Goal: Find contact information: Find contact information

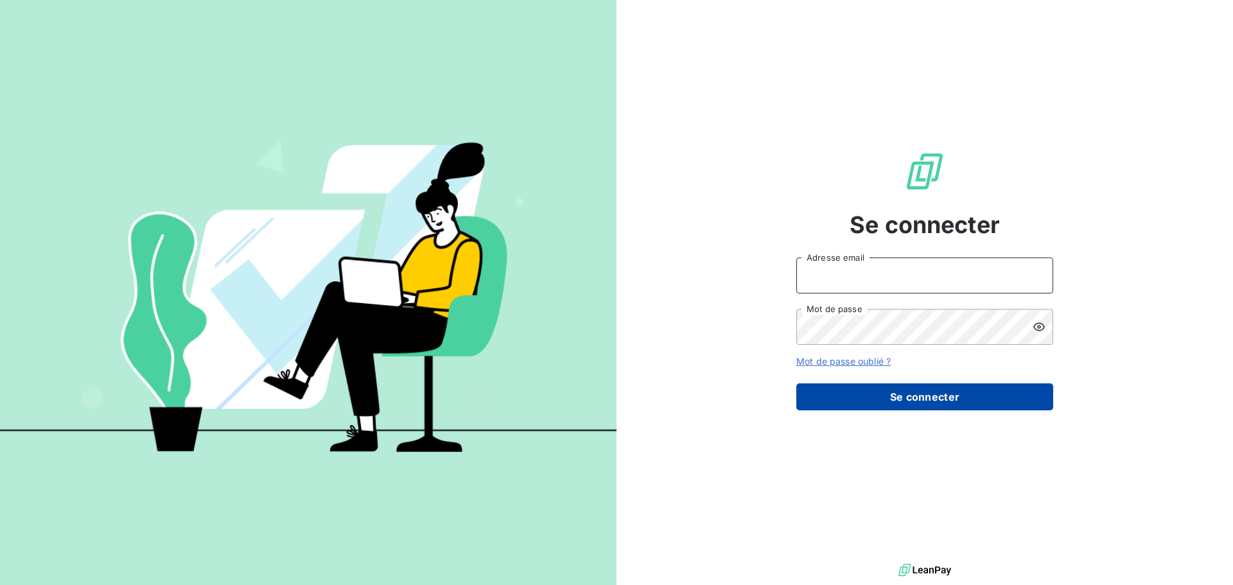
type input "[EMAIL_ADDRESS][DOMAIN_NAME]"
click at [895, 403] on button "Se connecter" at bounding box center [924, 396] width 257 height 27
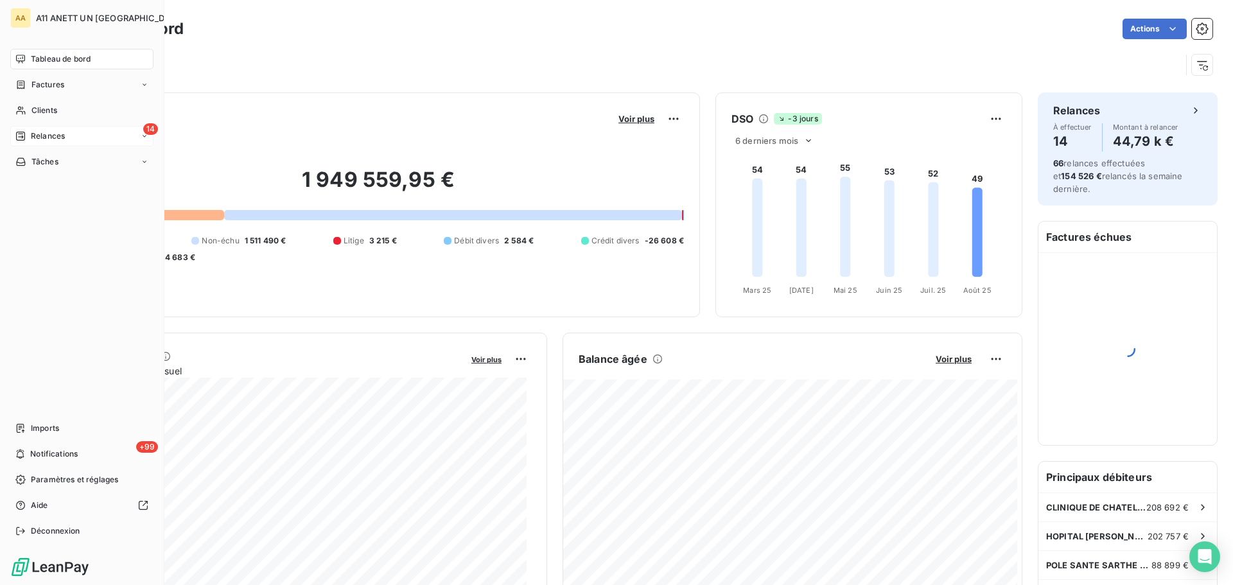
click at [37, 137] on span "Relances" at bounding box center [48, 136] width 34 height 12
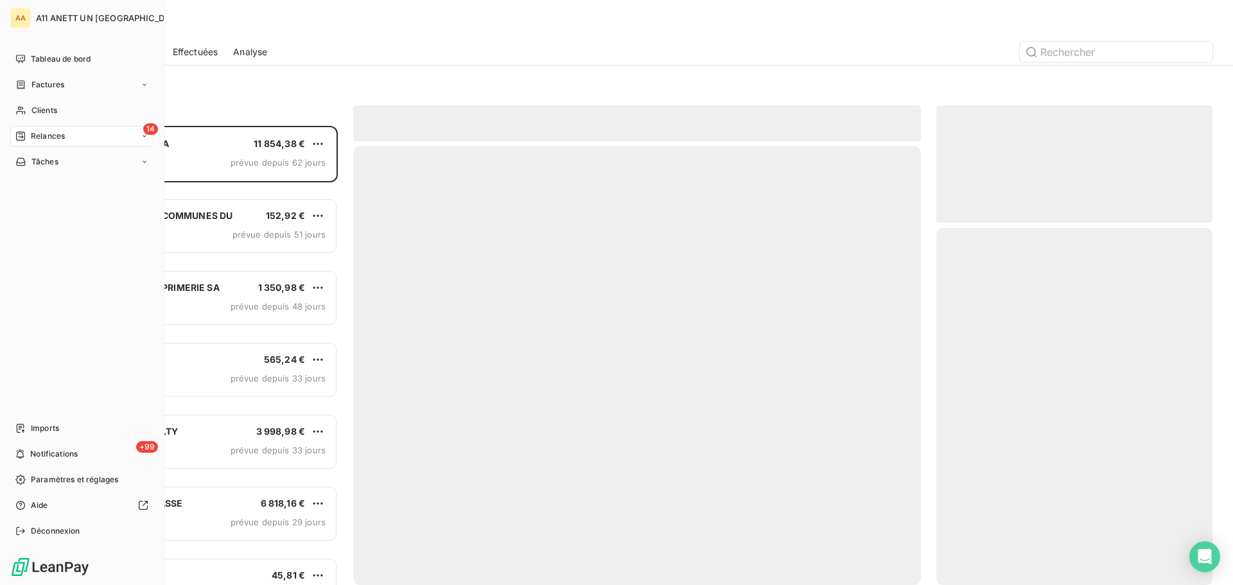
scroll to position [450, 267]
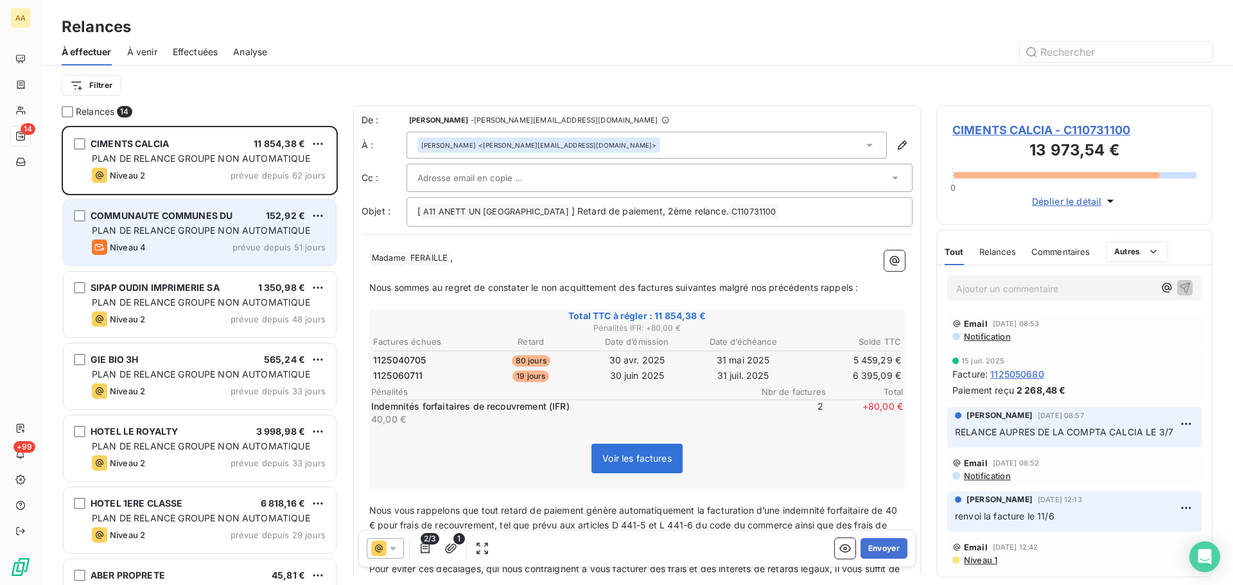
click at [250, 232] on span "PLAN DE RELANCE GROUPE NON AUTOMATIQUE" at bounding box center [201, 230] width 218 height 11
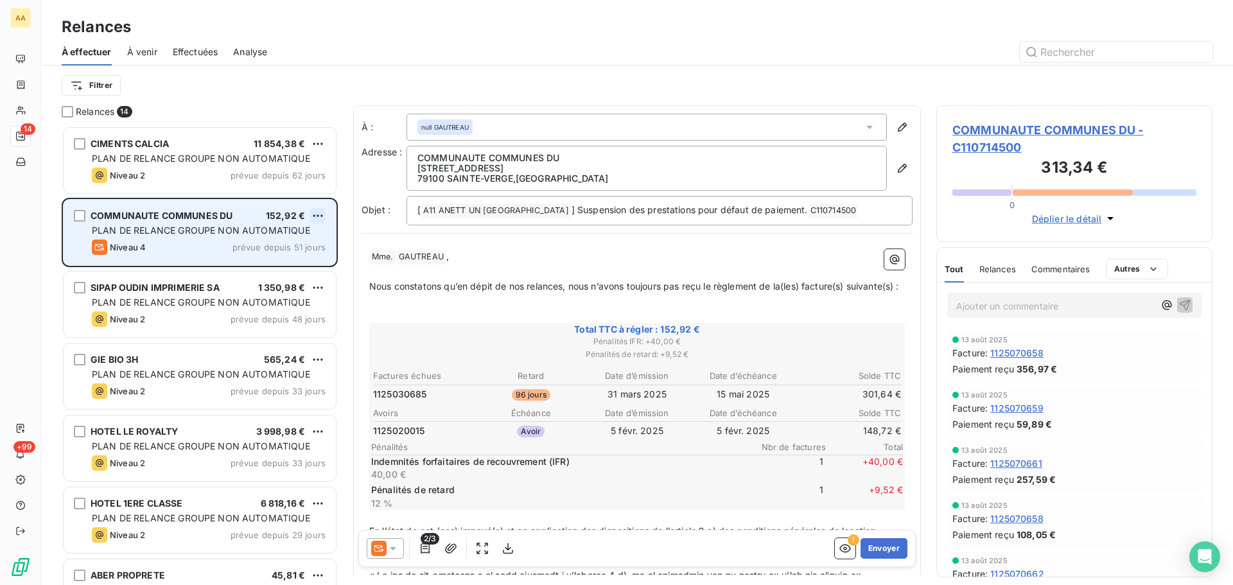
click at [320, 215] on html "AA 14 +99 Relances À effectuer À venir Effectuées Analyse Filtrer Relances 14 C…" at bounding box center [616, 292] width 1233 height 585
click at [272, 261] on div "Passer cette action" at bounding box center [262, 264] width 115 height 21
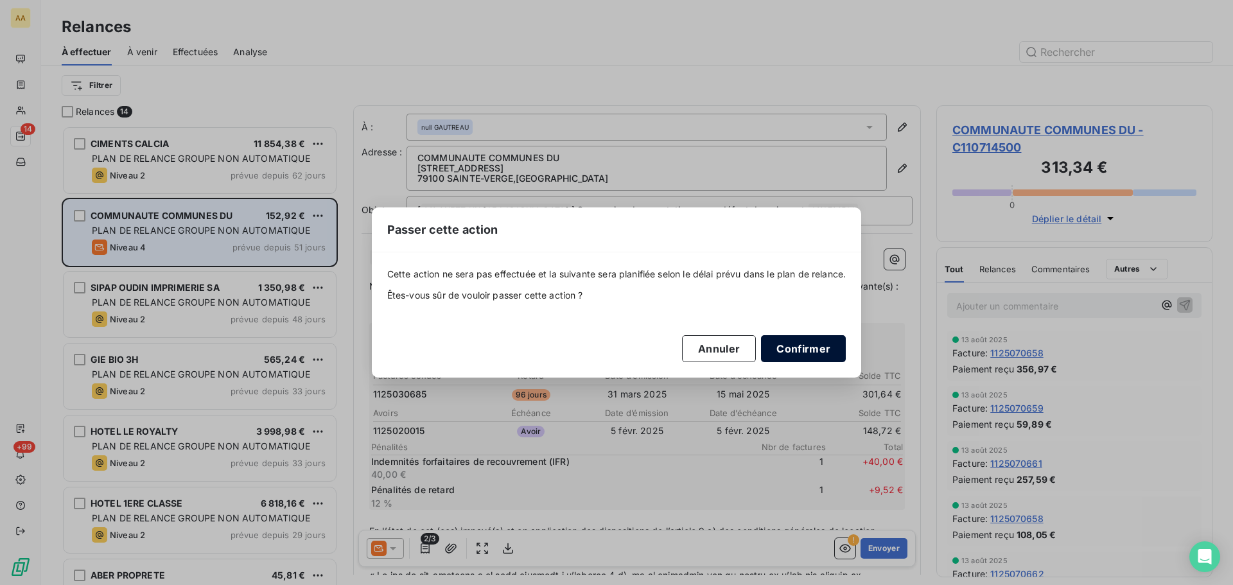
click at [799, 347] on button "Confirmer" at bounding box center [803, 348] width 85 height 27
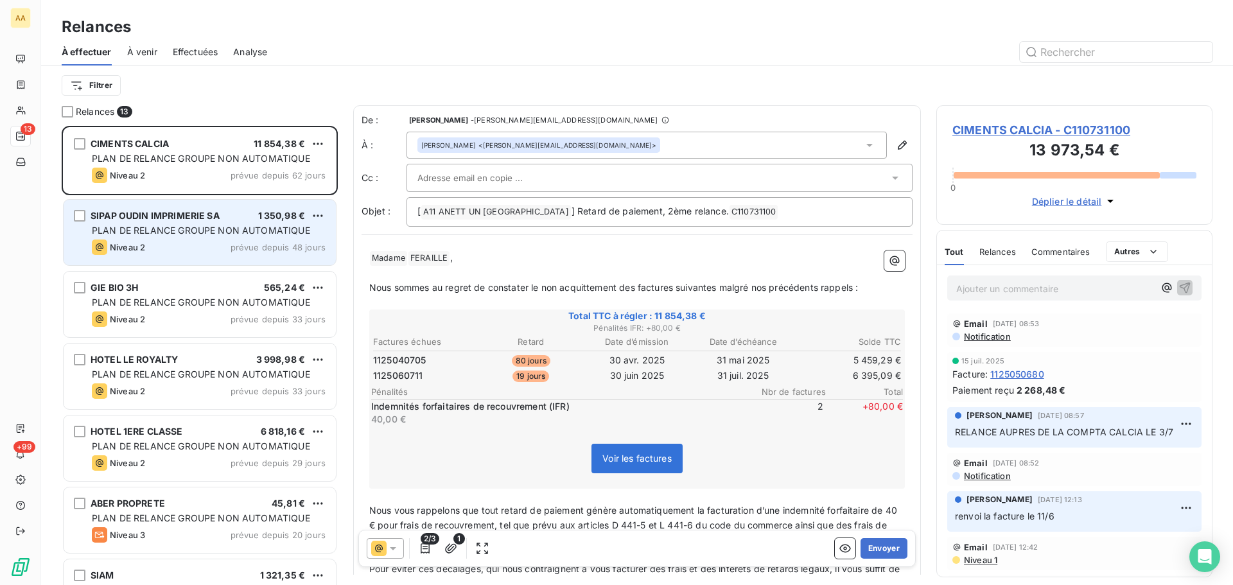
click at [209, 247] on div "Niveau 2 prévue depuis 48 jours" at bounding box center [209, 247] width 234 height 15
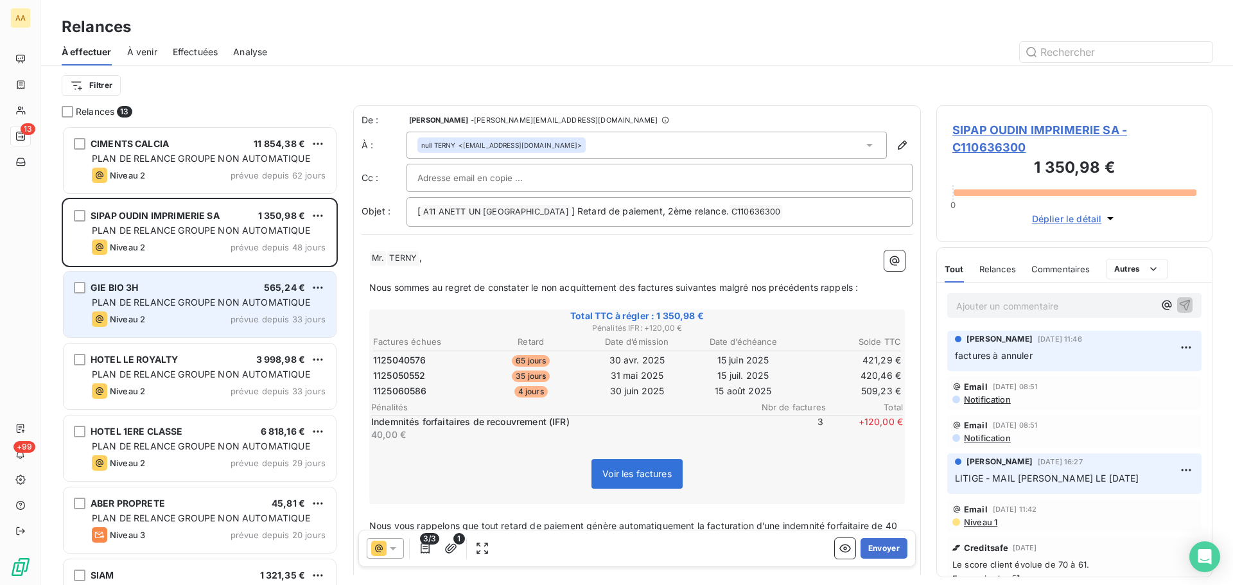
click at [234, 315] on span "prévue depuis 33 jours" at bounding box center [278, 319] width 95 height 10
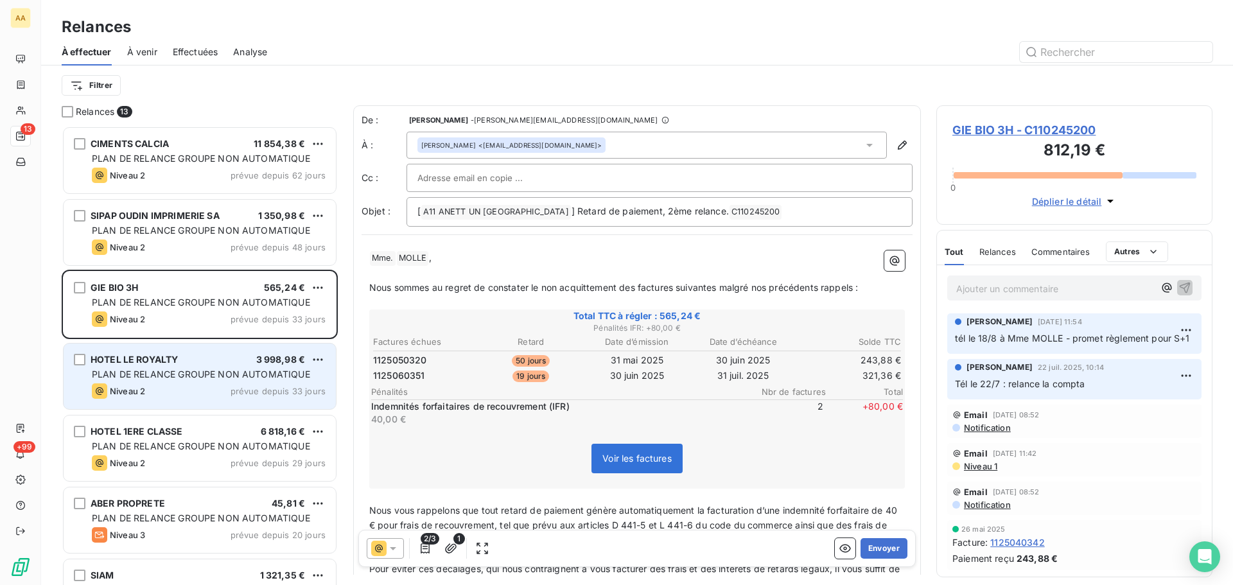
click at [239, 369] on span "PLAN DE RELANCE GROUPE NON AUTOMATIQUE" at bounding box center [201, 374] width 218 height 11
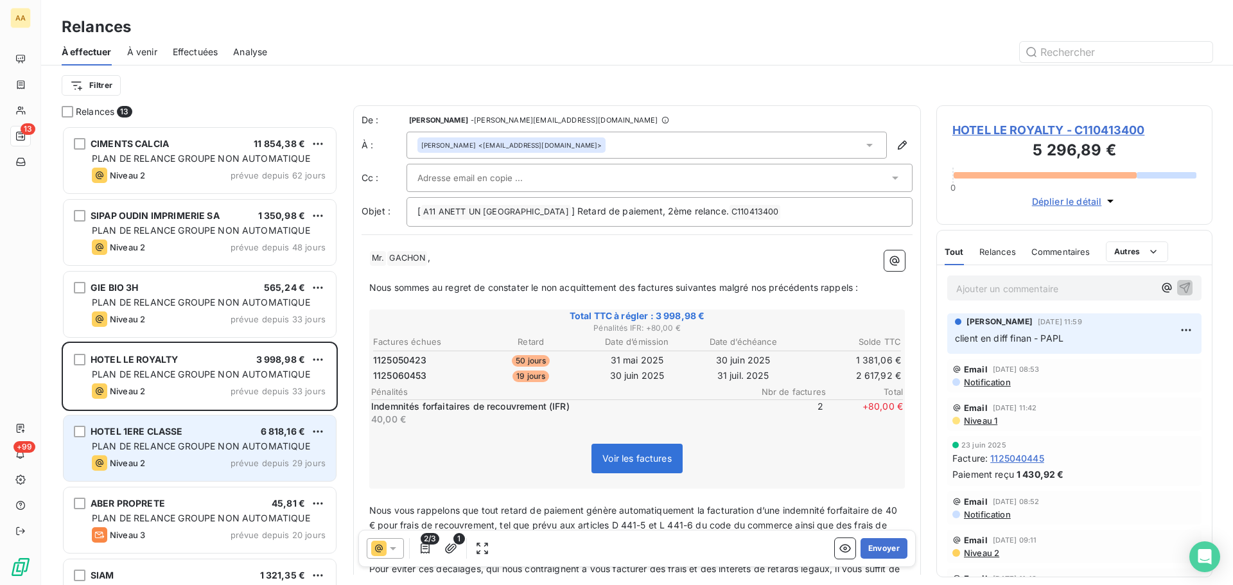
click at [237, 455] on div "Niveau 2 prévue depuis 29 jours" at bounding box center [209, 462] width 234 height 15
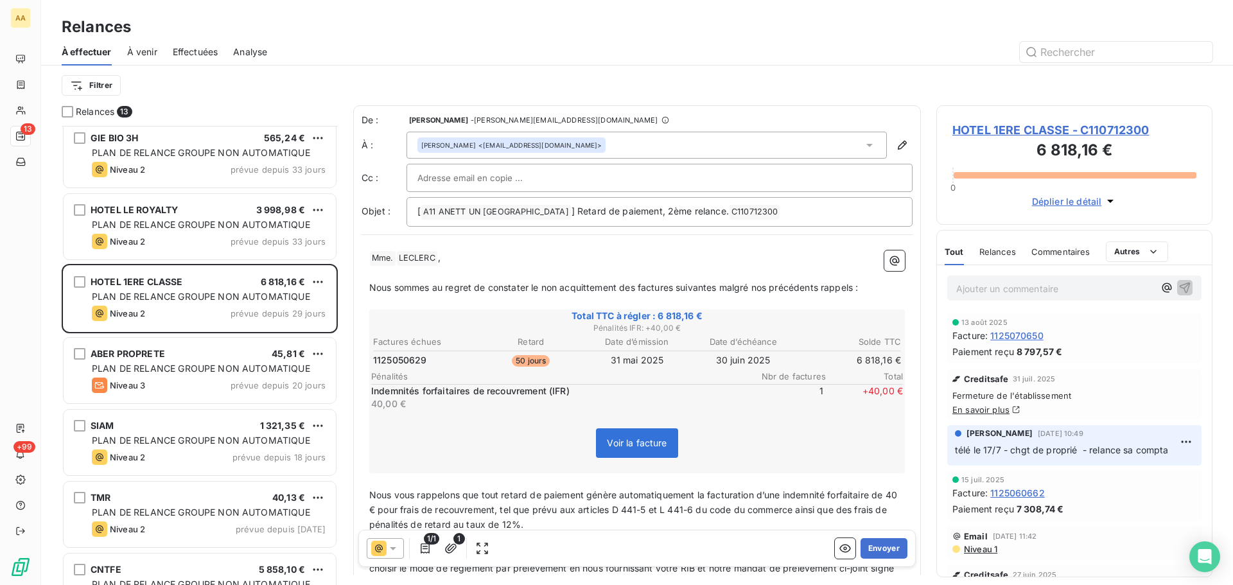
scroll to position [193, 0]
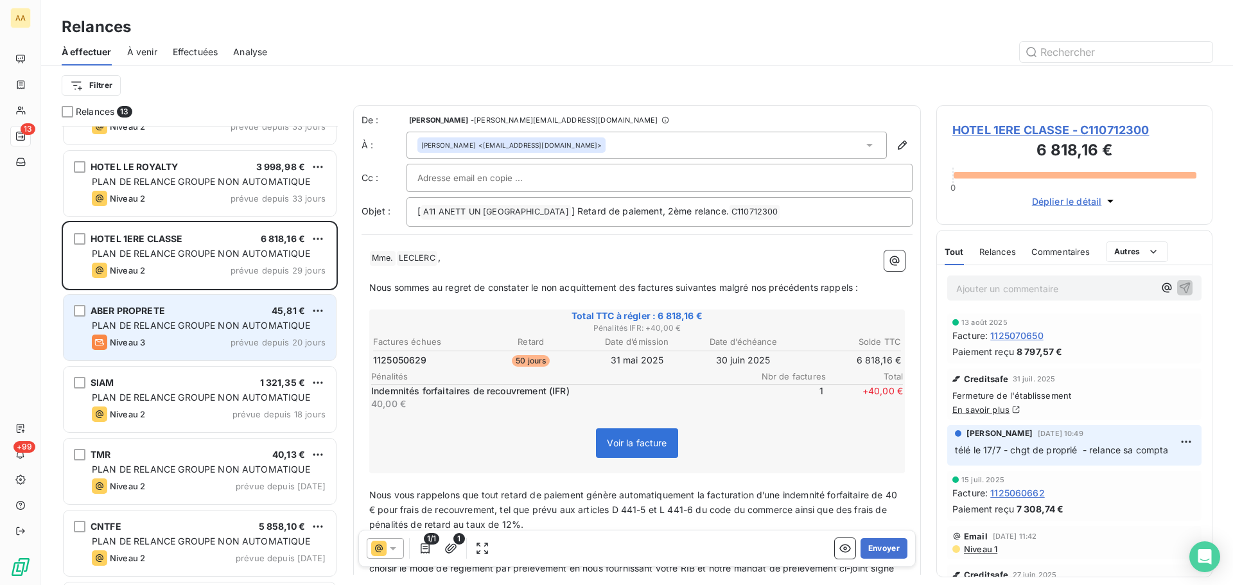
click at [275, 322] on span "PLAN DE RELANCE GROUPE NON AUTOMATIQUE" at bounding box center [201, 325] width 218 height 11
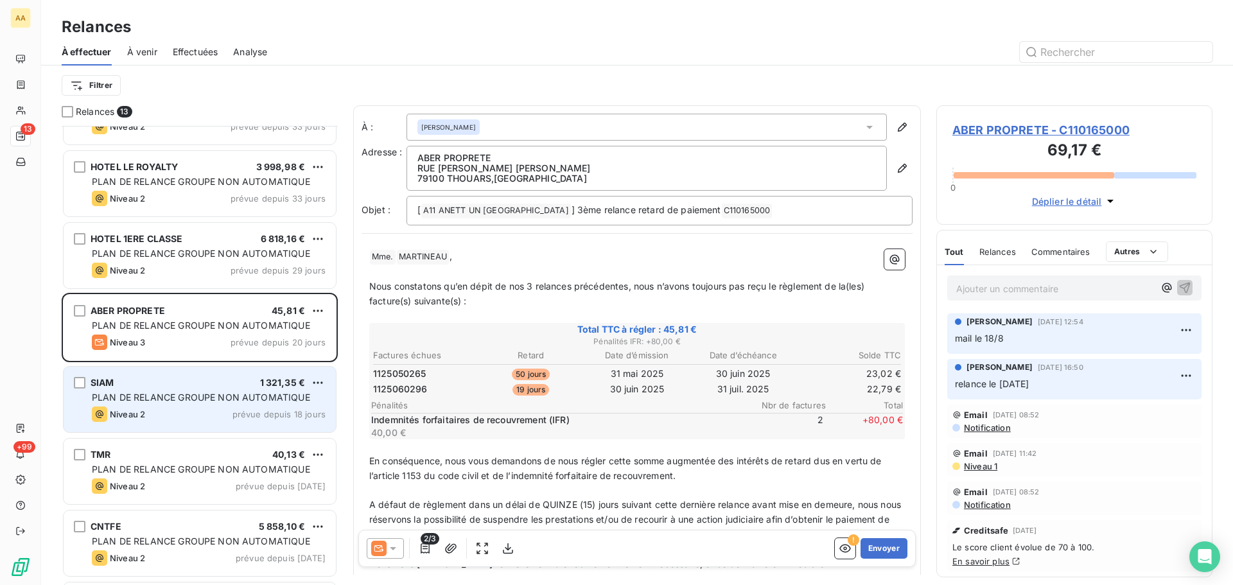
click at [276, 412] on span "prévue depuis 18 jours" at bounding box center [278, 414] width 93 height 10
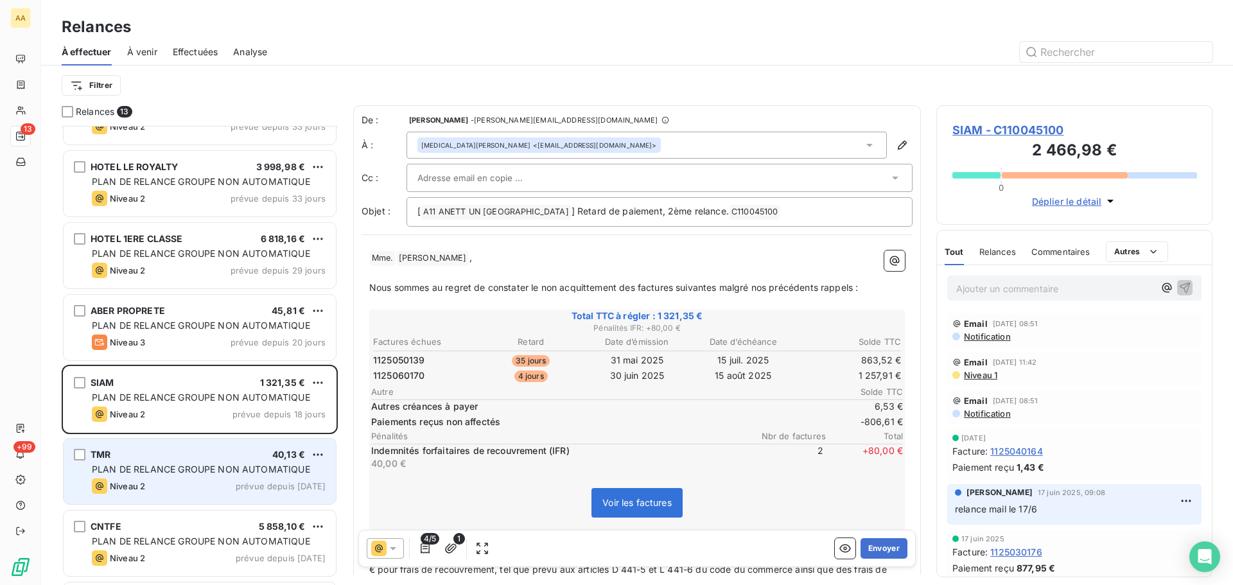
click at [289, 487] on span "prévue depuis hier" at bounding box center [281, 486] width 90 height 10
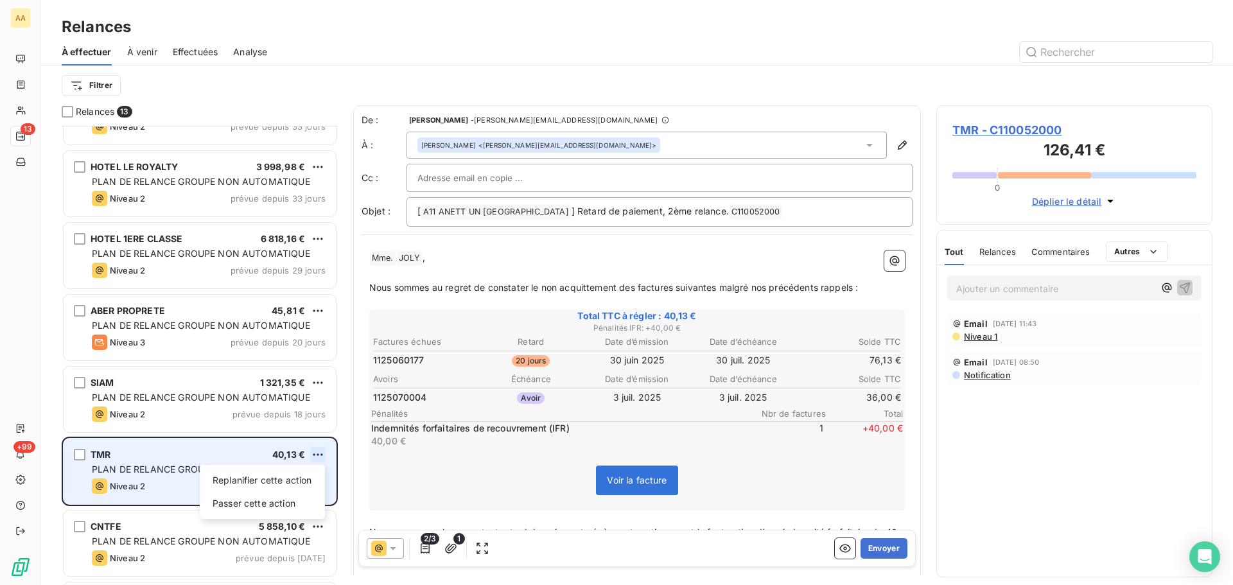
click at [321, 454] on html "AA 13 +99 Relances À effectuer À venir Effectuées Analyse Filtrer Relances 13 S…" at bounding box center [616, 292] width 1233 height 585
click at [285, 507] on div "Passer cette action" at bounding box center [262, 503] width 115 height 21
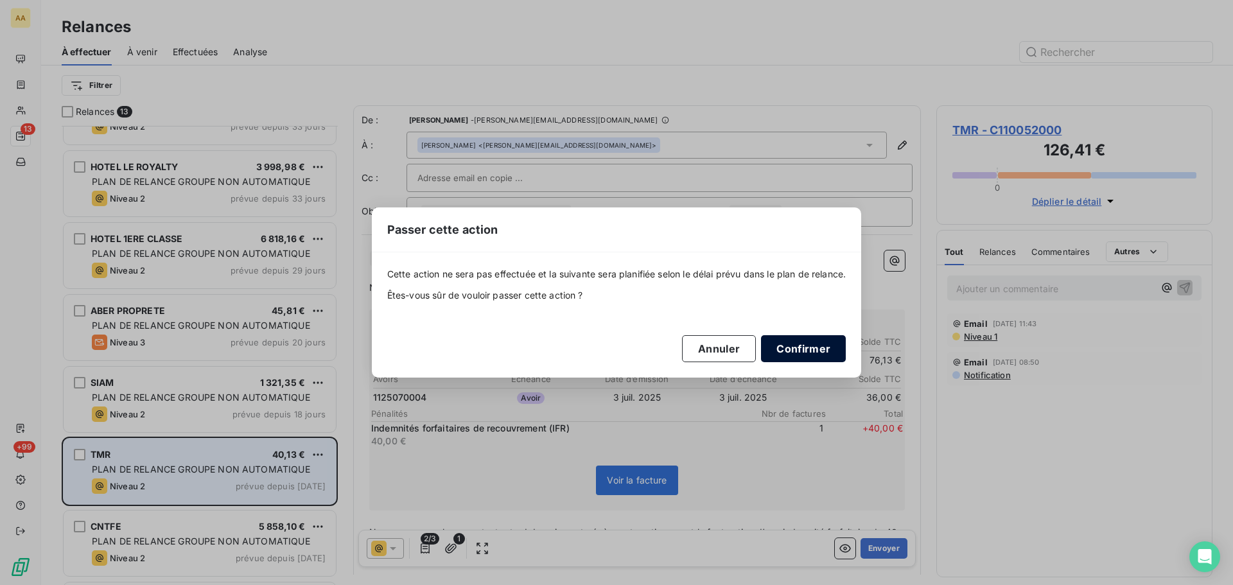
click at [798, 351] on button "Confirmer" at bounding box center [803, 348] width 85 height 27
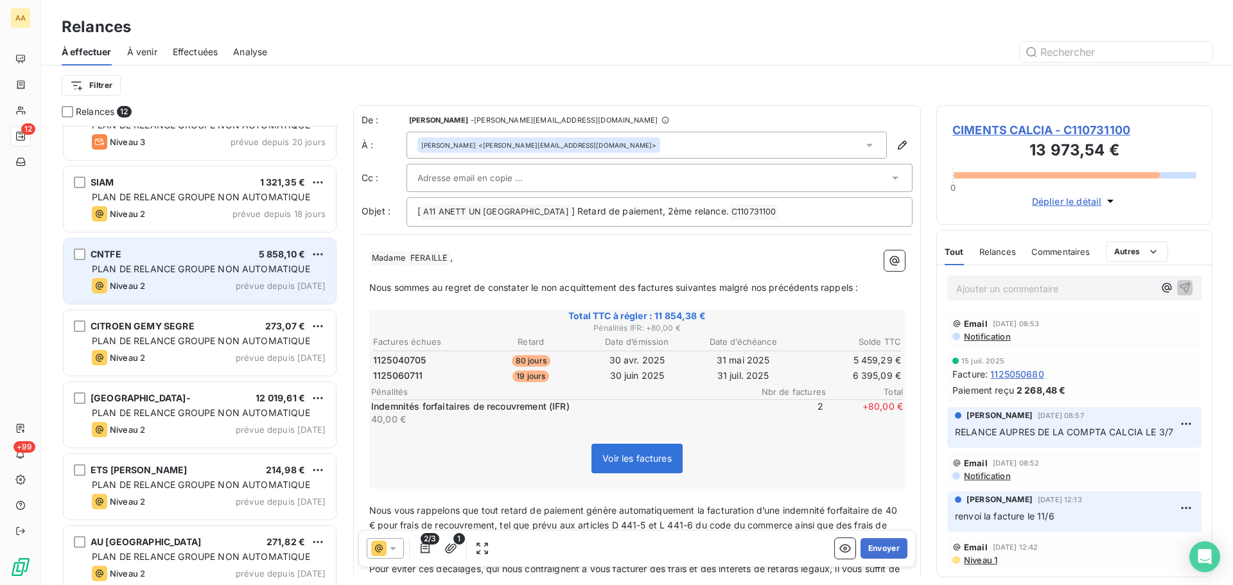
scroll to position [405, 0]
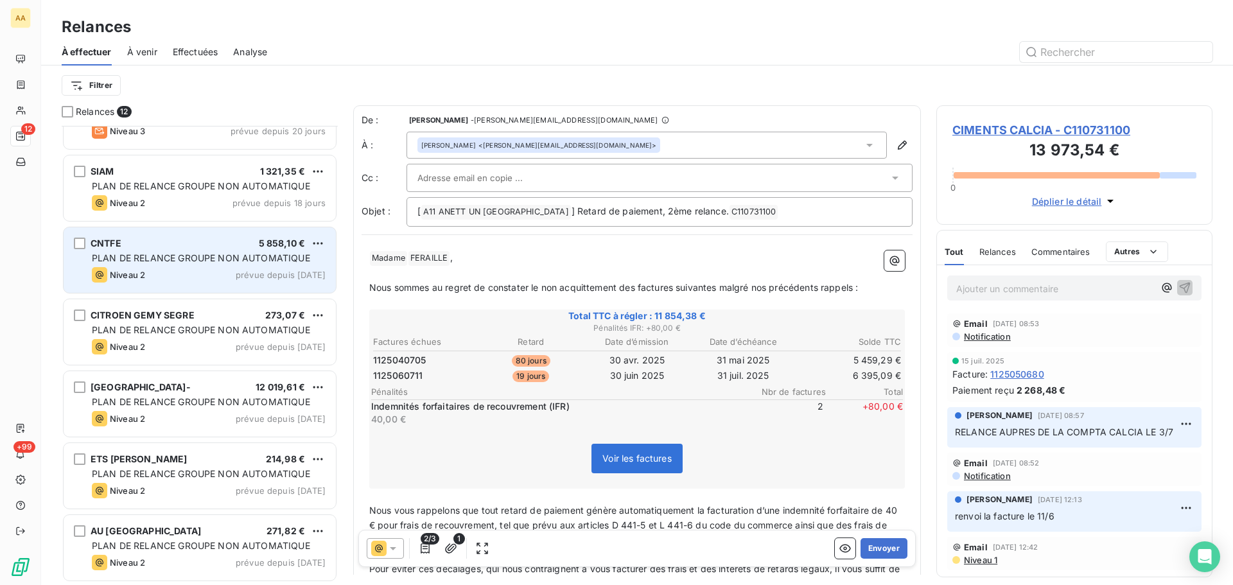
click at [231, 267] on div "CNTFE 5 858,10 € PLAN DE RELANCE GROUPE NON AUTOMATIQUE Niveau 2 prévue depuis …" at bounding box center [200, 260] width 272 height 66
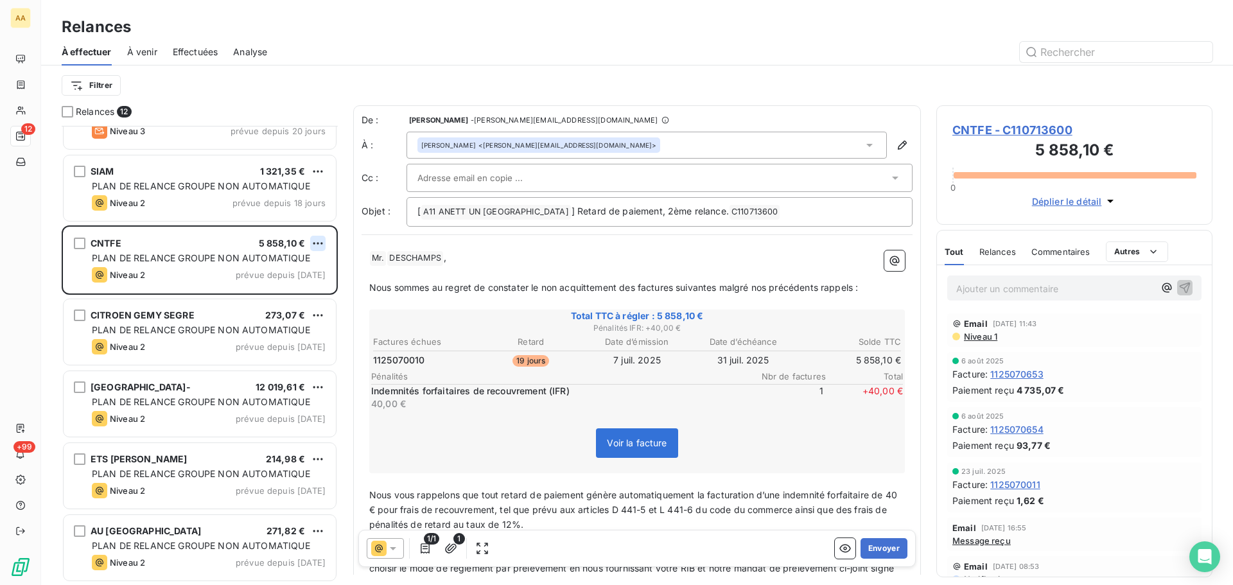
click at [315, 243] on html "AA 12 +99 Relances À effectuer À venir Effectuées Analyse Filtrer Relances 12 H…" at bounding box center [616, 292] width 1233 height 585
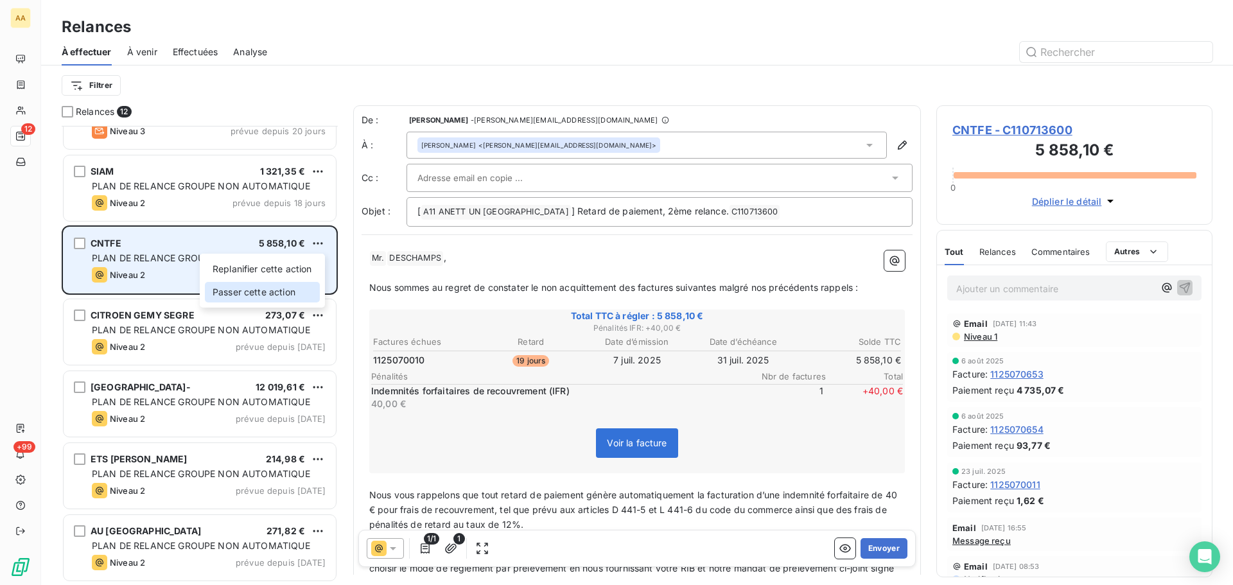
click at [259, 293] on div "Passer cette action" at bounding box center [262, 292] width 115 height 21
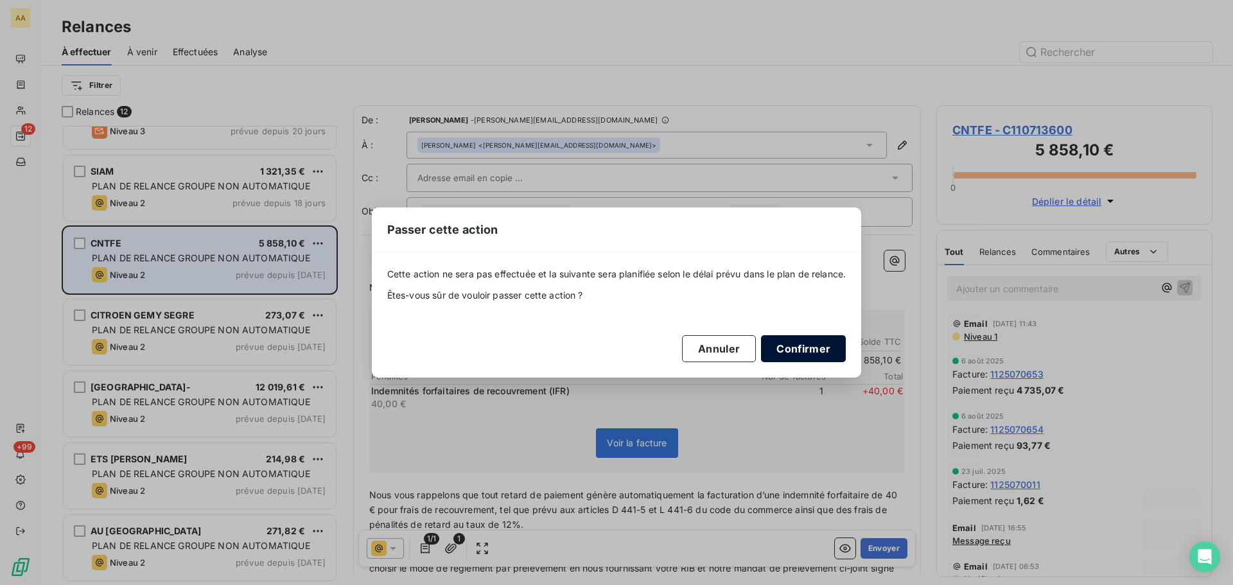
click at [803, 343] on button "Confirmer" at bounding box center [803, 348] width 85 height 27
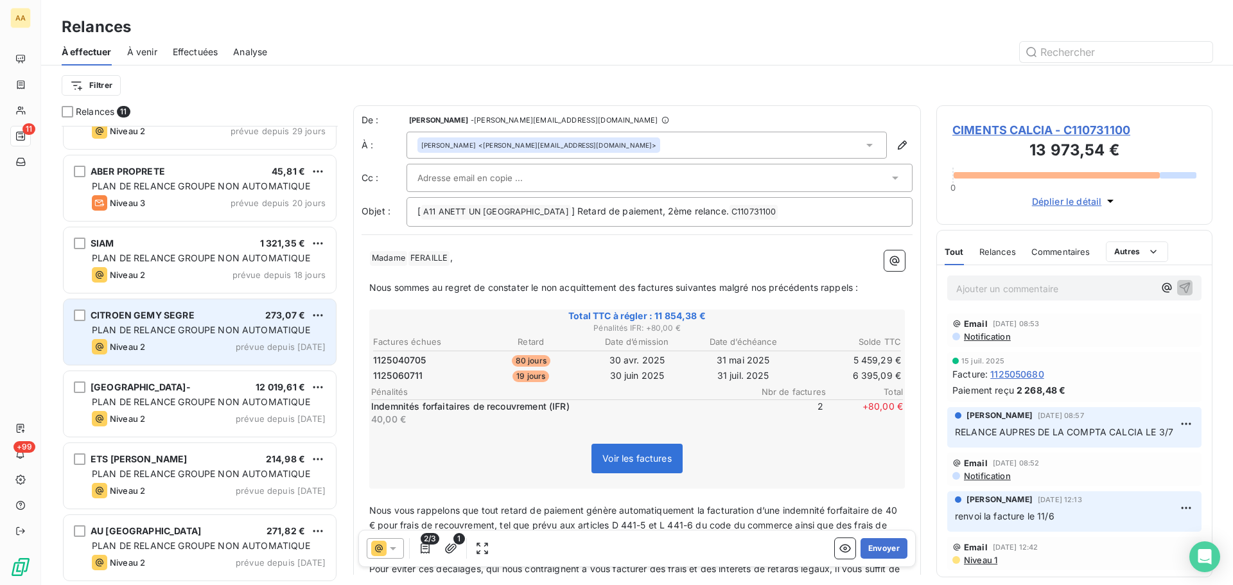
scroll to position [332, 0]
click at [190, 344] on div "Niveau 2 prévue depuis hier" at bounding box center [209, 347] width 234 height 15
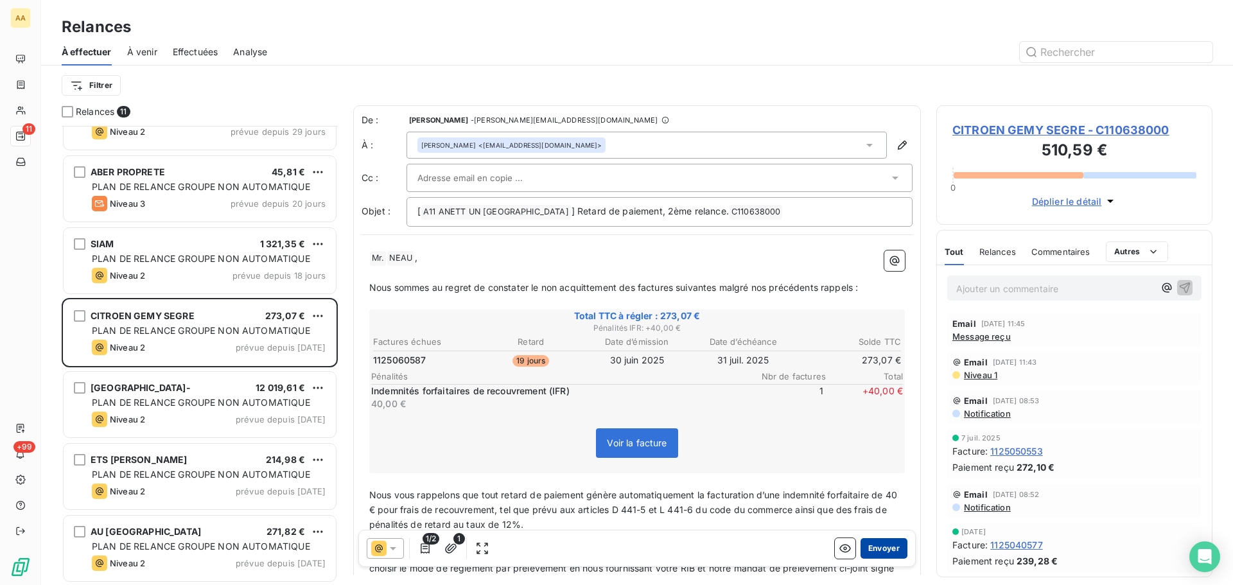
click at [879, 547] on button "Envoyer" at bounding box center [884, 548] width 47 height 21
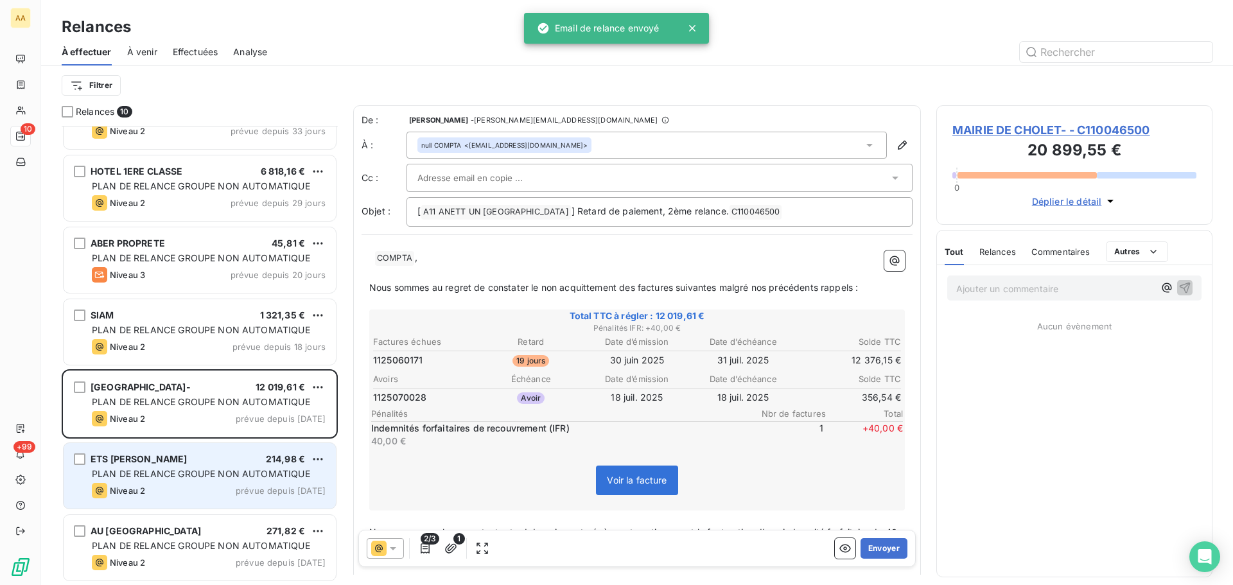
scroll to position [260, 0]
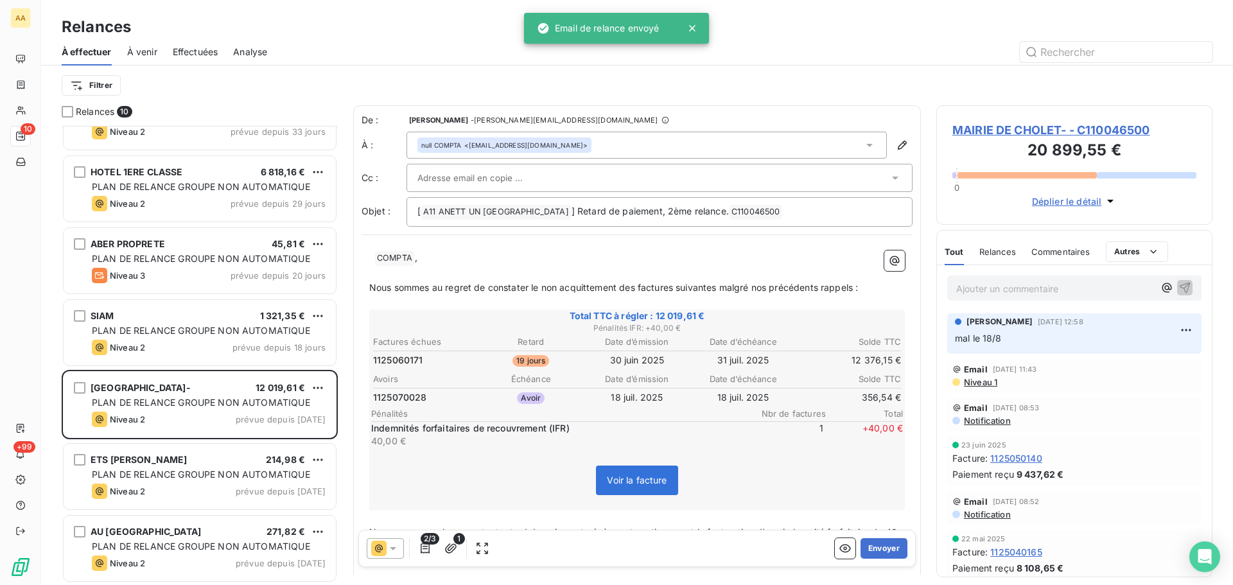
click at [232, 391] on div "MAIRIE DE CHOLET- 12 019,61 €" at bounding box center [209, 388] width 234 height 12
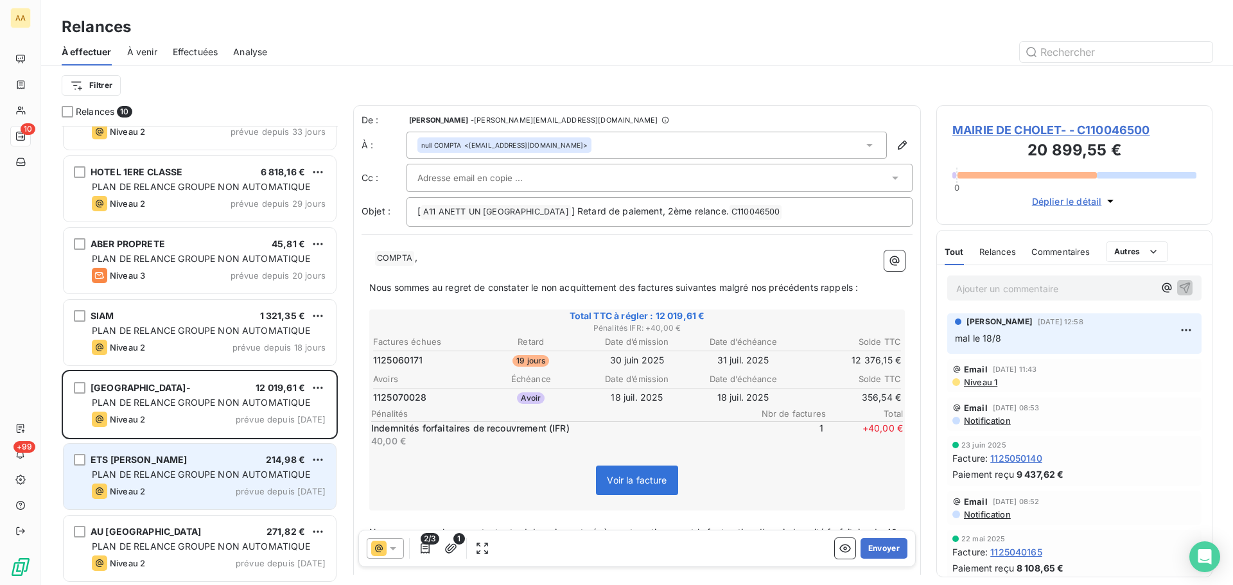
click at [182, 487] on div "Niveau 2 prévue depuis hier" at bounding box center [209, 491] width 234 height 15
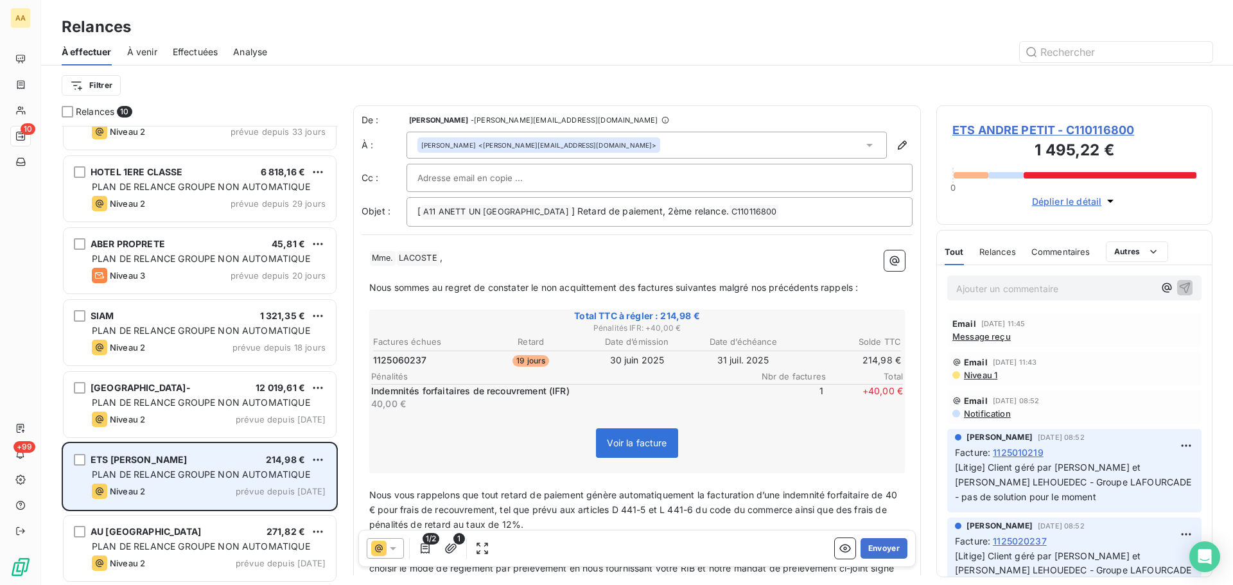
scroll to position [261, 0]
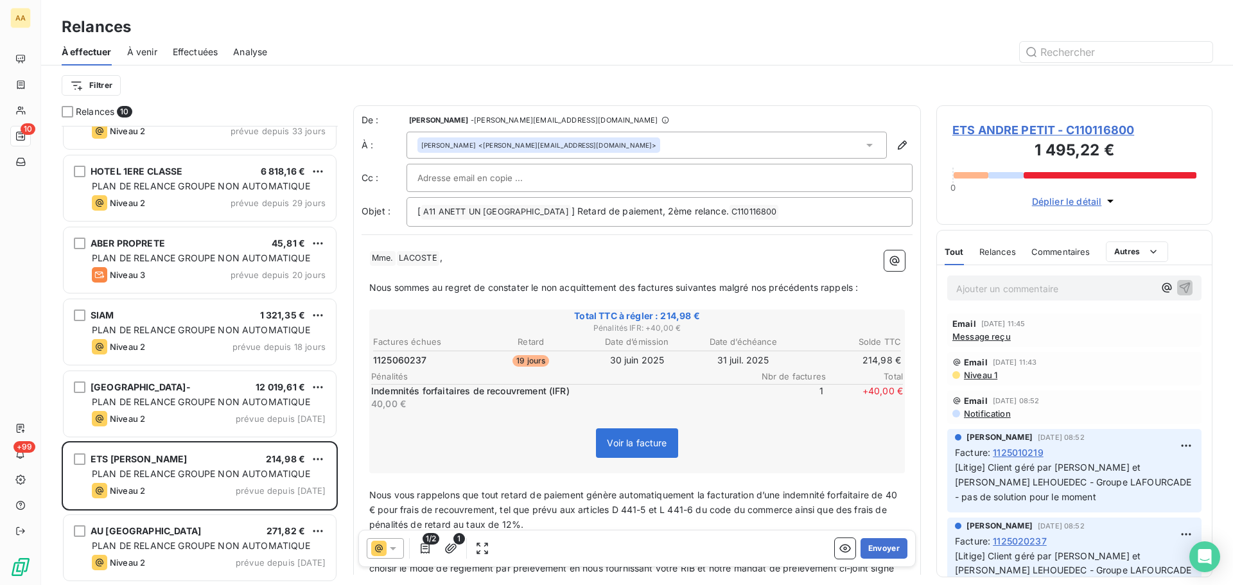
click at [974, 289] on p "Ajouter un commentaire ﻿" at bounding box center [1055, 289] width 198 height 16
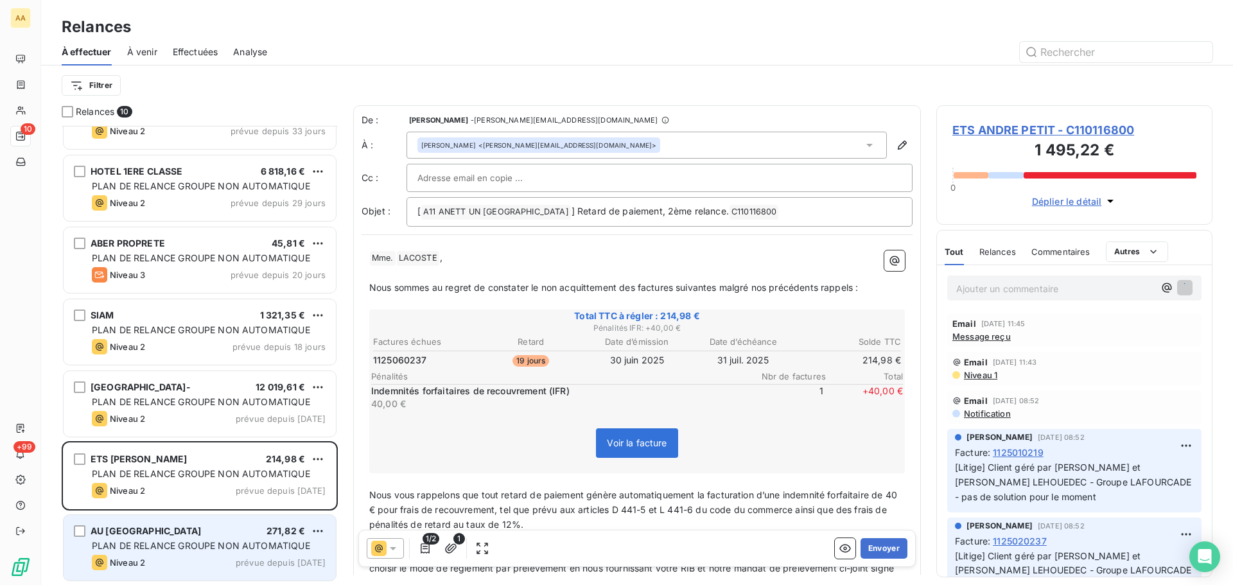
click at [227, 536] on div "AU PONT DE VRINES 271,82 €" at bounding box center [209, 531] width 234 height 12
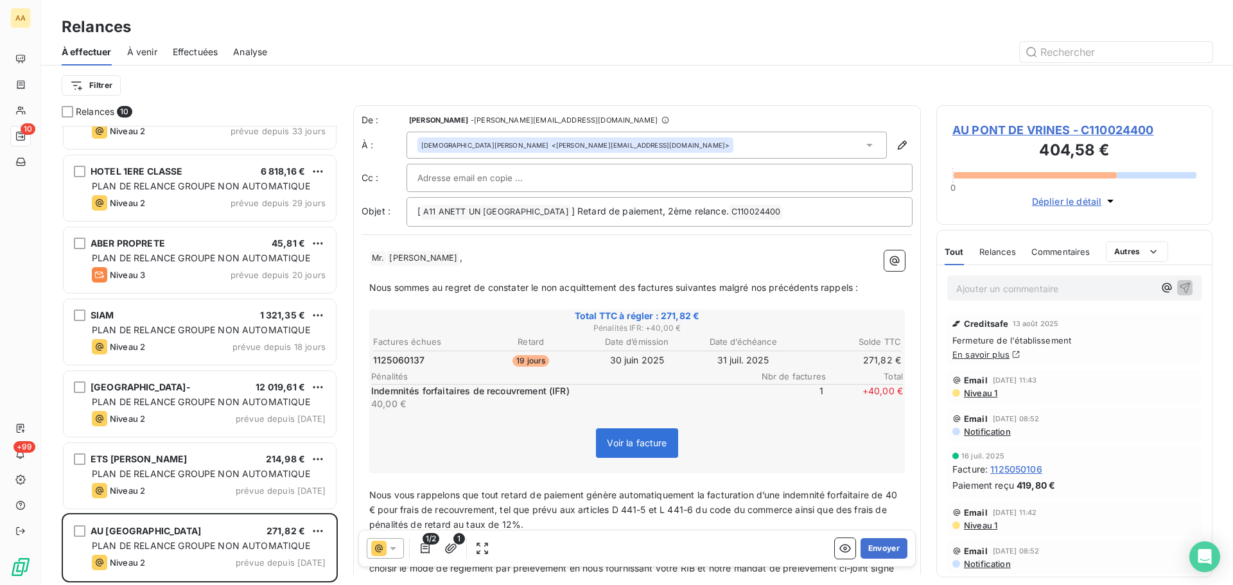
click at [1019, 288] on p "Ajouter un commentaire ﻿" at bounding box center [1055, 289] width 198 height 16
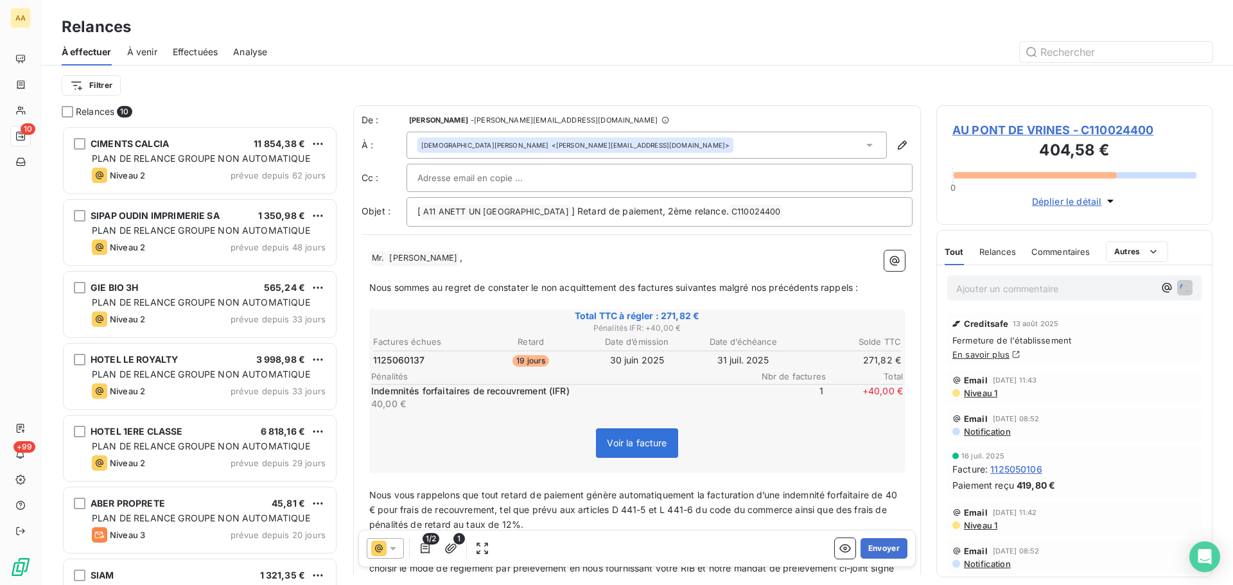
click at [150, 53] on span "À venir" at bounding box center [142, 52] width 30 height 13
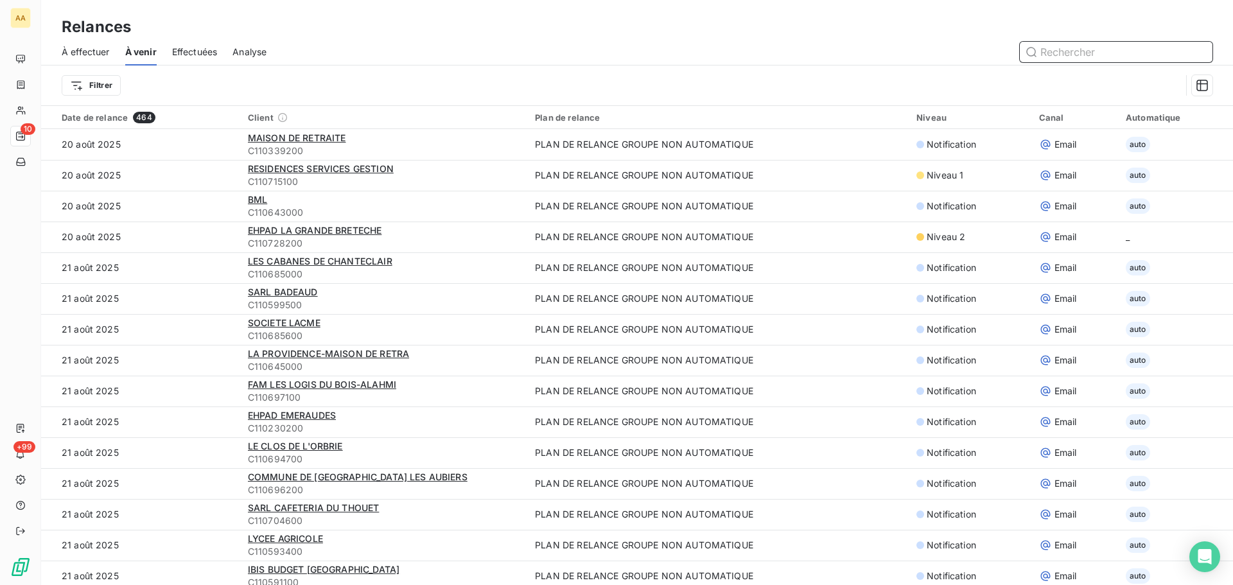
click at [82, 57] on span "À effectuer" at bounding box center [86, 52] width 48 height 13
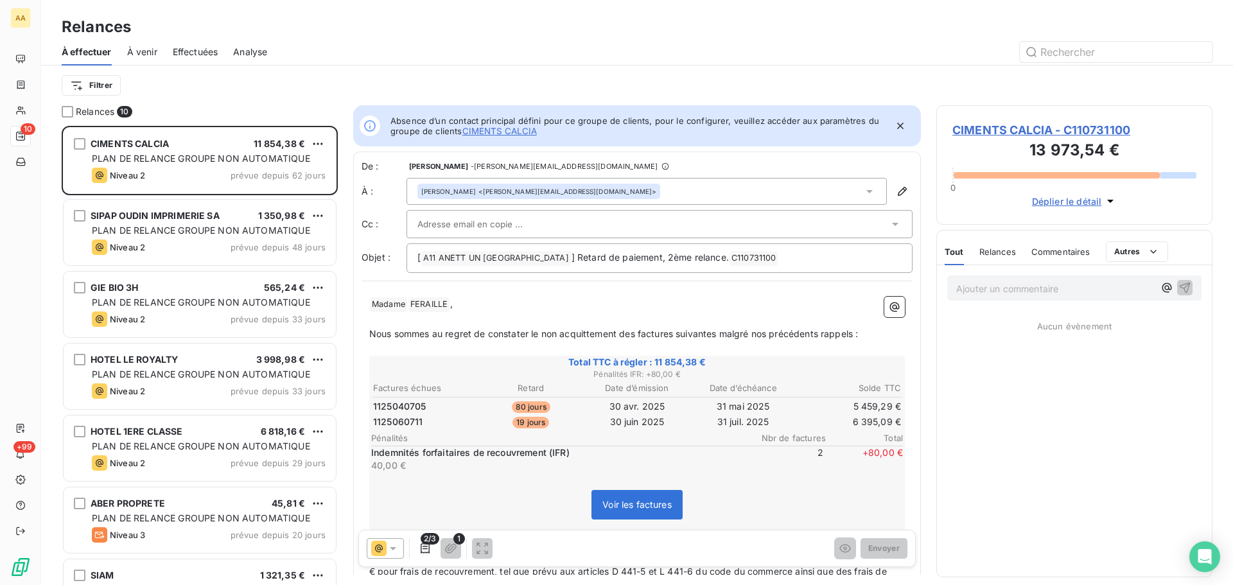
scroll to position [450, 267]
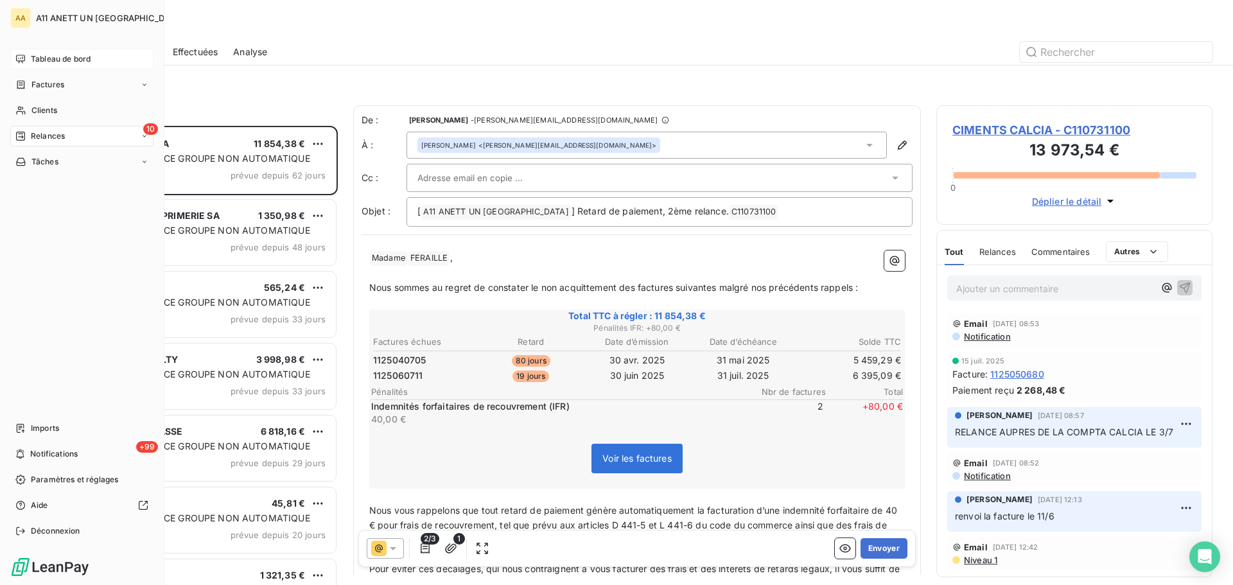
click at [51, 55] on span "Tableau de bord" at bounding box center [61, 59] width 60 height 12
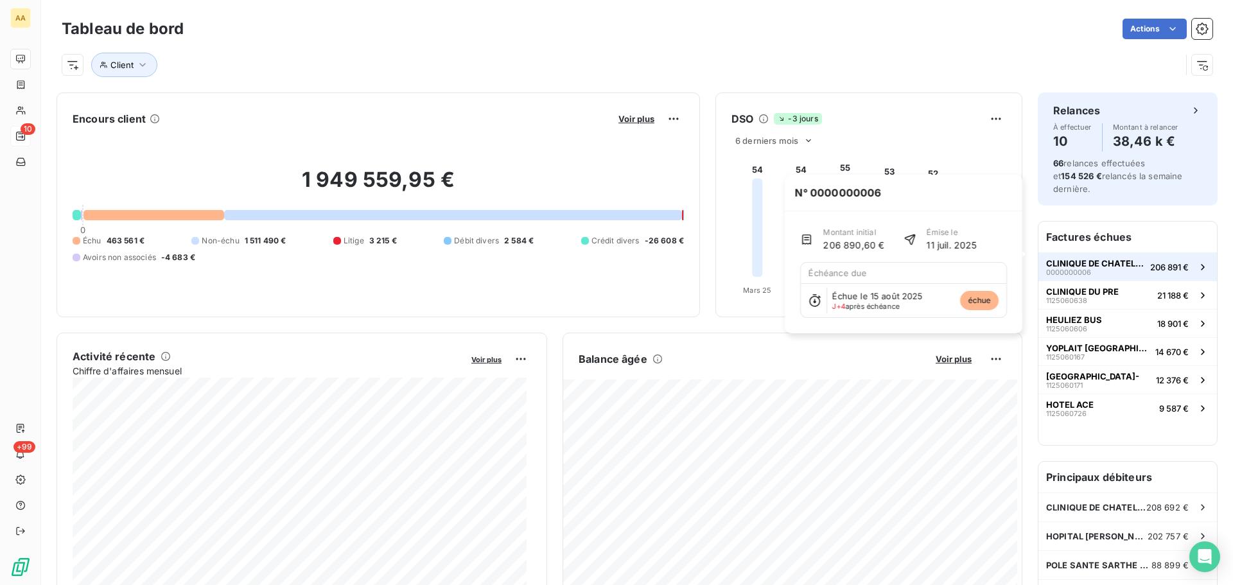
click at [1110, 258] on span "CLINIQUE DE CHATELLERAULT" at bounding box center [1095, 263] width 99 height 10
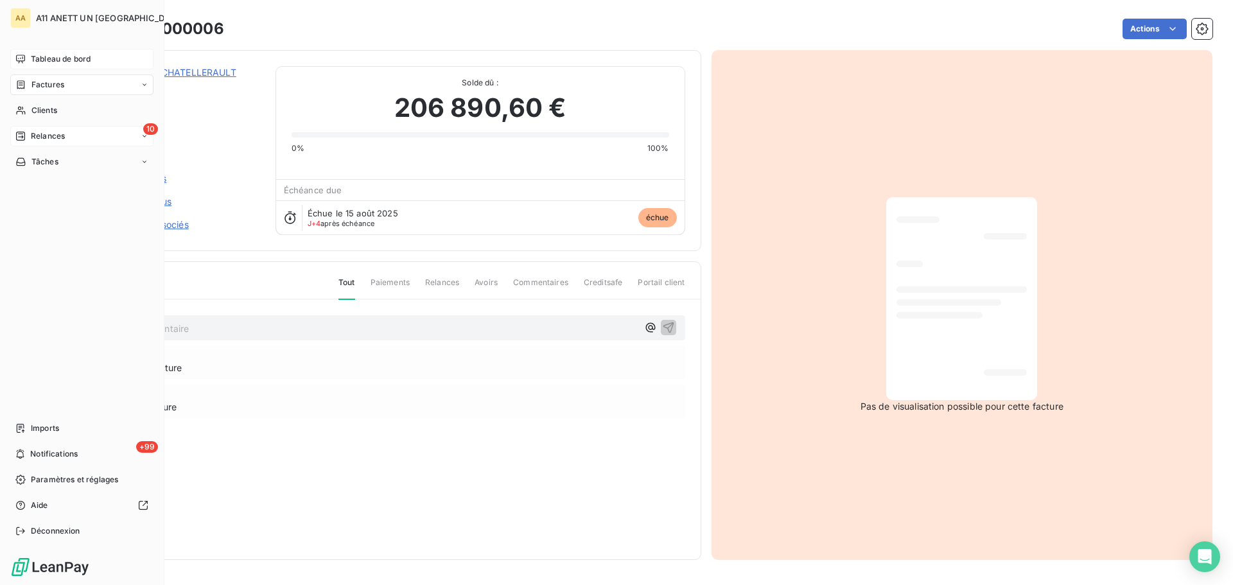
click at [62, 58] on span "Tableau de bord" at bounding box center [61, 59] width 60 height 12
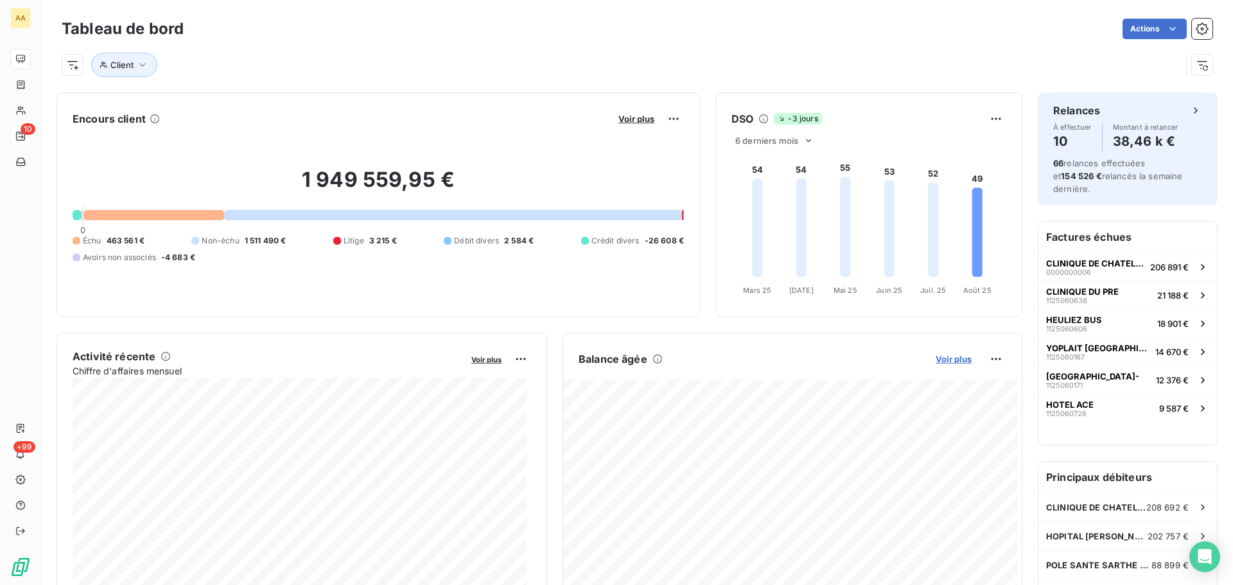
click at [951, 362] on span "Voir plus" at bounding box center [954, 359] width 36 height 10
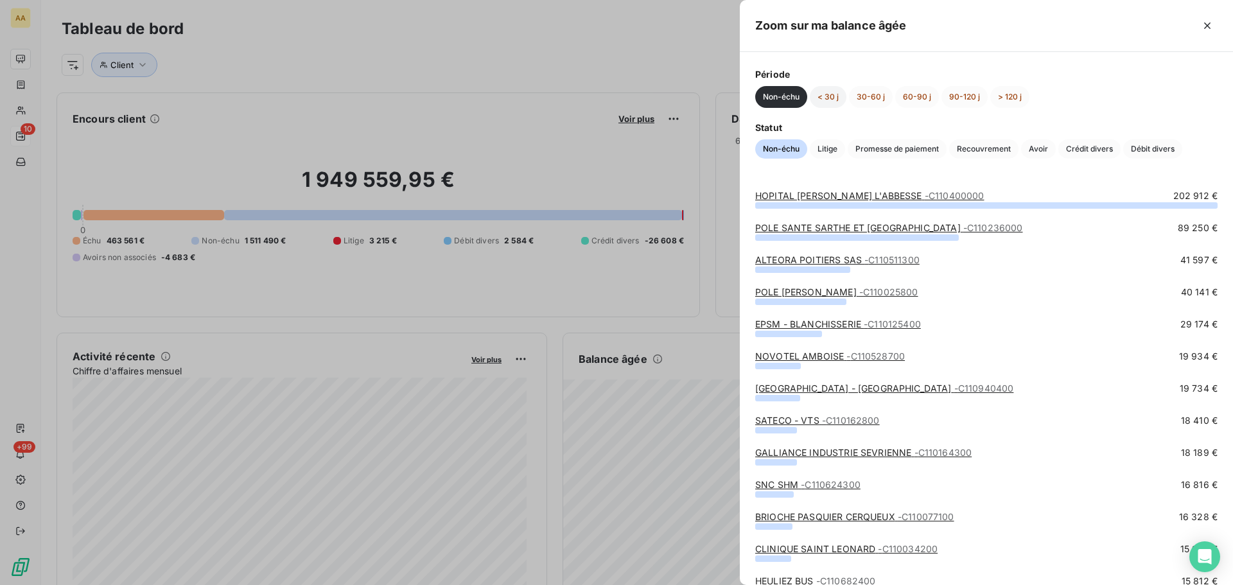
click at [820, 94] on button "< 30 j" at bounding box center [828, 97] width 37 height 22
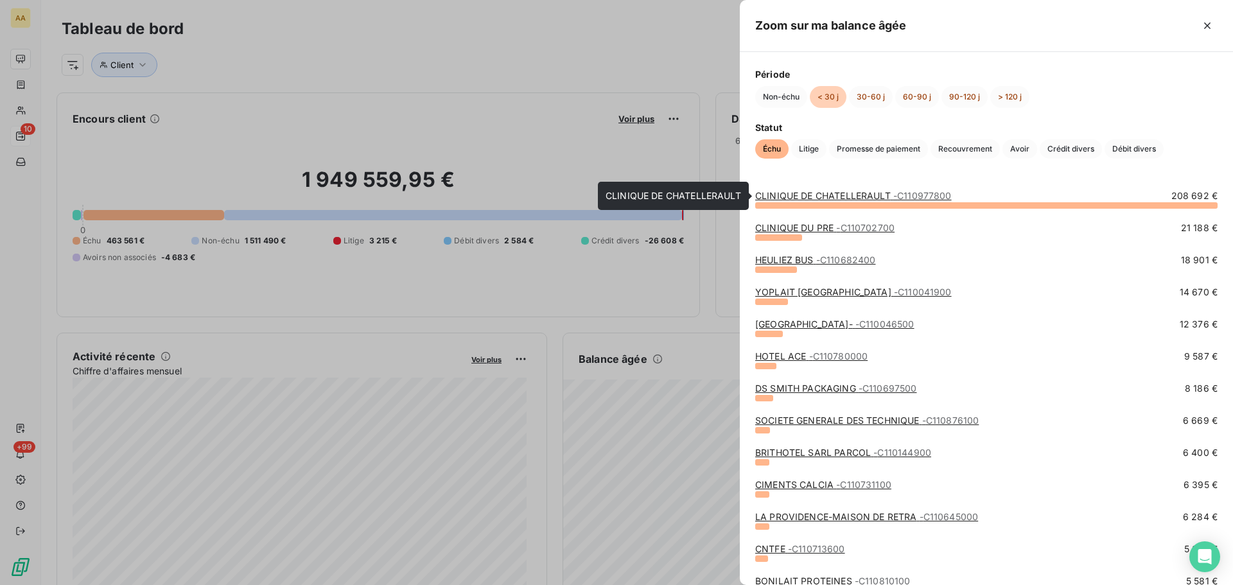
click at [940, 195] on span "- C110977800" at bounding box center [922, 195] width 58 height 11
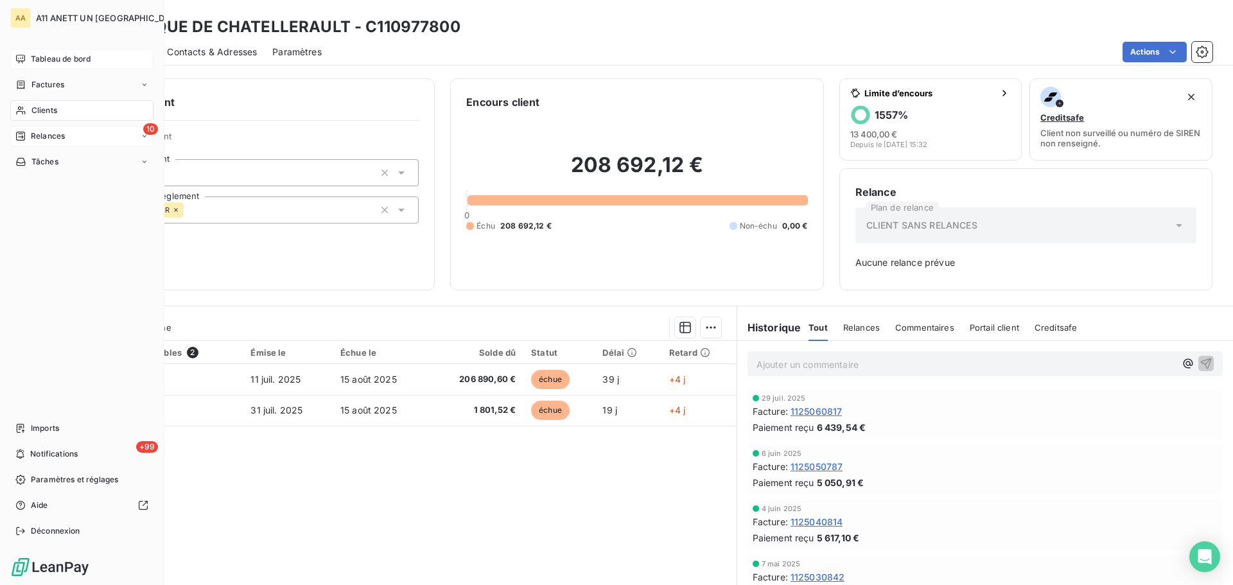
click at [39, 57] on span "Tableau de bord" at bounding box center [61, 59] width 60 height 12
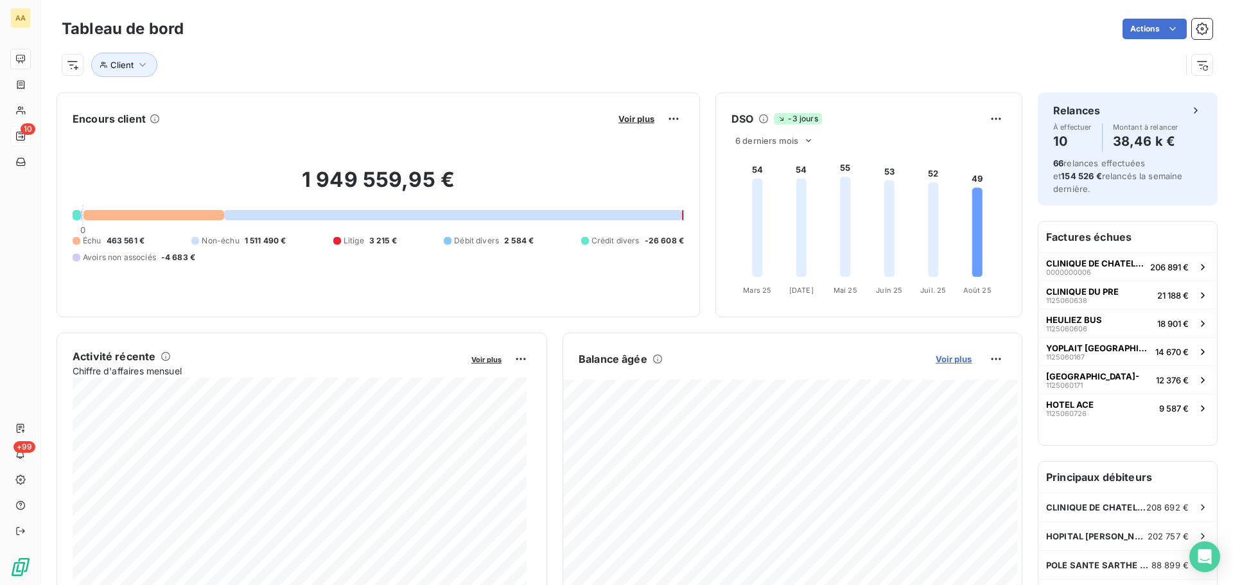
click at [953, 362] on span "Voir plus" at bounding box center [954, 359] width 36 height 10
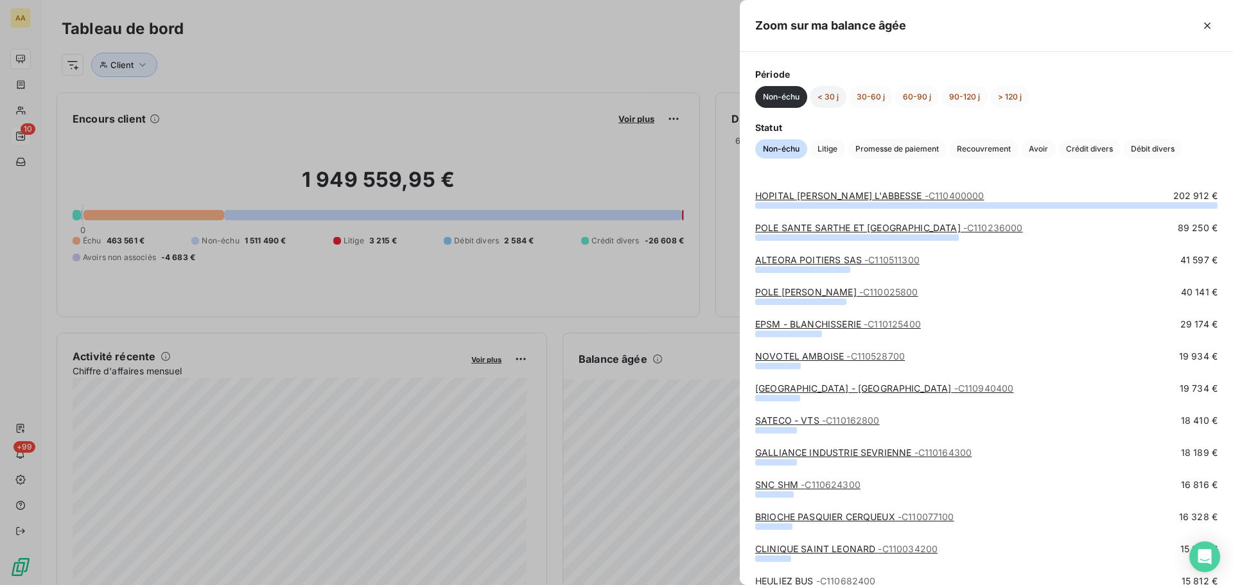
click at [837, 98] on button "< 30 j" at bounding box center [828, 97] width 37 height 22
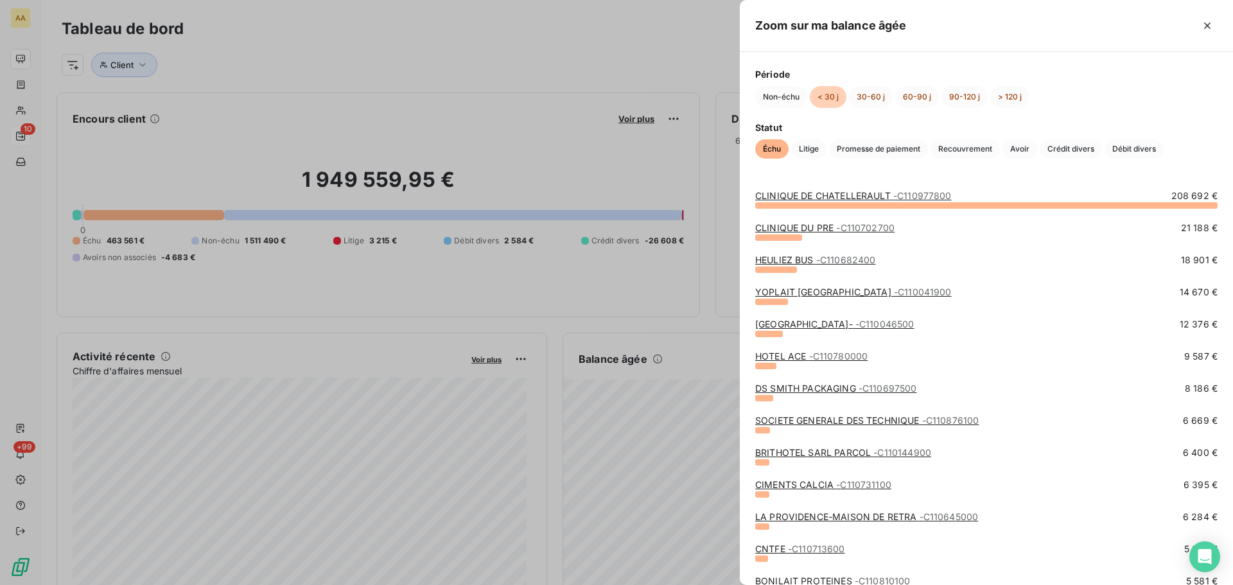
click at [878, 231] on span "- C110702700" at bounding box center [865, 227] width 58 height 11
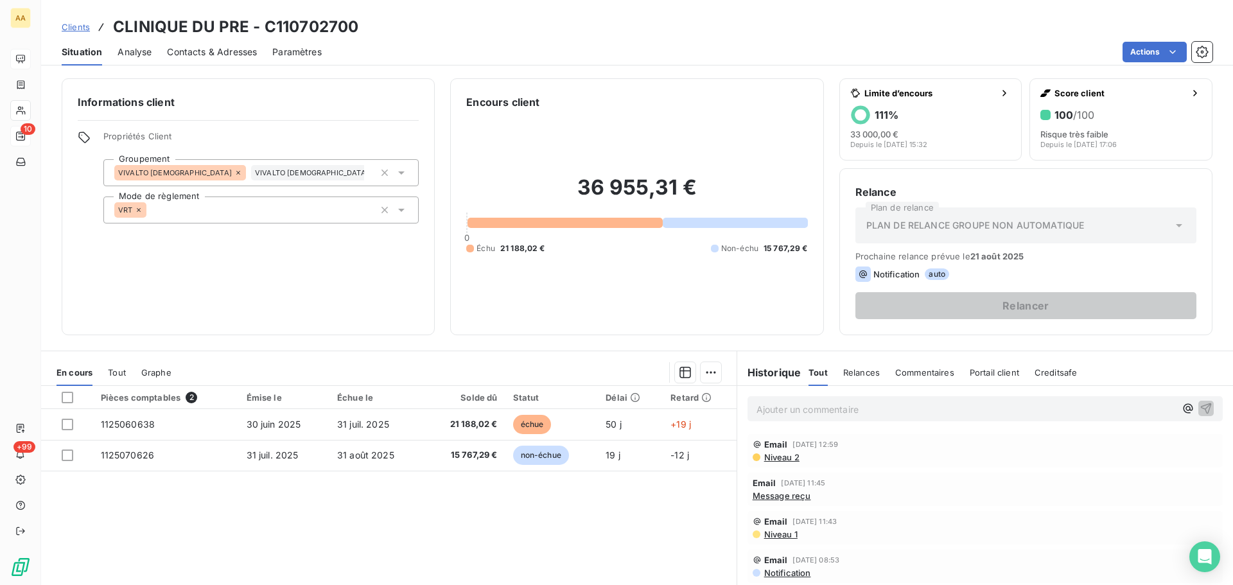
click at [226, 49] on span "Contacts & Adresses" at bounding box center [212, 52] width 90 height 13
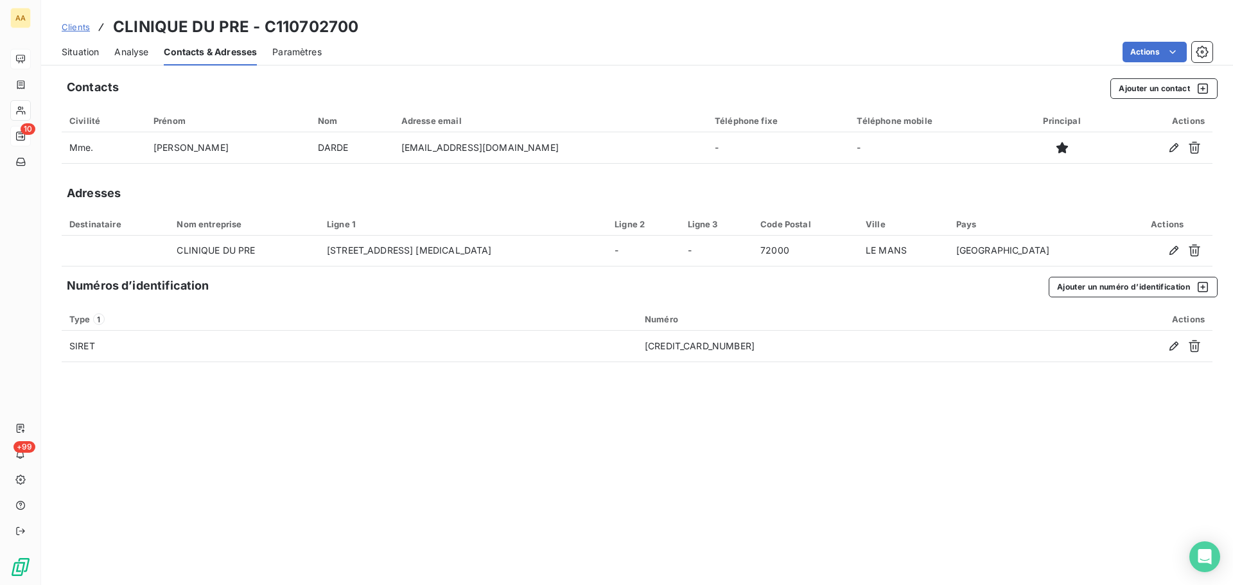
drag, startPoint x: 92, startPoint y: 39, endPoint x: 92, endPoint y: 49, distance: 10.3
click at [92, 46] on div "Situation" at bounding box center [80, 52] width 37 height 27
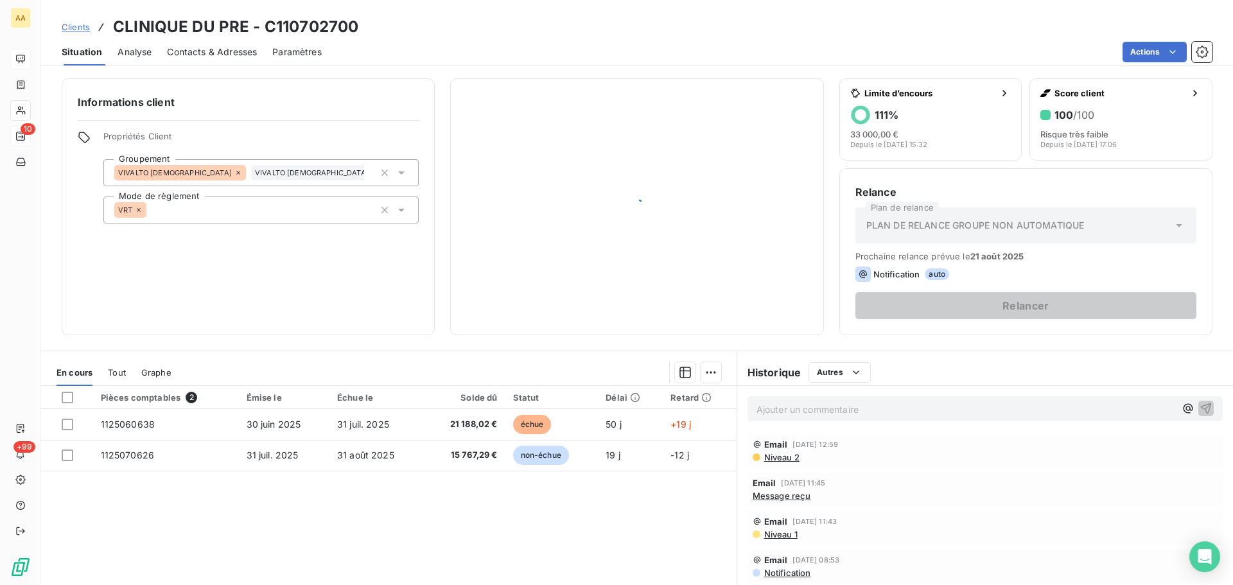
click at [92, 49] on span "Situation" at bounding box center [82, 52] width 40 height 13
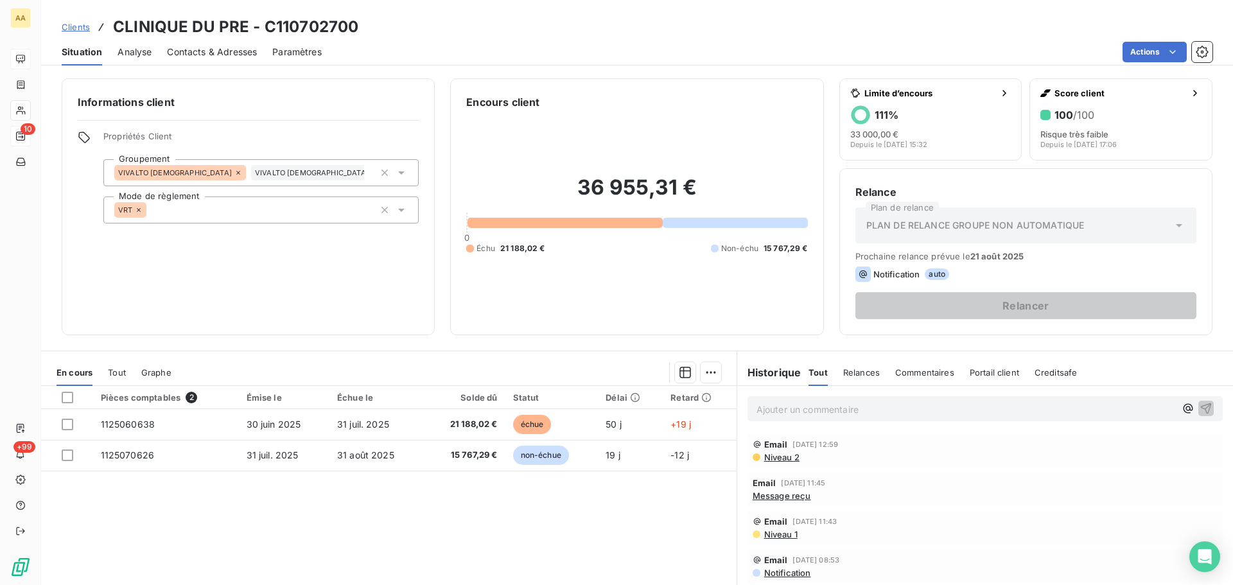
click at [805, 412] on p "Ajouter un commentaire ﻿" at bounding box center [966, 409] width 419 height 16
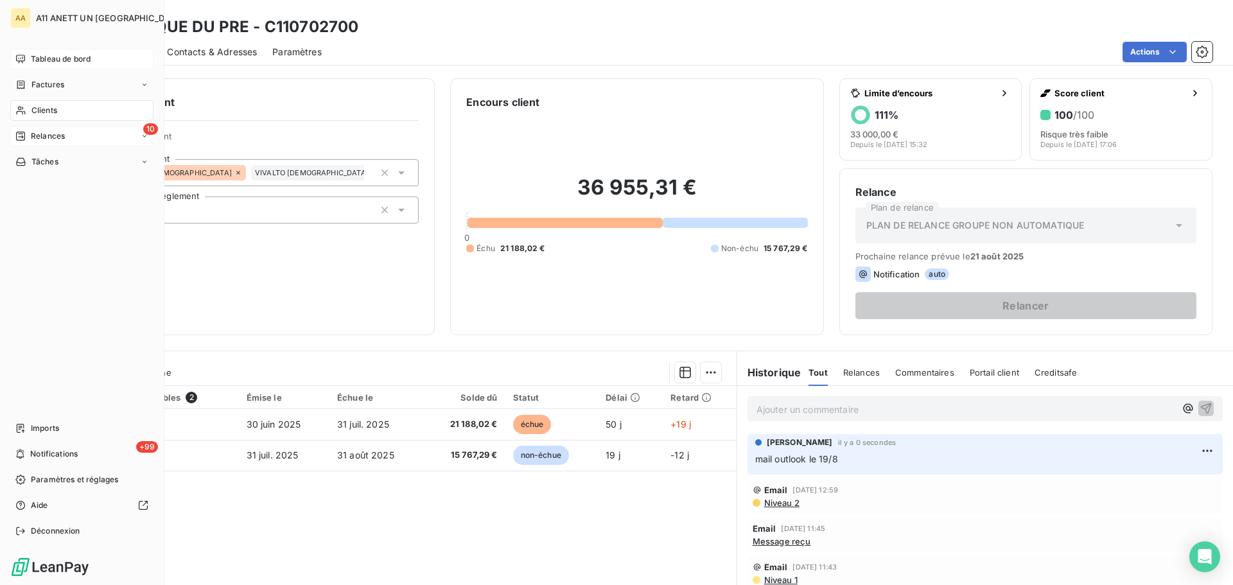
click at [50, 58] on span "Tableau de bord" at bounding box center [61, 59] width 60 height 12
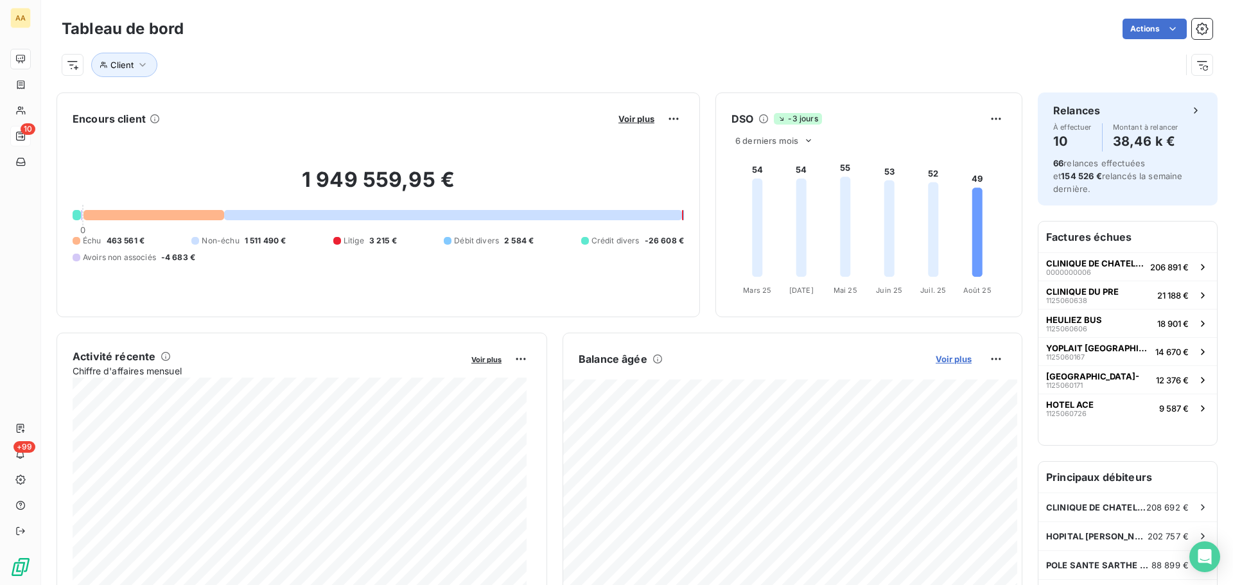
click at [938, 363] on span "Voir plus" at bounding box center [954, 359] width 36 height 10
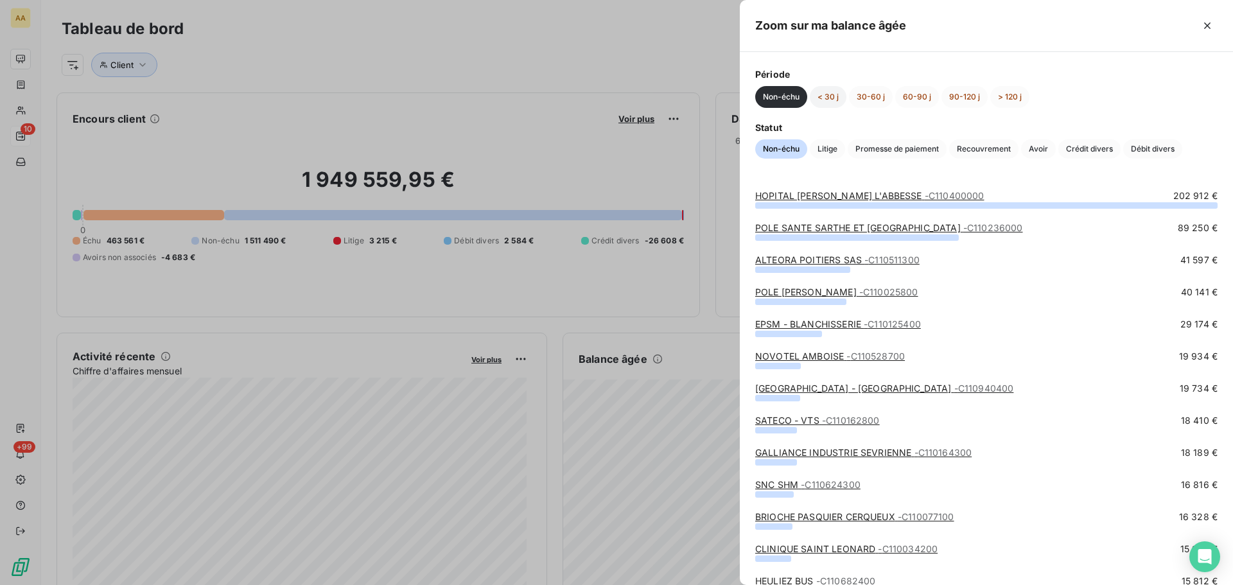
click at [829, 99] on button "< 30 j" at bounding box center [828, 97] width 37 height 22
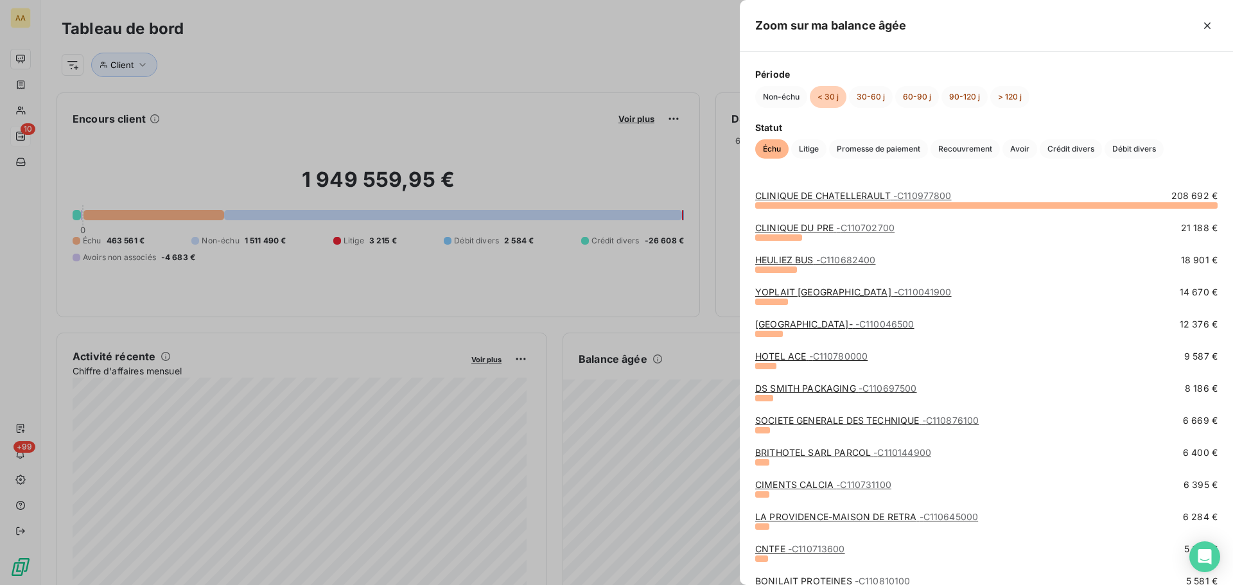
click at [855, 260] on span "- C110682400" at bounding box center [846, 259] width 60 height 11
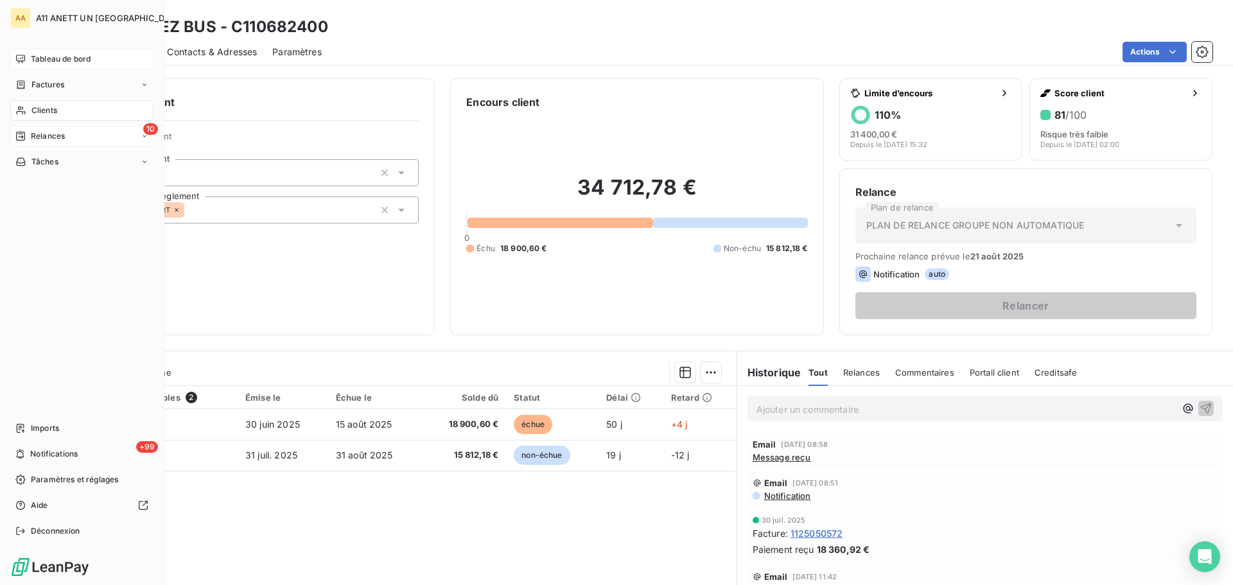
click at [51, 61] on span "Tableau de bord" at bounding box center [61, 59] width 60 height 12
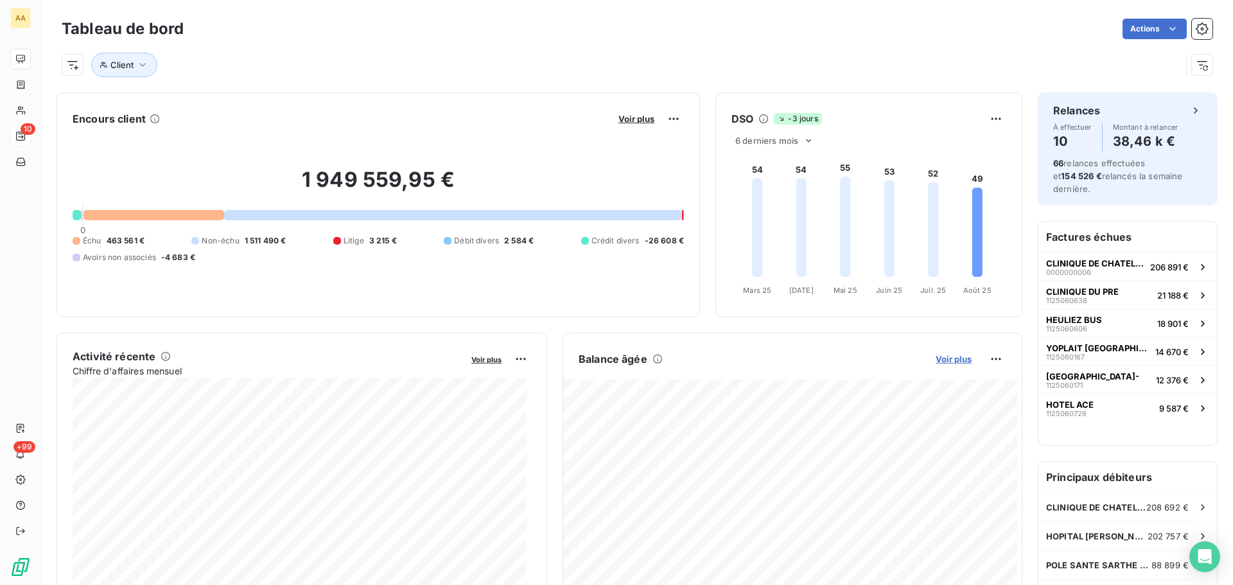
click at [947, 364] on span "Voir plus" at bounding box center [954, 359] width 36 height 10
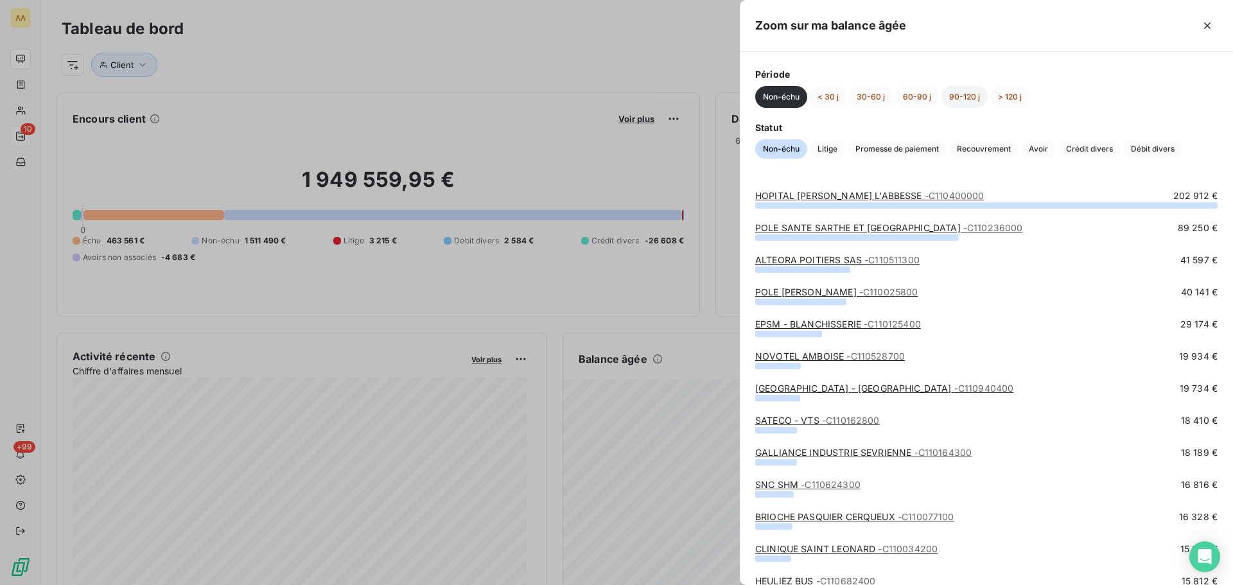
click at [969, 97] on button "90-120 j" at bounding box center [965, 97] width 46 height 22
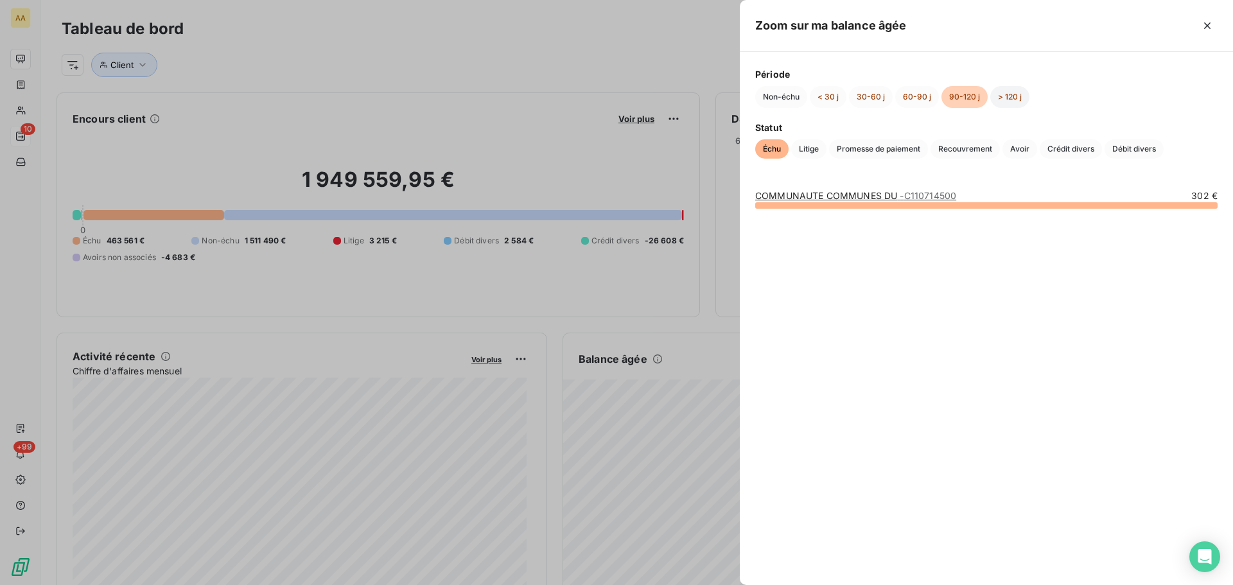
click at [1003, 94] on button "> 120 j" at bounding box center [1009, 97] width 39 height 22
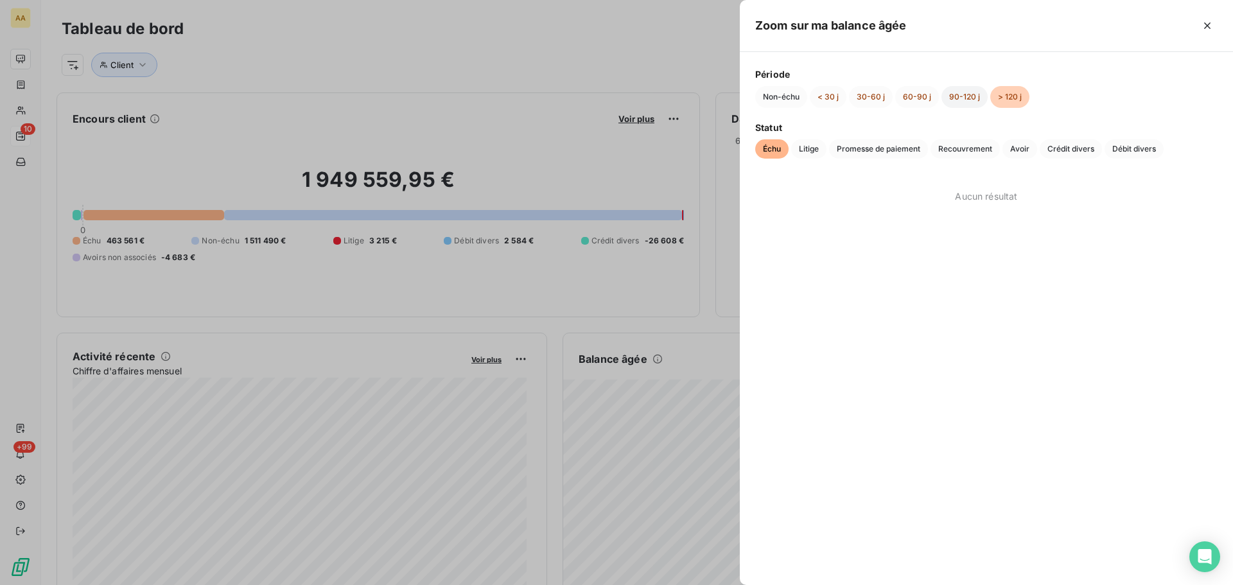
click at [970, 94] on button "90-120 j" at bounding box center [965, 97] width 46 height 22
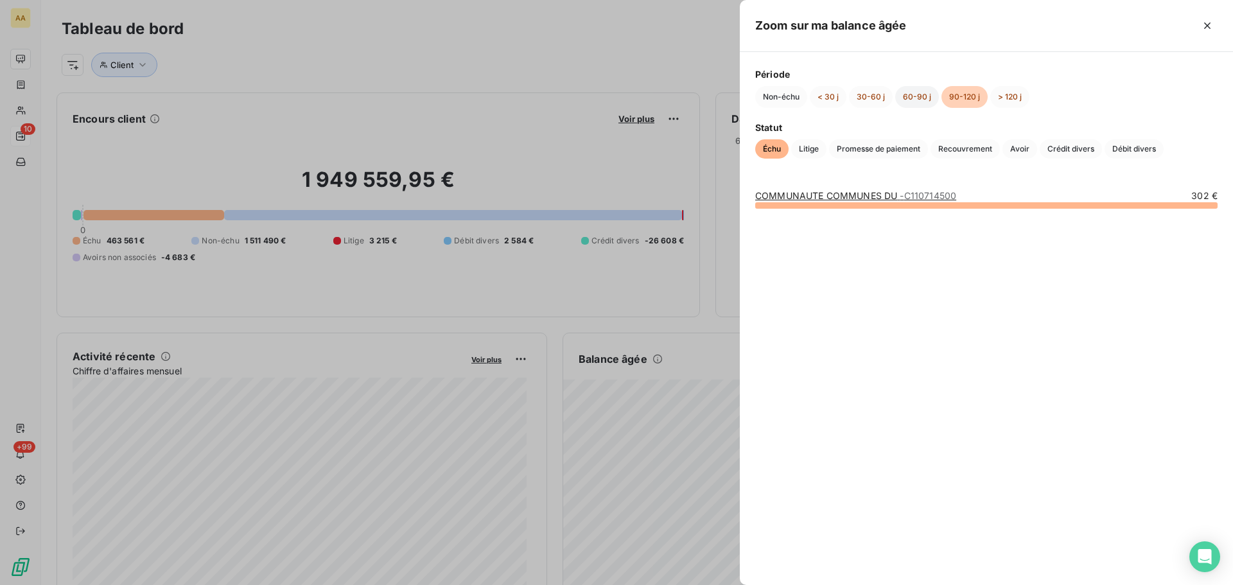
click at [919, 94] on button "60-90 j" at bounding box center [917, 97] width 44 height 22
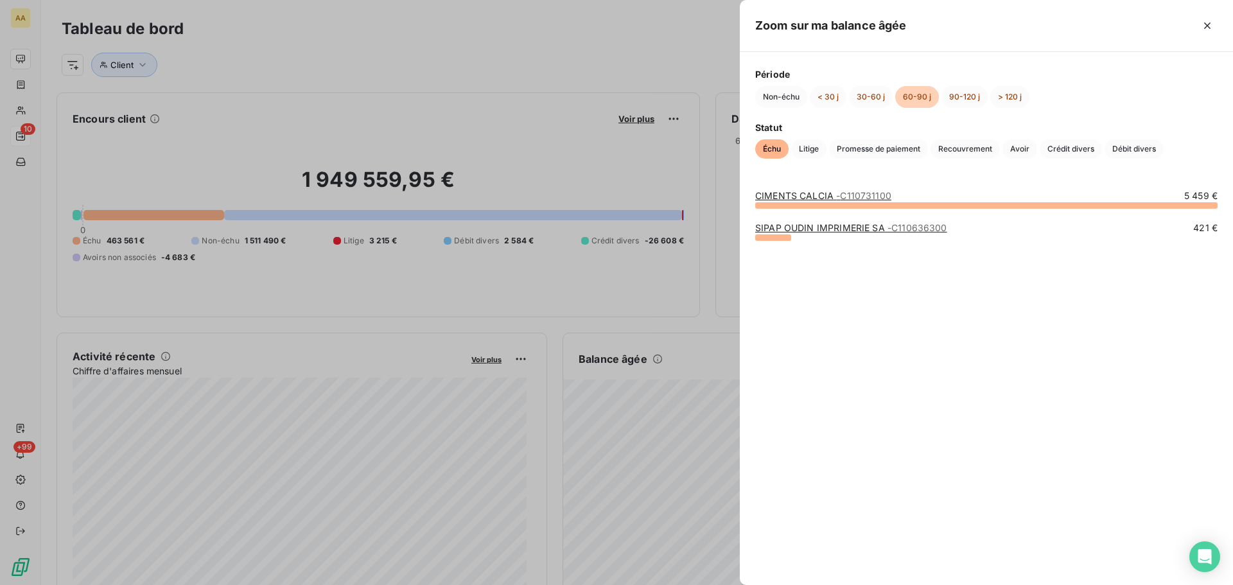
click at [879, 198] on span "- C110731100" at bounding box center [863, 195] width 55 height 11
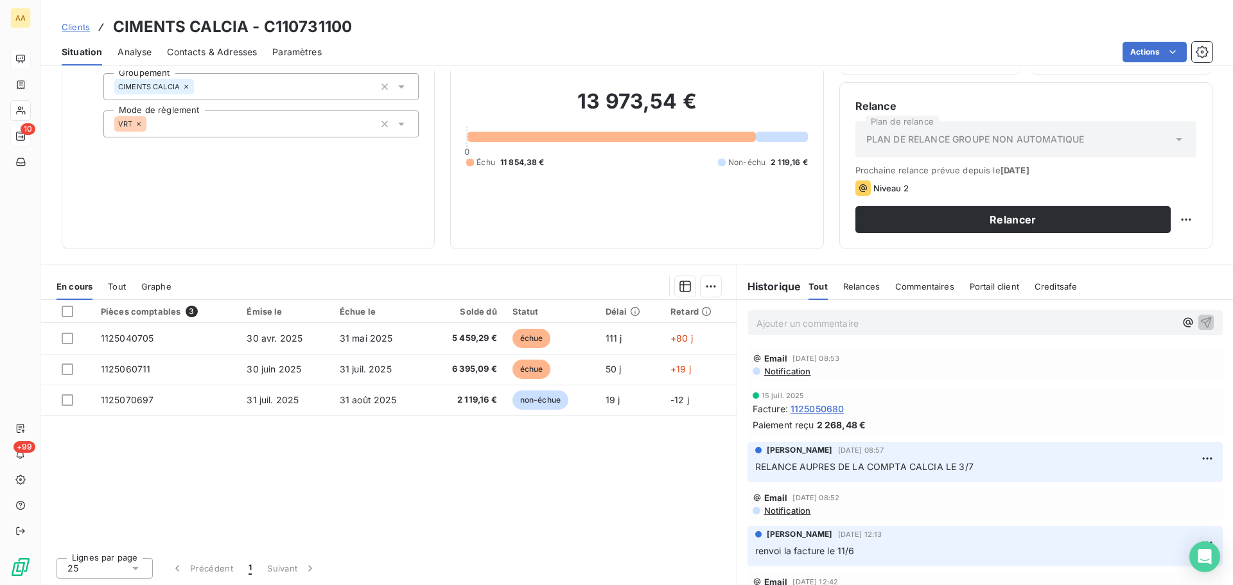
scroll to position [87, 0]
click at [831, 317] on p "Ajouter un commentaire ﻿" at bounding box center [966, 323] width 419 height 16
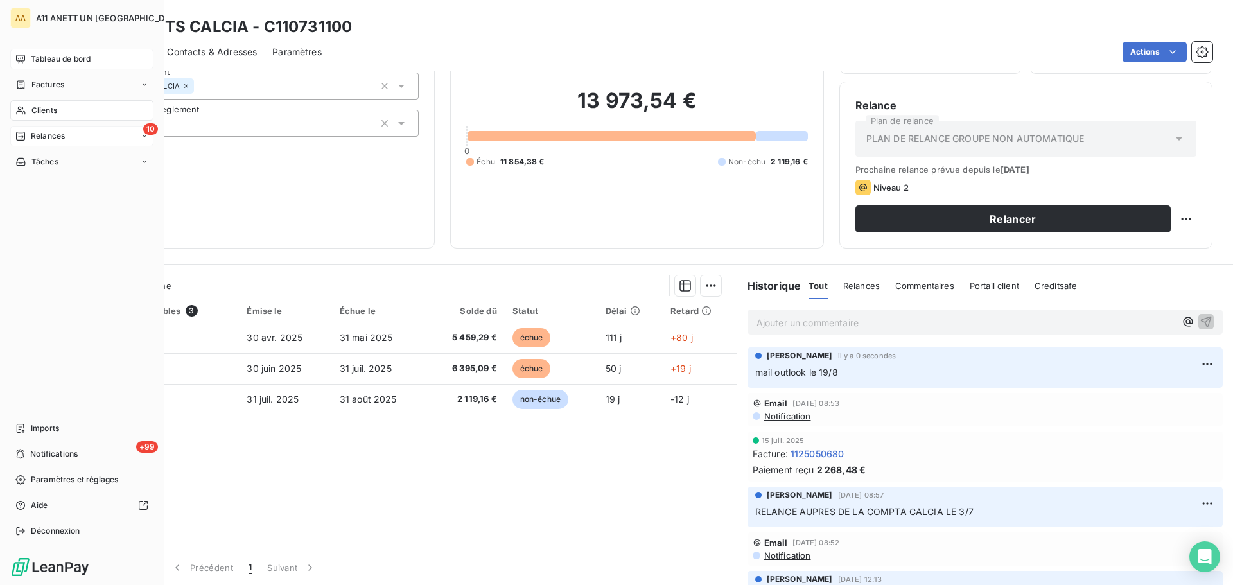
click at [41, 58] on span "Tableau de bord" at bounding box center [61, 59] width 60 height 12
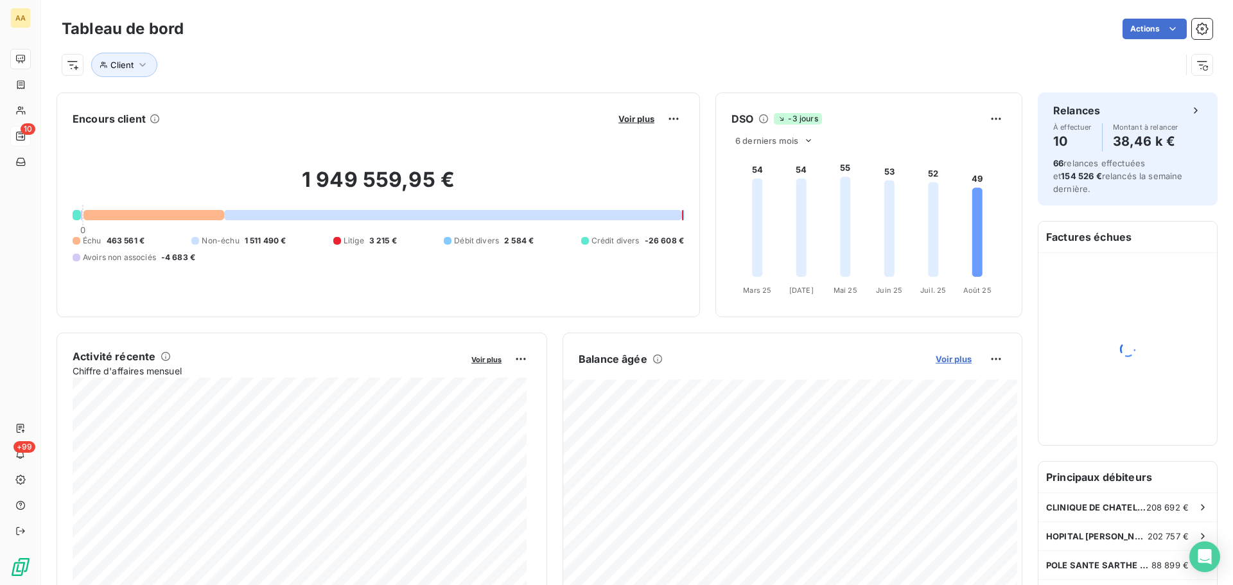
click at [952, 357] on span "Voir plus" at bounding box center [954, 359] width 36 height 10
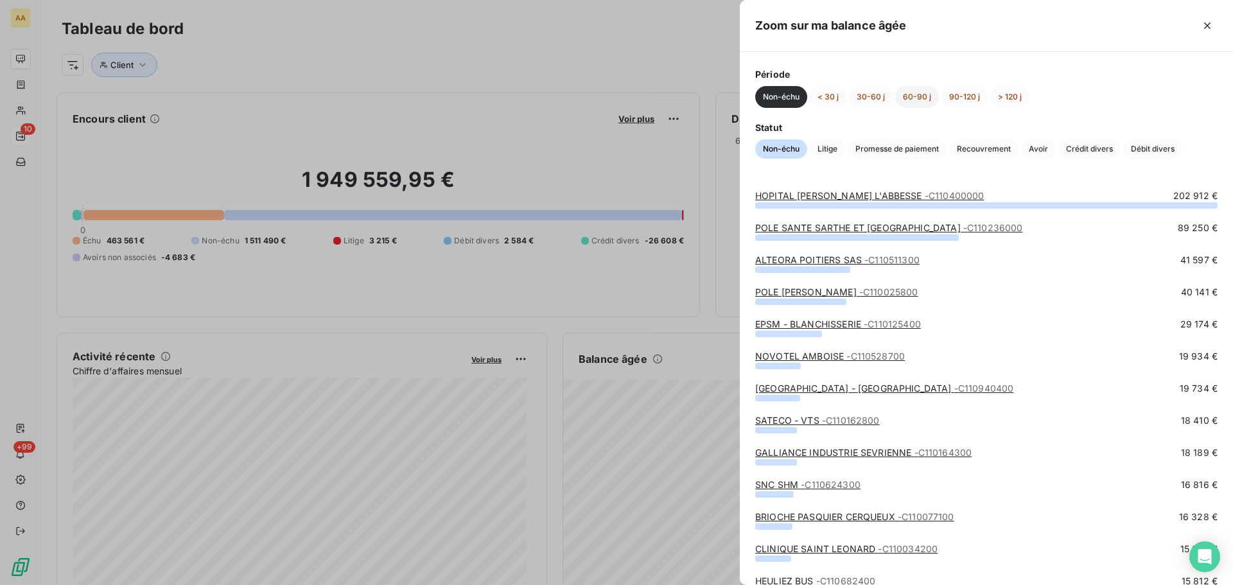
click at [904, 94] on button "60-90 j" at bounding box center [917, 97] width 44 height 22
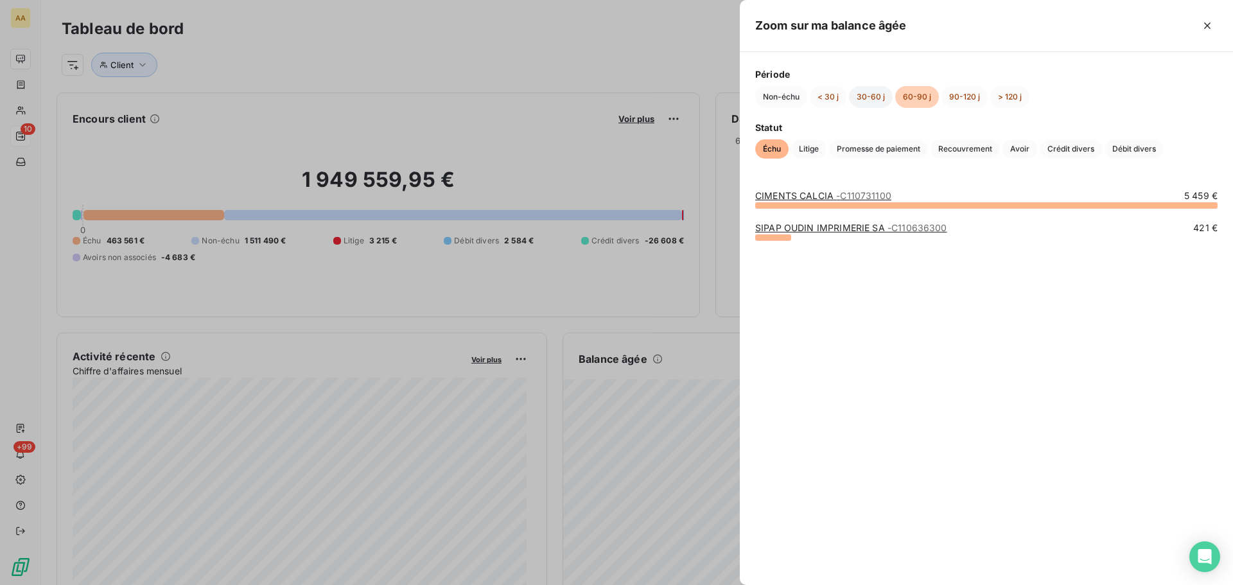
click at [869, 99] on button "30-60 j" at bounding box center [871, 97] width 44 height 22
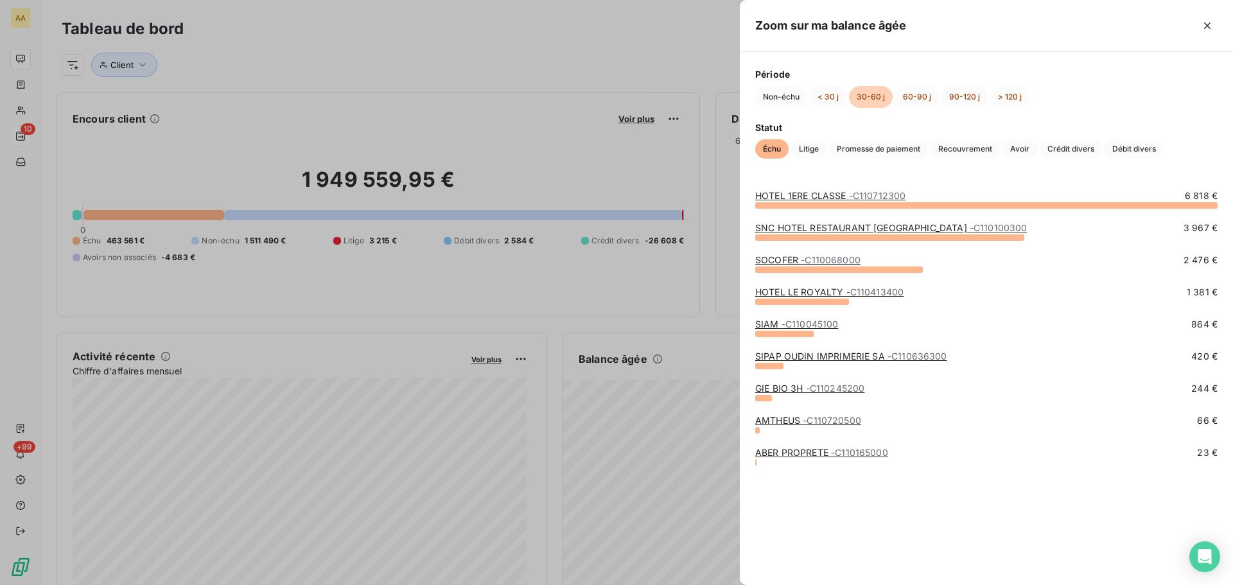
click at [970, 227] on span "- C110100300" at bounding box center [999, 227] width 58 height 11
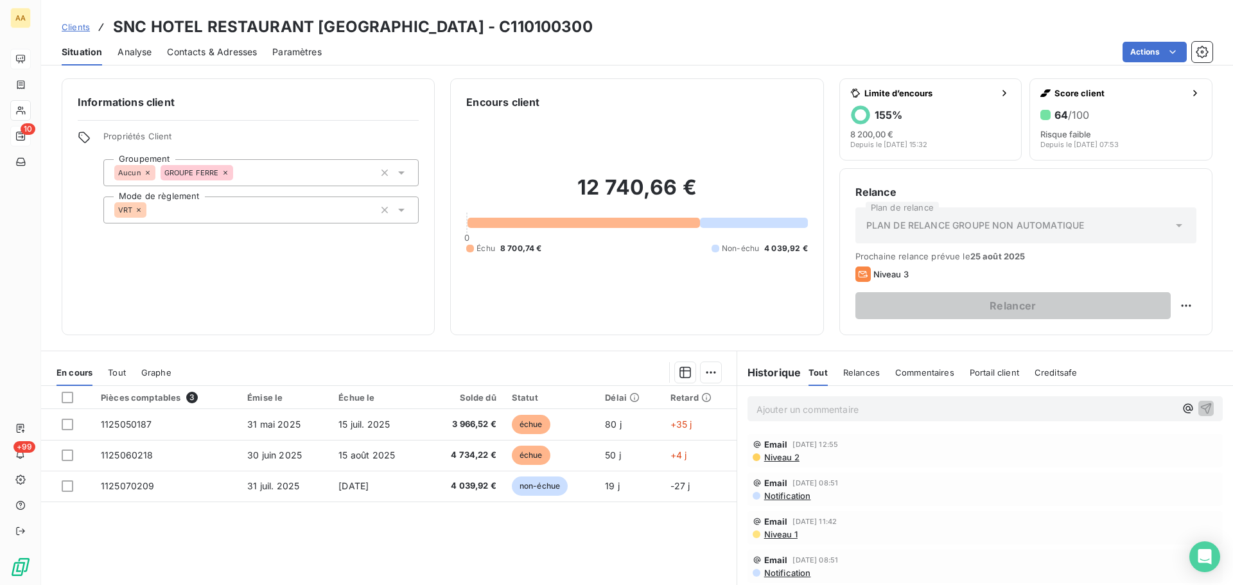
click at [815, 407] on p "Ajouter un commentaire ﻿" at bounding box center [966, 409] width 419 height 16
click at [1200, 405] on icon "button" at bounding box center [1206, 407] width 13 height 13
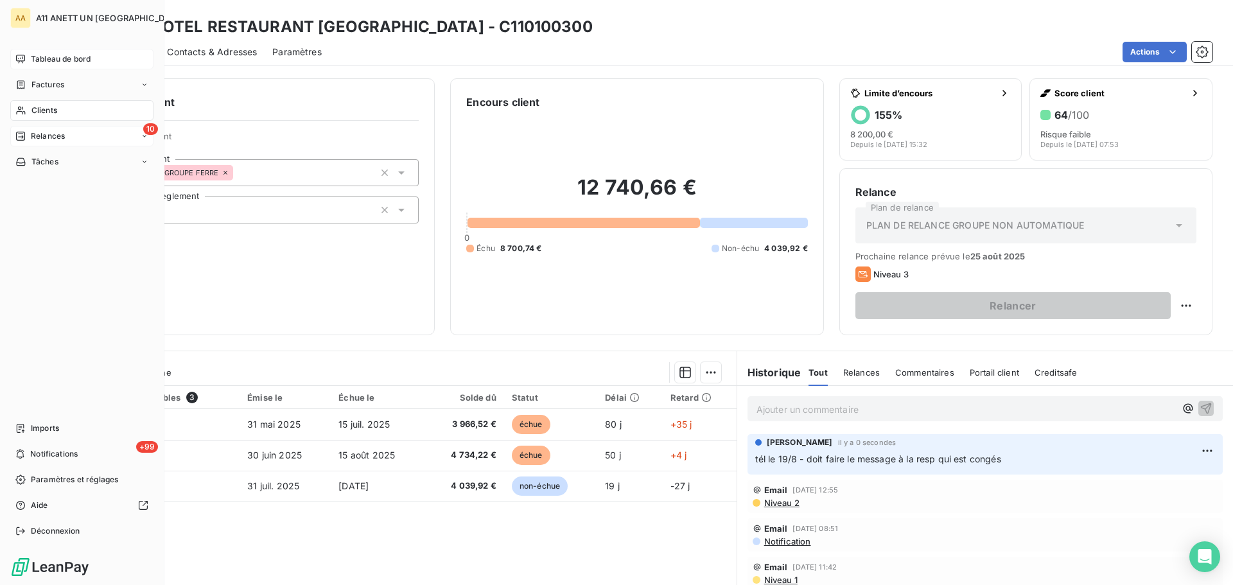
click at [49, 62] on span "Tableau de bord" at bounding box center [61, 59] width 60 height 12
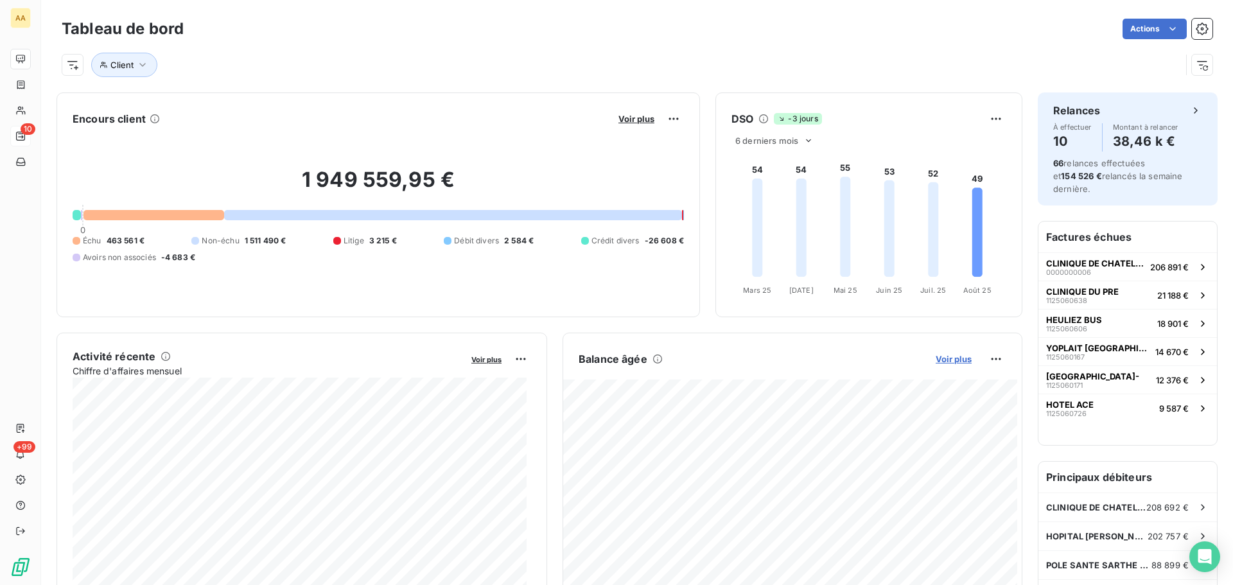
click at [949, 358] on span "Voir plus" at bounding box center [954, 359] width 36 height 10
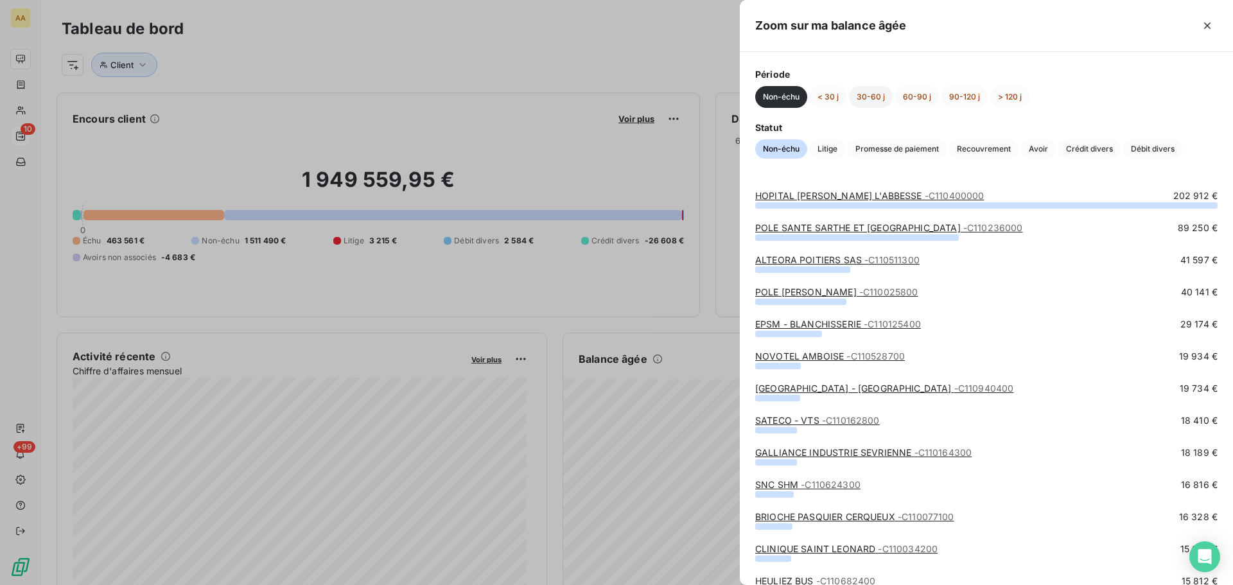
click at [880, 97] on button "30-60 j" at bounding box center [871, 97] width 44 height 22
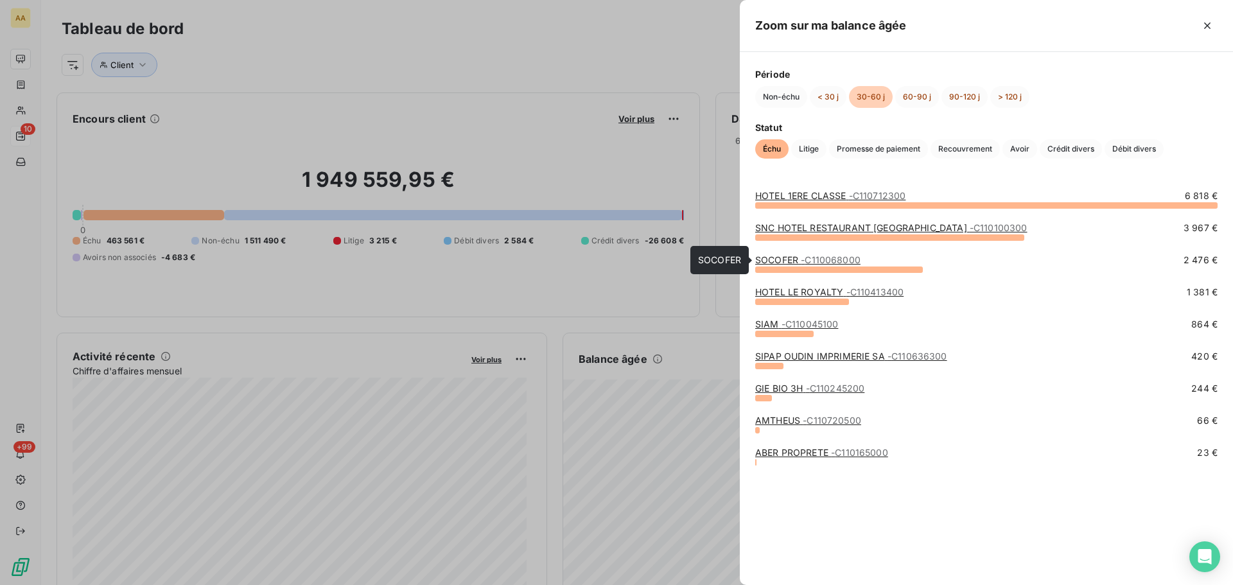
click at [845, 259] on span "- C110068000" at bounding box center [831, 259] width 60 height 11
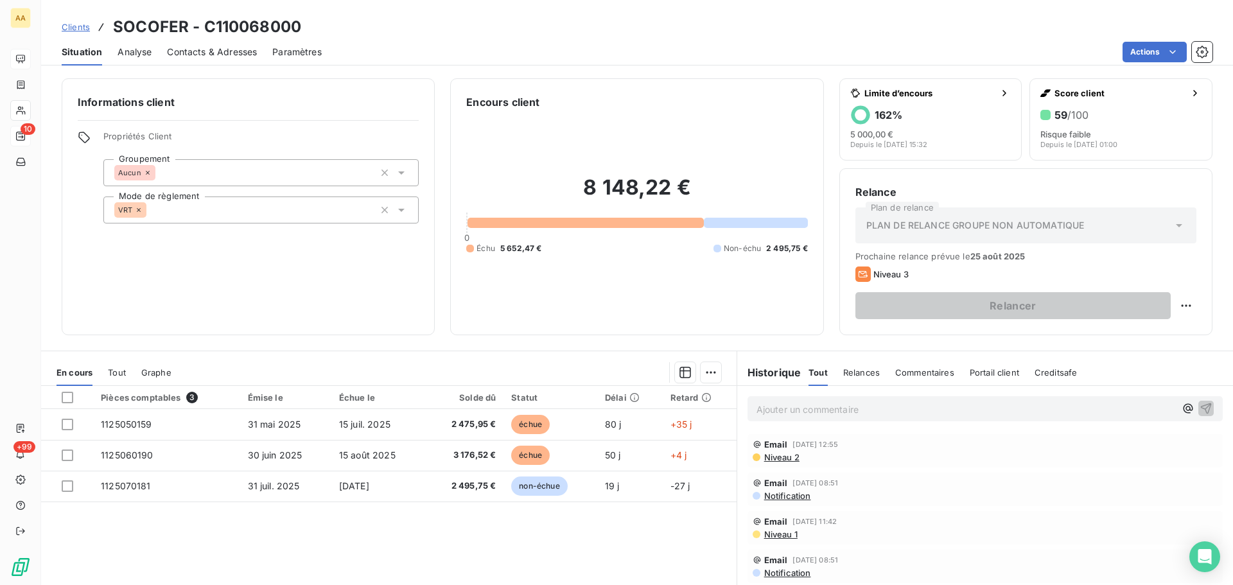
click at [793, 407] on p "Ajouter un commentaire ﻿" at bounding box center [966, 409] width 419 height 16
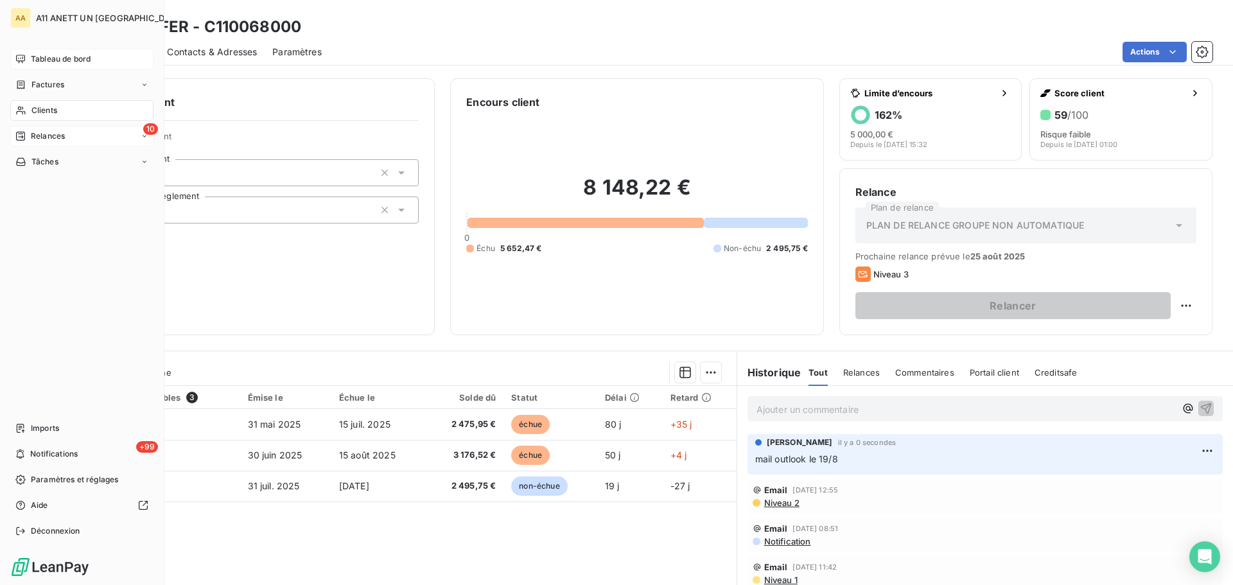
click at [47, 51] on div "Tableau de bord" at bounding box center [81, 59] width 143 height 21
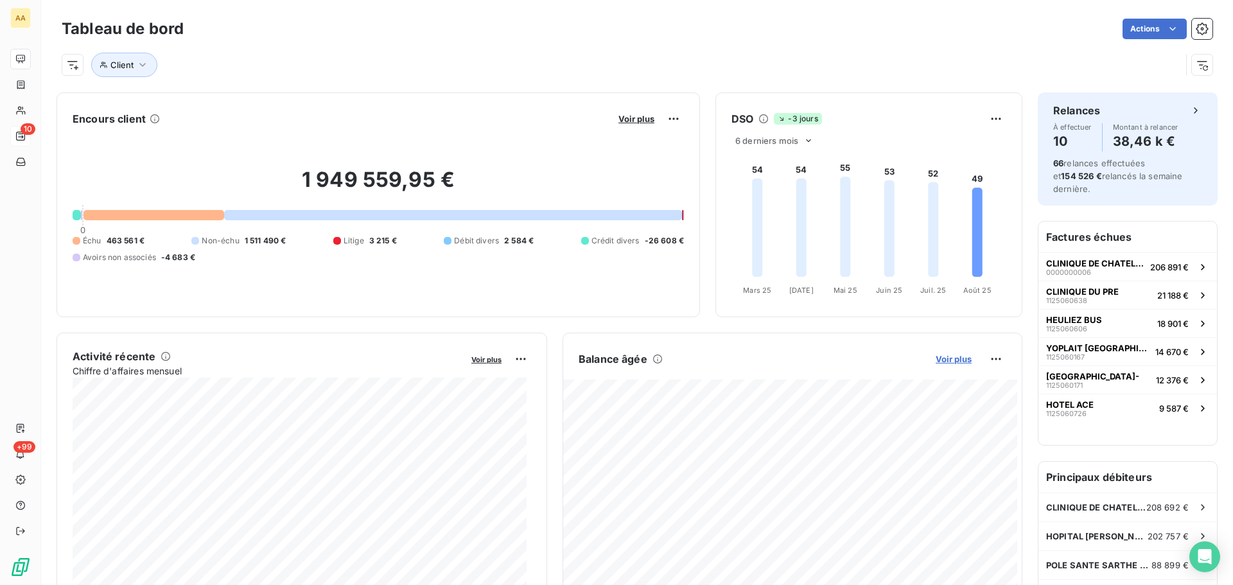
click at [956, 360] on span "Voir plus" at bounding box center [954, 359] width 36 height 10
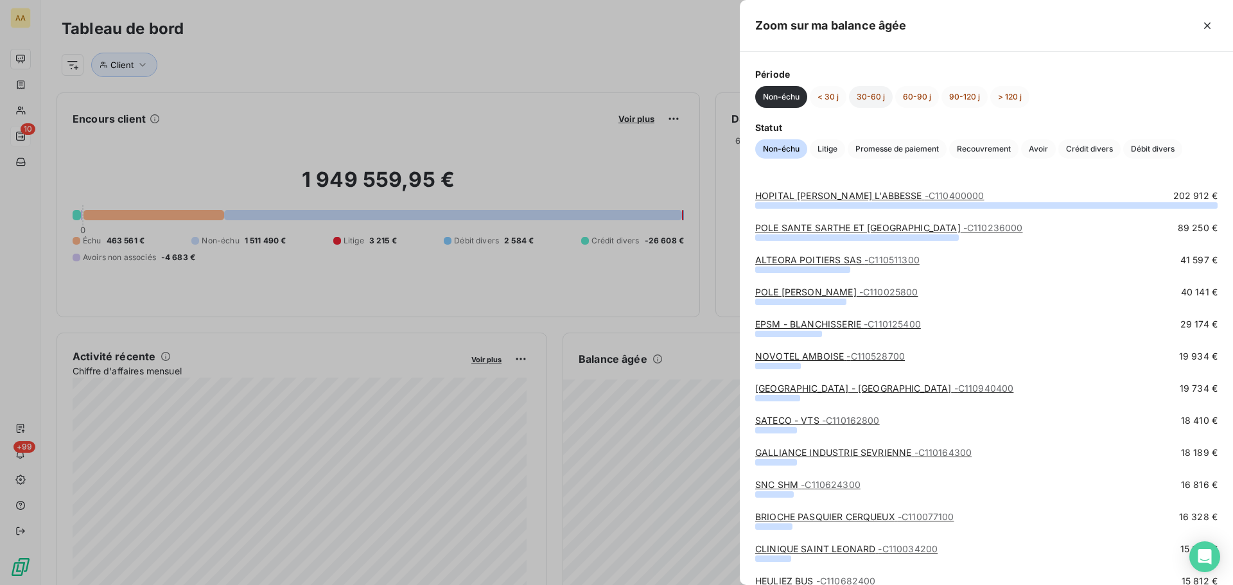
click at [872, 92] on button "30-60 j" at bounding box center [871, 97] width 44 height 22
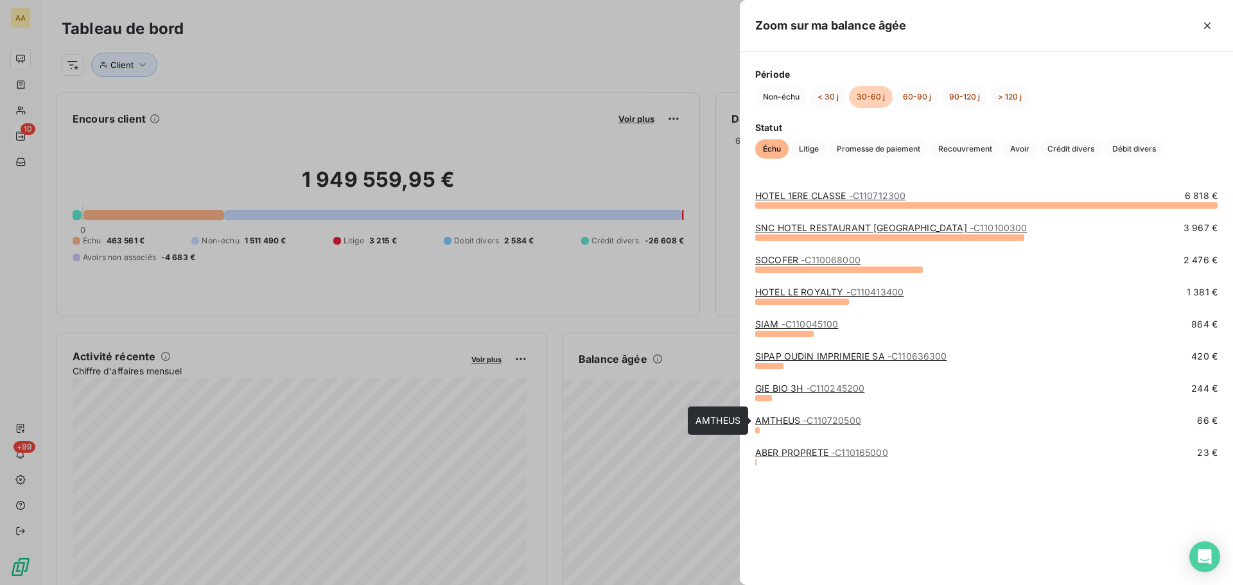
click at [838, 420] on span "- C110720500" at bounding box center [832, 420] width 58 height 11
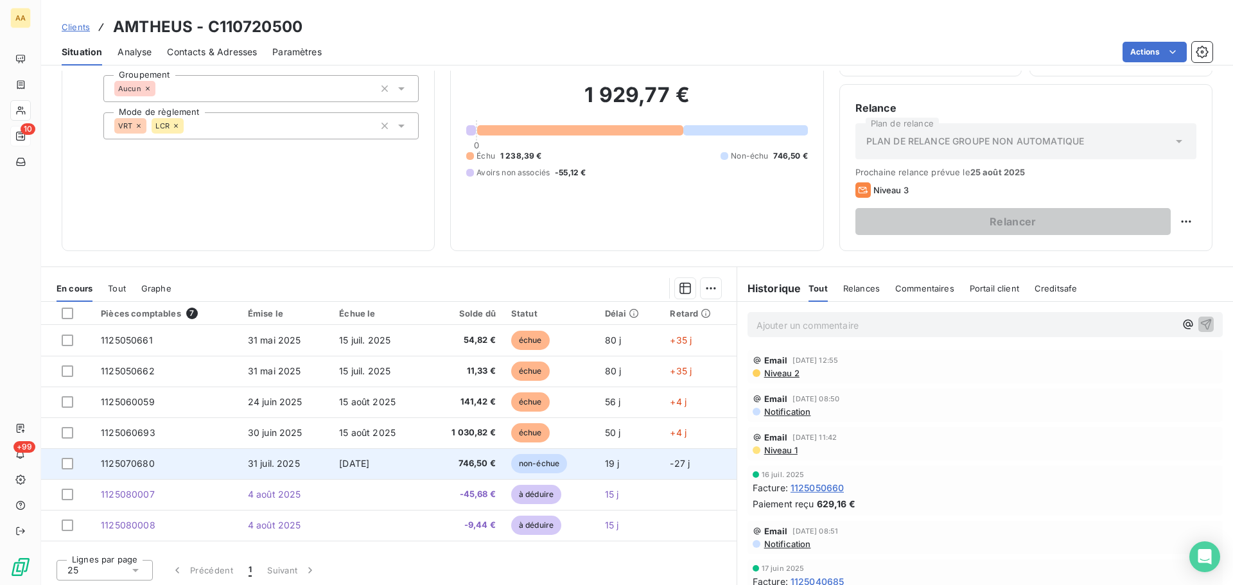
scroll to position [87, 0]
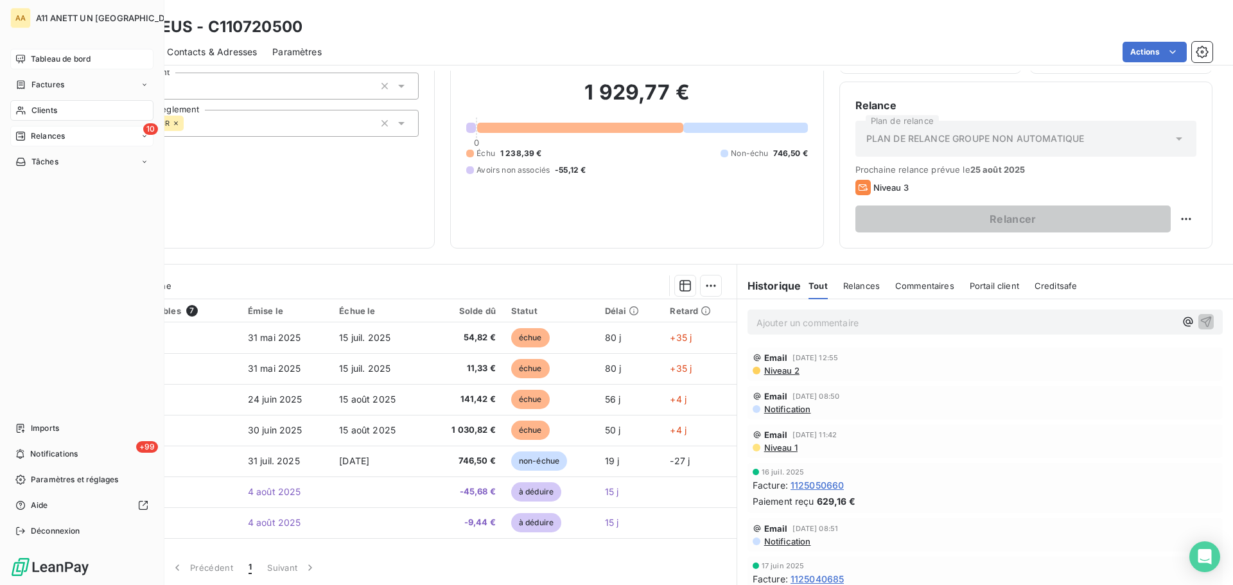
click at [47, 53] on div "Tableau de bord" at bounding box center [81, 59] width 143 height 21
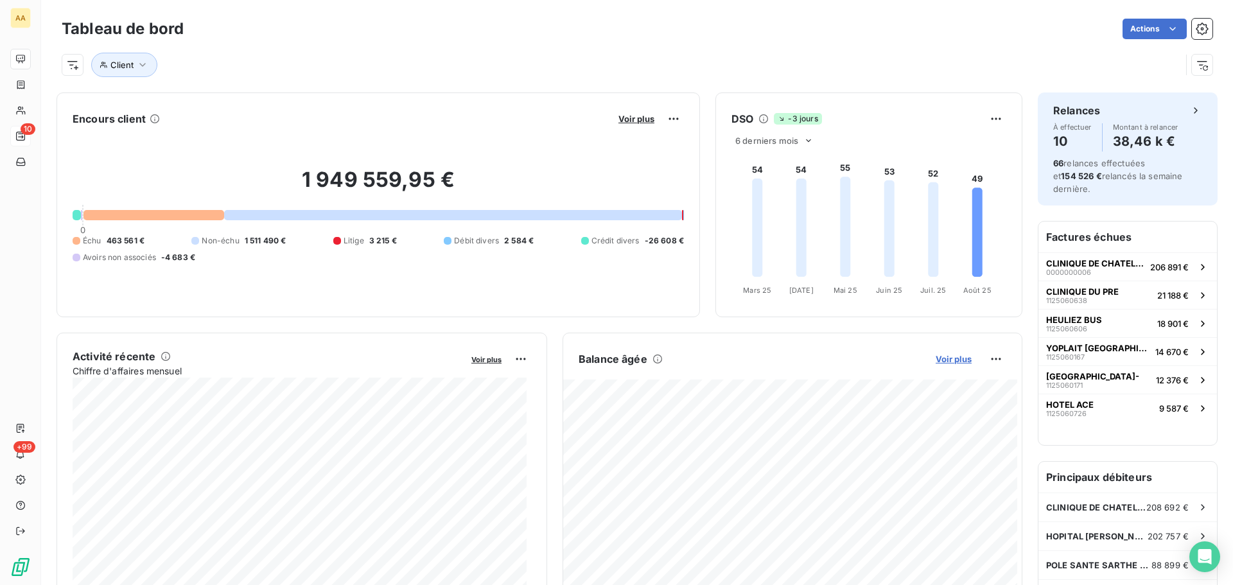
click at [949, 360] on span "Voir plus" at bounding box center [954, 359] width 36 height 10
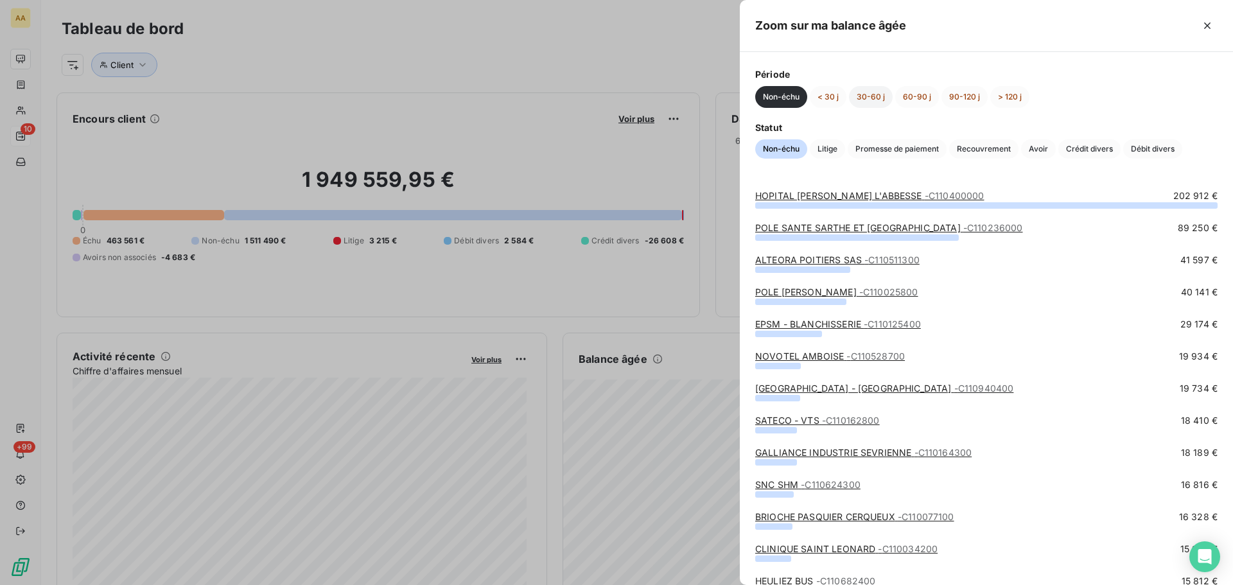
click at [870, 97] on button "30-60 j" at bounding box center [871, 97] width 44 height 22
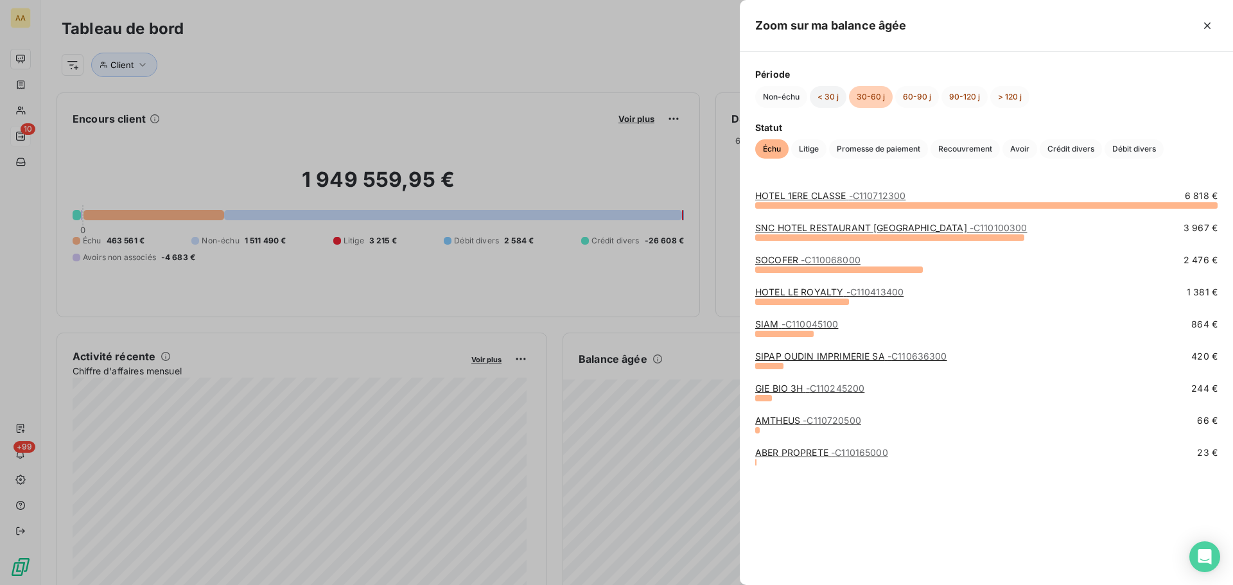
click at [830, 95] on button "< 30 j" at bounding box center [828, 97] width 37 height 22
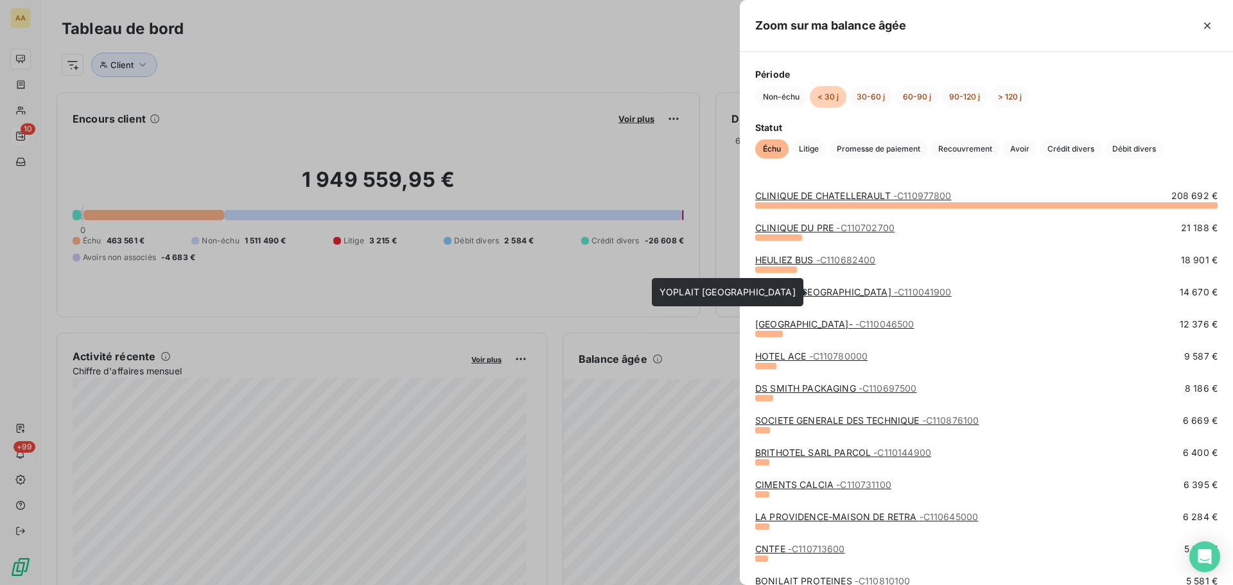
click at [825, 294] on link "YOPLAIT LE MANS - C110041900" at bounding box center [853, 291] width 197 height 11
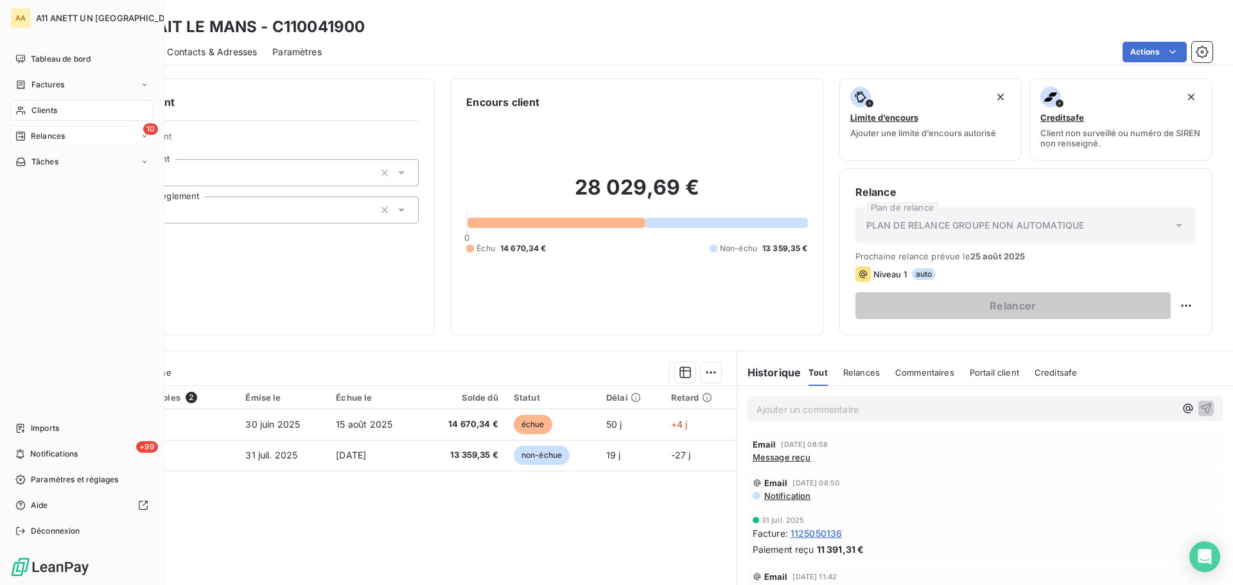
click at [47, 136] on span "Relances" at bounding box center [48, 136] width 34 height 12
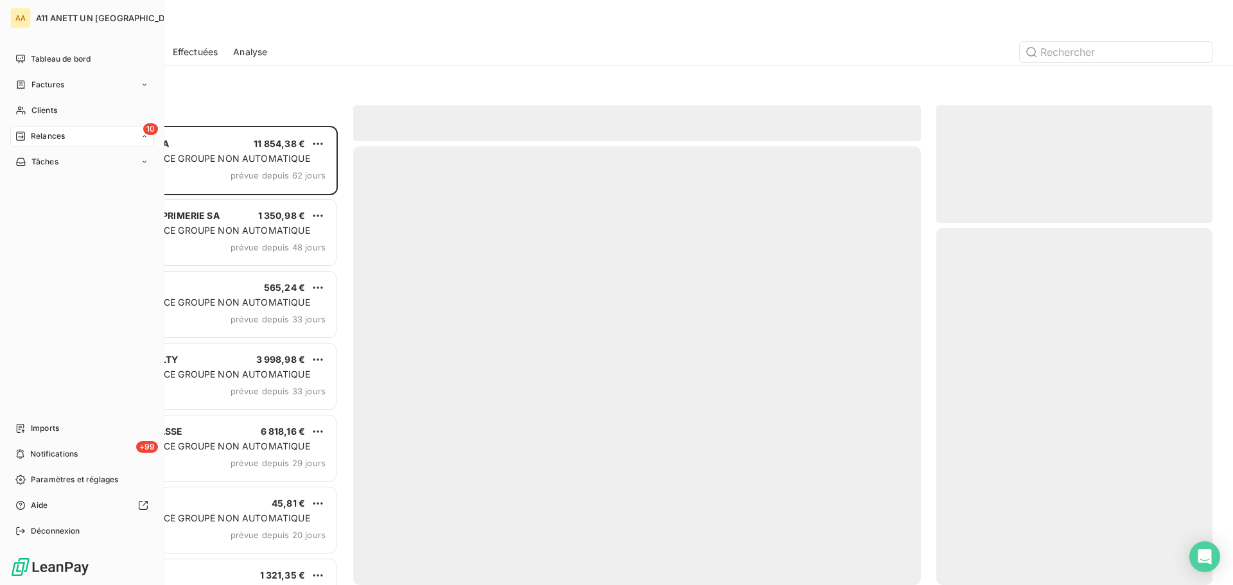
scroll to position [450, 267]
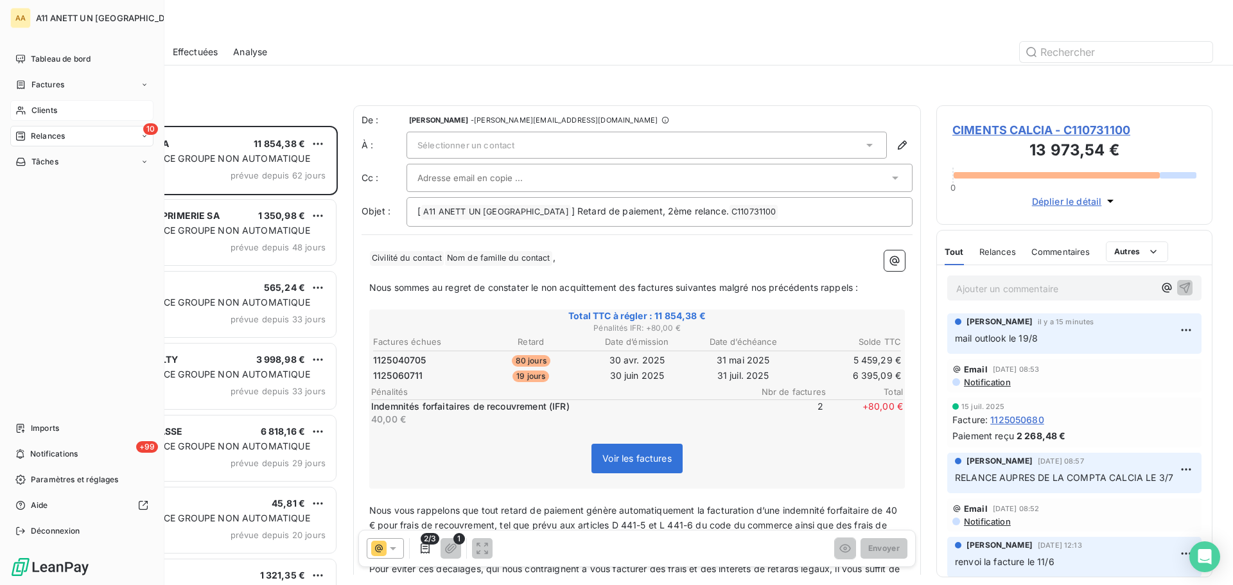
click at [43, 108] on span "Clients" at bounding box center [44, 111] width 26 height 12
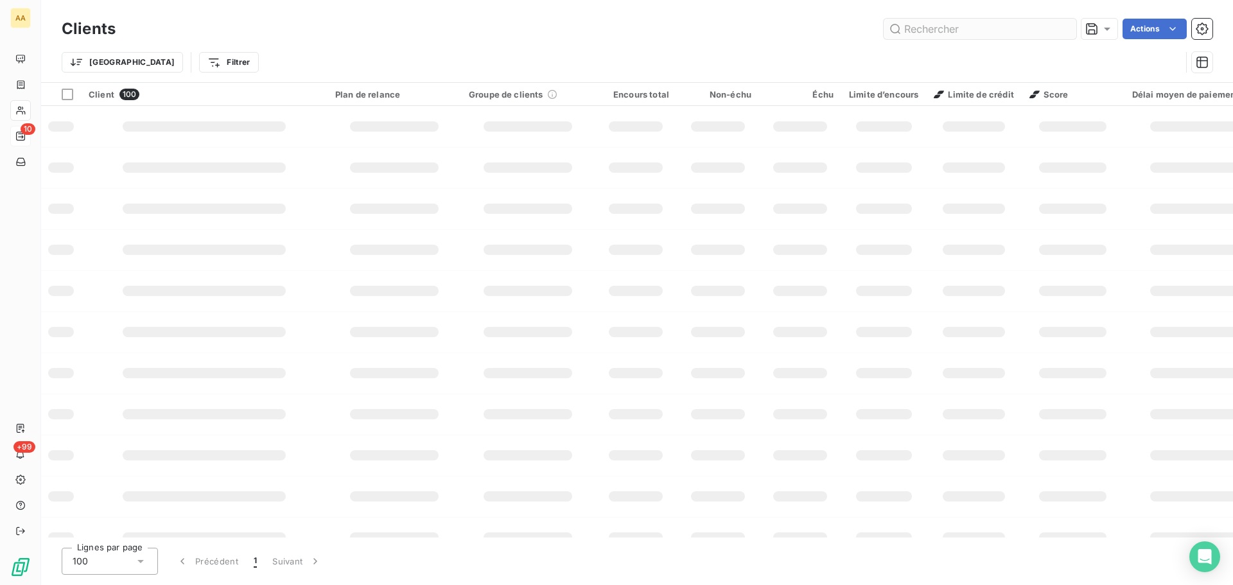
click at [991, 30] on input "text" at bounding box center [980, 29] width 193 height 21
type input "0680"
click at [988, 30] on input "0680" at bounding box center [980, 29] width 193 height 21
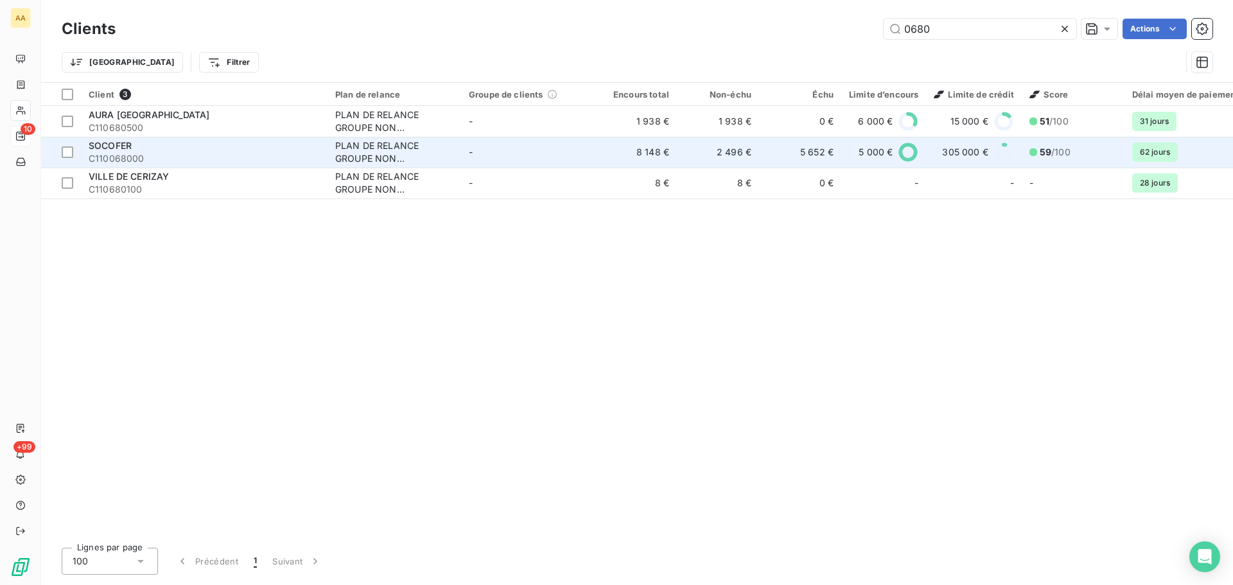
click at [112, 145] on span "SOCOFER" at bounding box center [110, 145] width 43 height 11
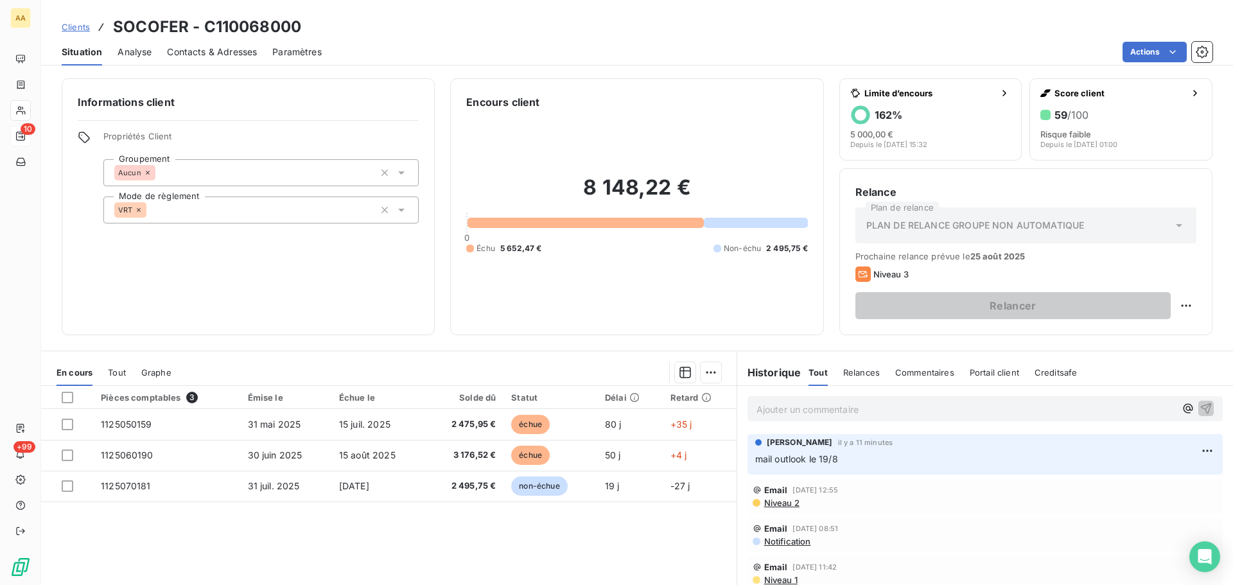
click at [858, 457] on p "mail outlook le 19/8" at bounding box center [985, 459] width 460 height 15
click at [1187, 450] on html "AA 10 +99 Clients SOCOFER - C110068000 Situation Analyse Contacts & Adresses Pa…" at bounding box center [616, 292] width 1233 height 585
click at [1142, 482] on div "Editer" at bounding box center [1157, 479] width 72 height 21
click at [871, 457] on p "mail outlook le 19/8" at bounding box center [976, 459] width 442 height 15
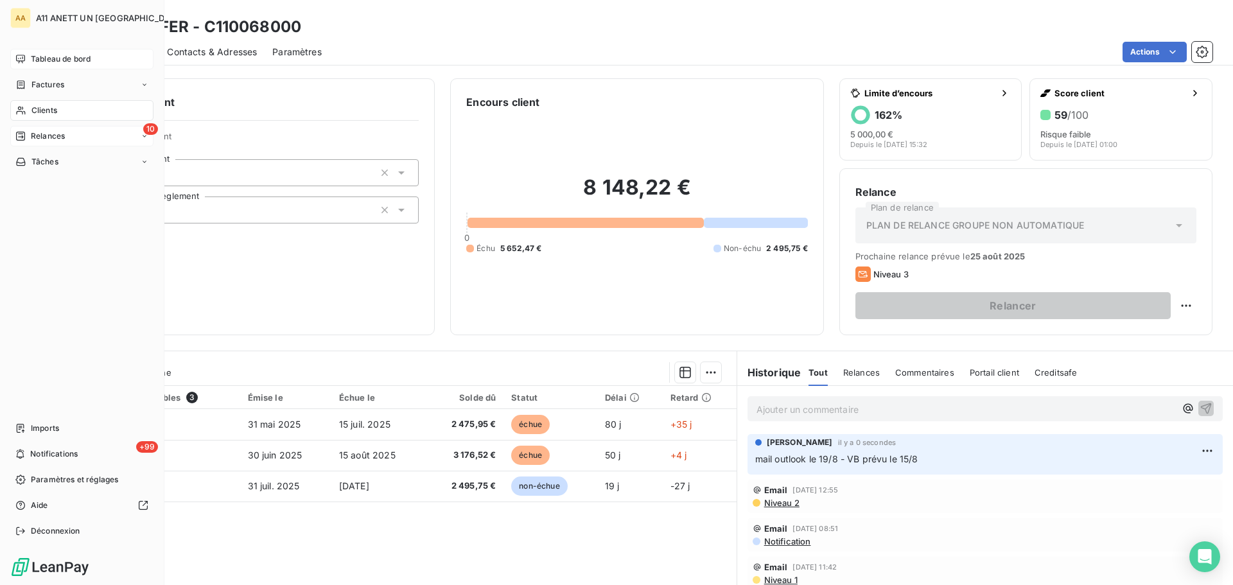
click at [52, 60] on span "Tableau de bord" at bounding box center [61, 59] width 60 height 12
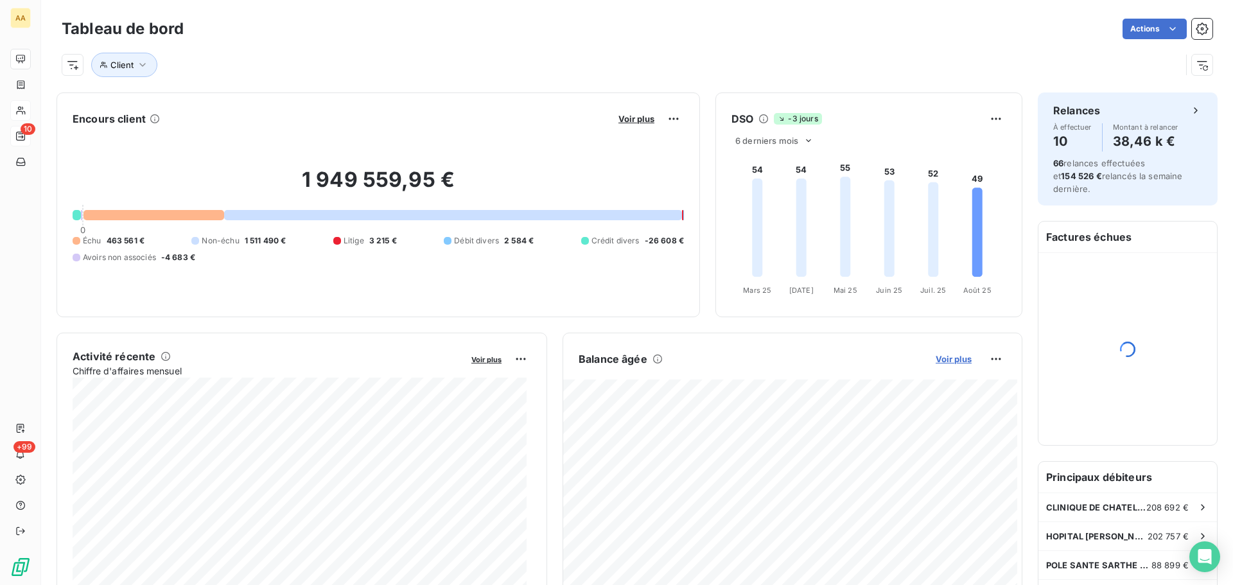
click at [936, 359] on span "Voir plus" at bounding box center [954, 359] width 36 height 10
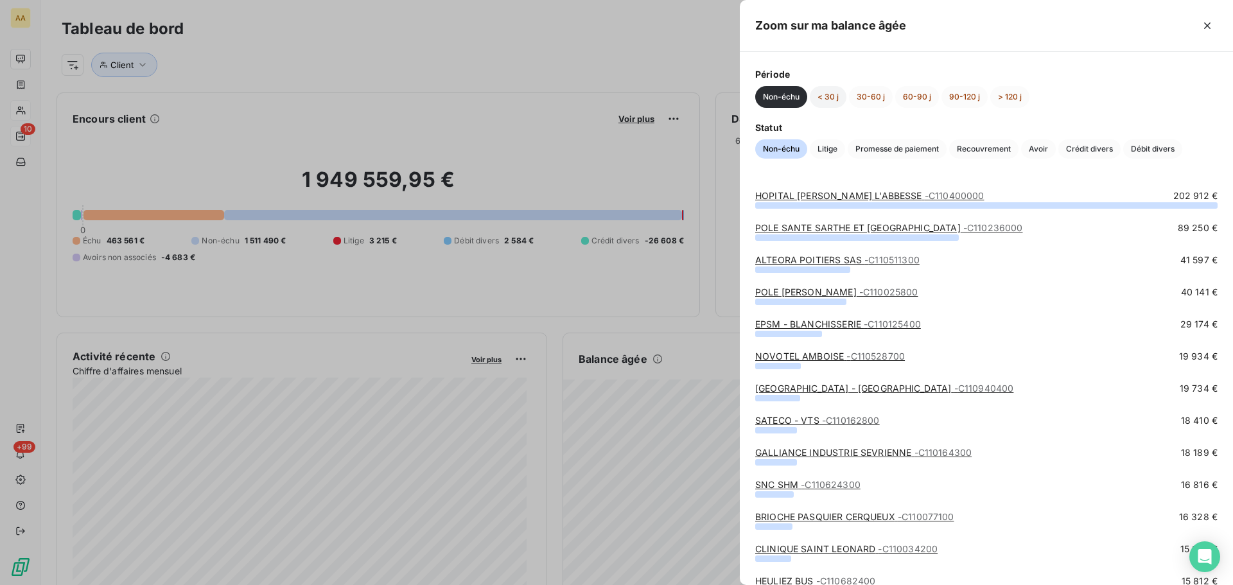
click at [841, 92] on button "< 30 j" at bounding box center [828, 97] width 37 height 22
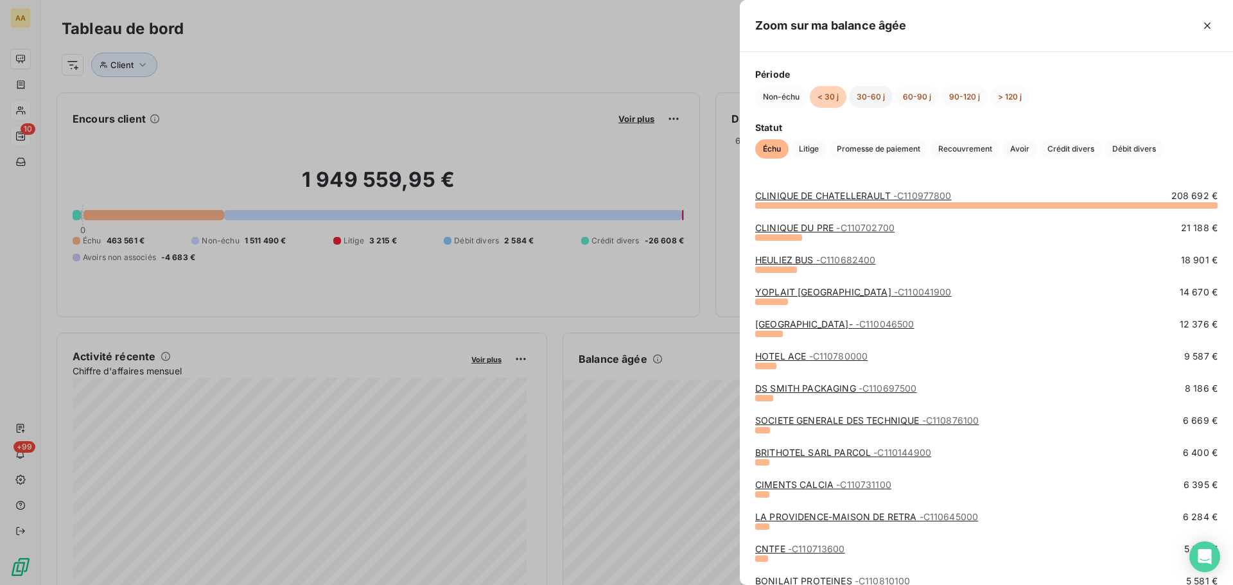
click at [873, 98] on button "30-60 j" at bounding box center [871, 97] width 44 height 22
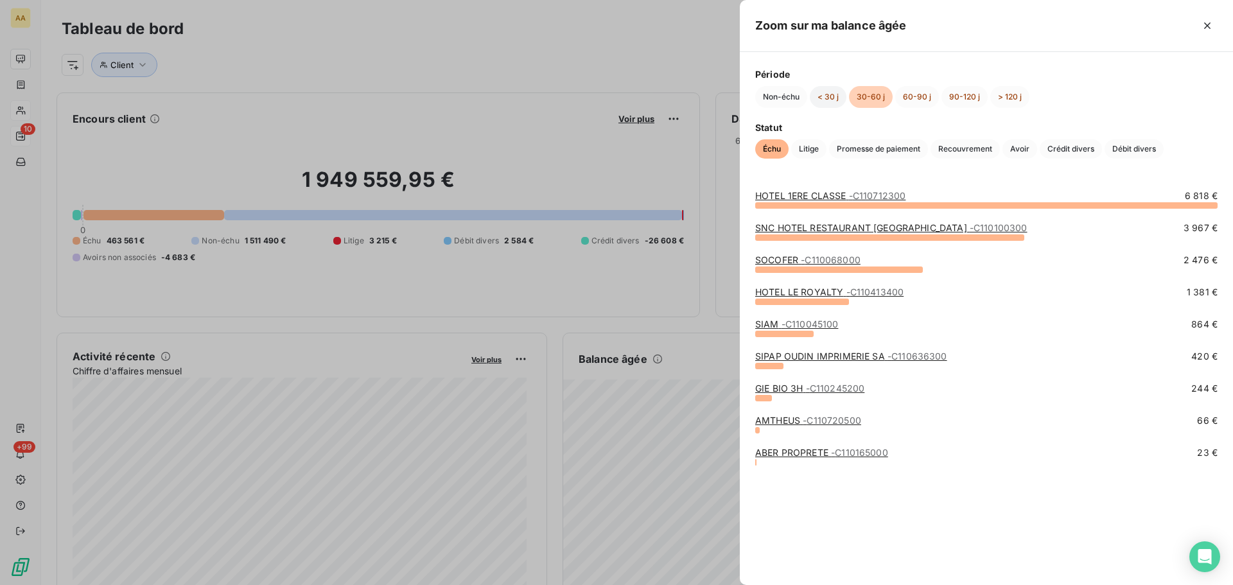
click at [823, 96] on button "< 30 j" at bounding box center [828, 97] width 37 height 22
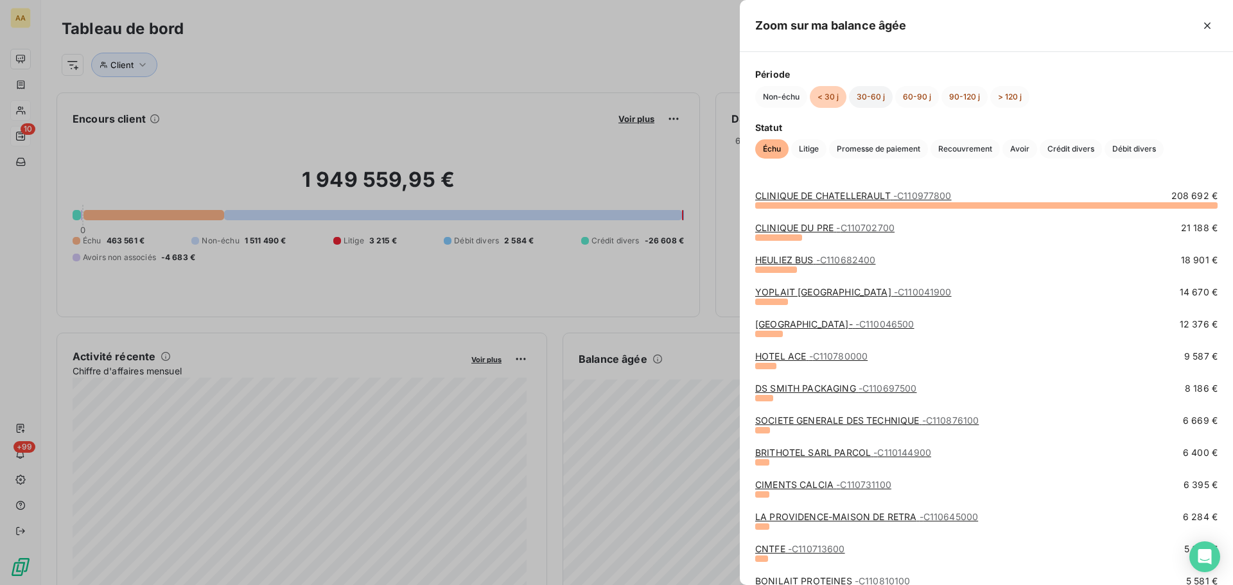
click at [872, 97] on button "30-60 j" at bounding box center [871, 97] width 44 height 22
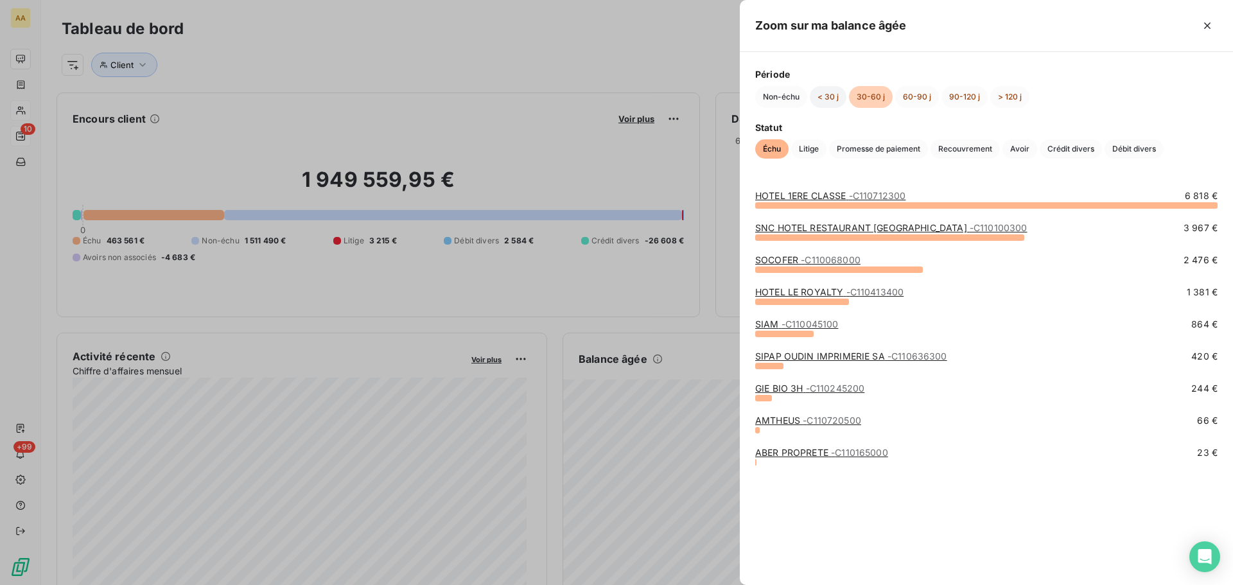
click at [834, 94] on button "< 30 j" at bounding box center [828, 97] width 37 height 22
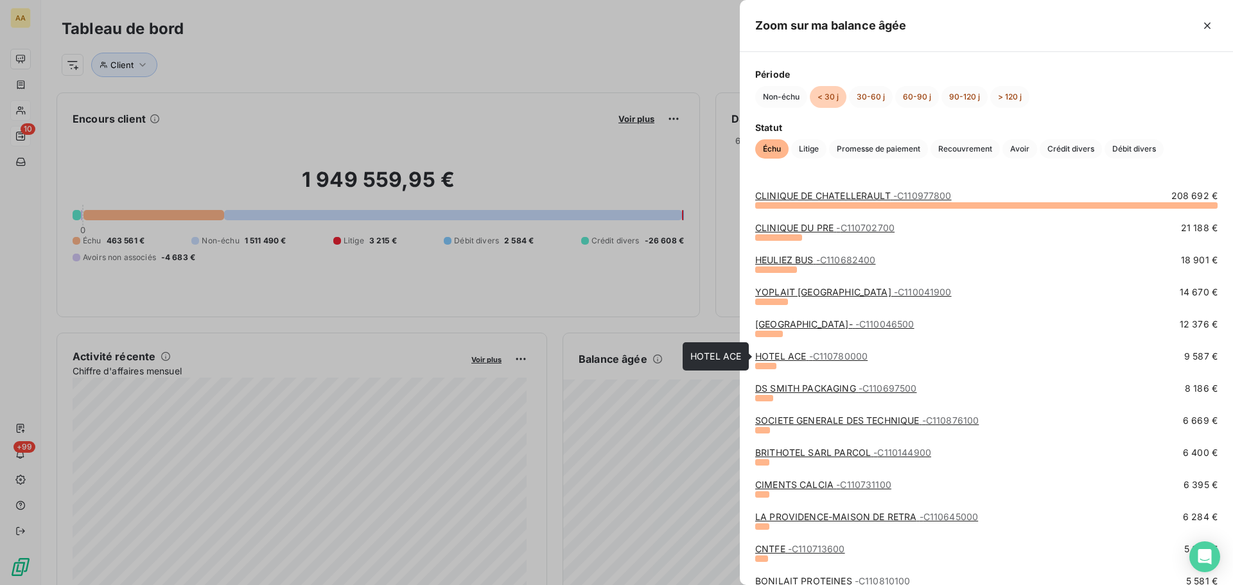
click at [845, 356] on span "- C110780000" at bounding box center [838, 356] width 59 height 11
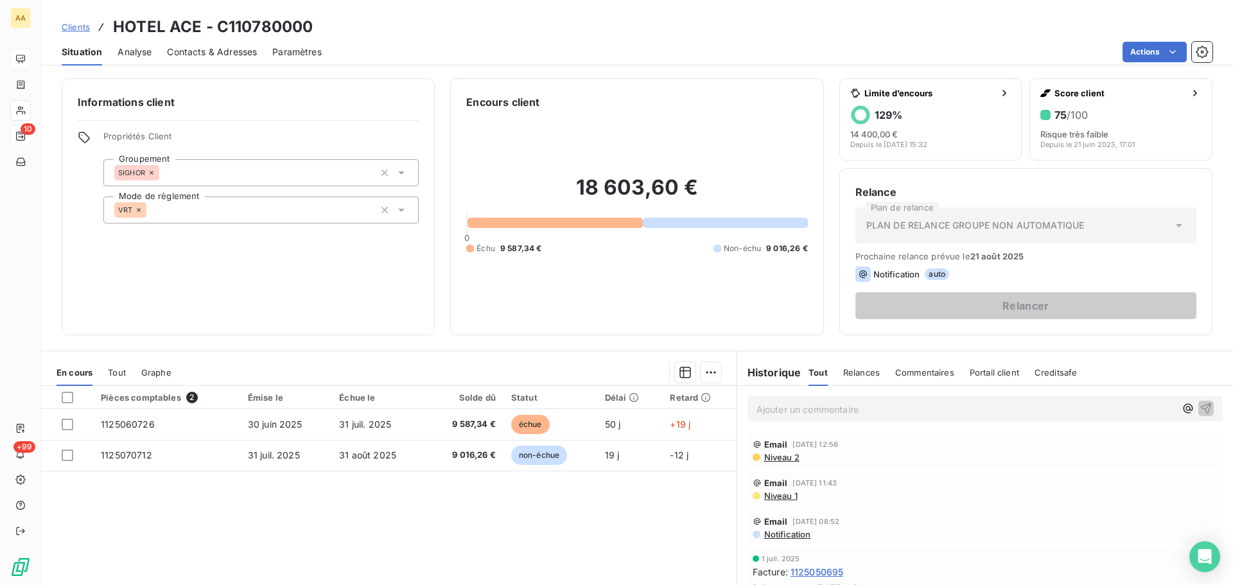
click at [892, 408] on p "Ajouter un commentaire ﻿" at bounding box center [966, 409] width 419 height 16
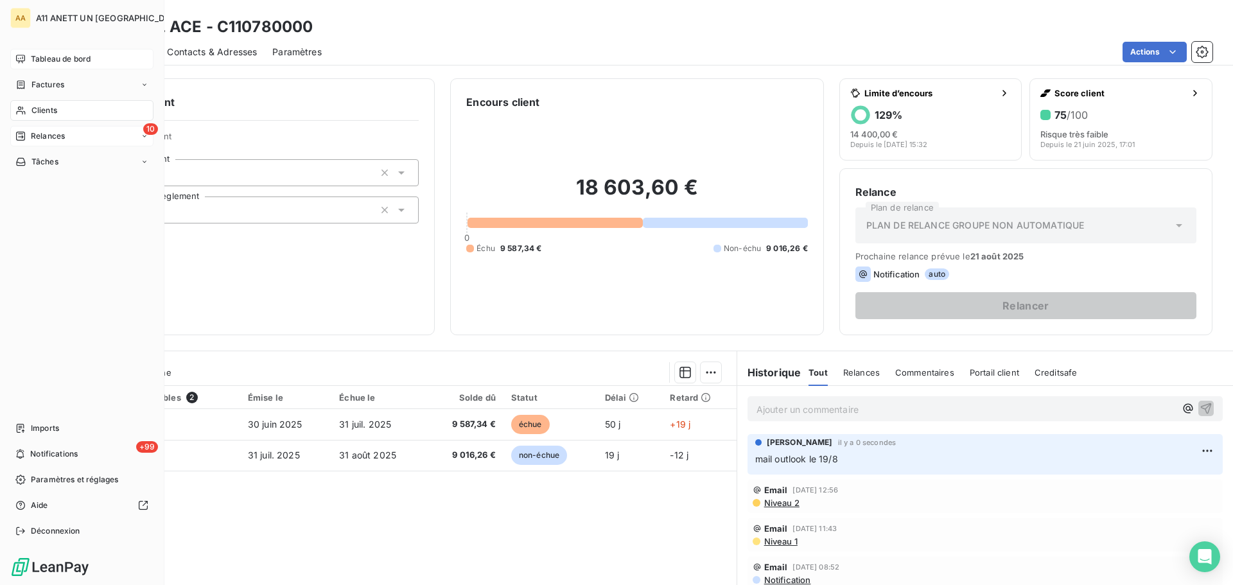
click at [44, 61] on span "Tableau de bord" at bounding box center [61, 59] width 60 height 12
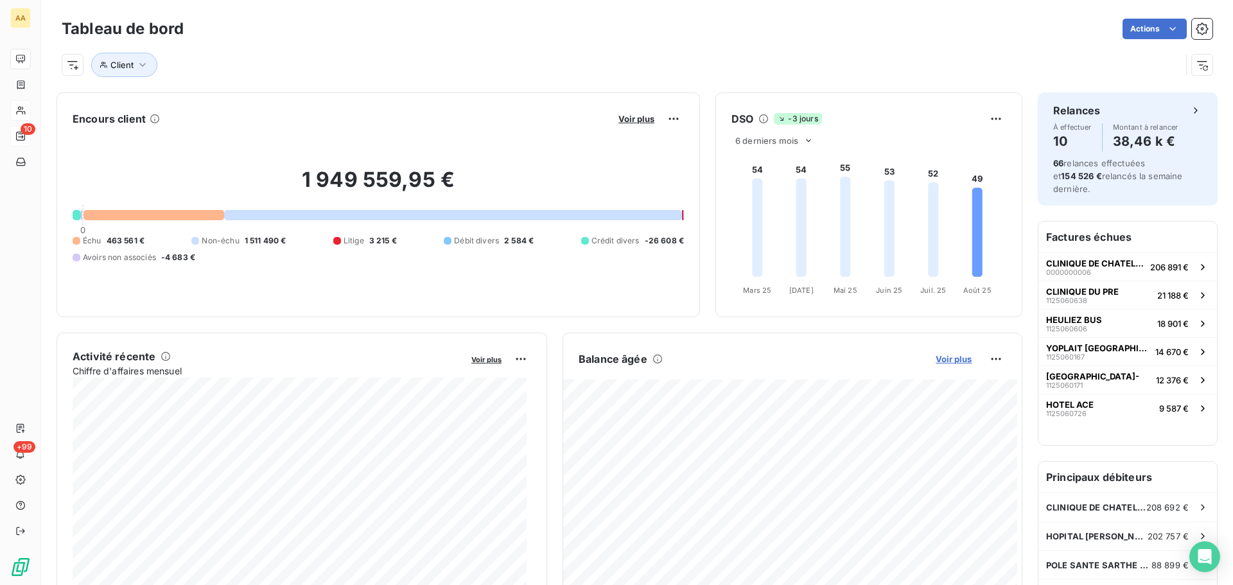
click at [948, 357] on span "Voir plus" at bounding box center [954, 359] width 36 height 10
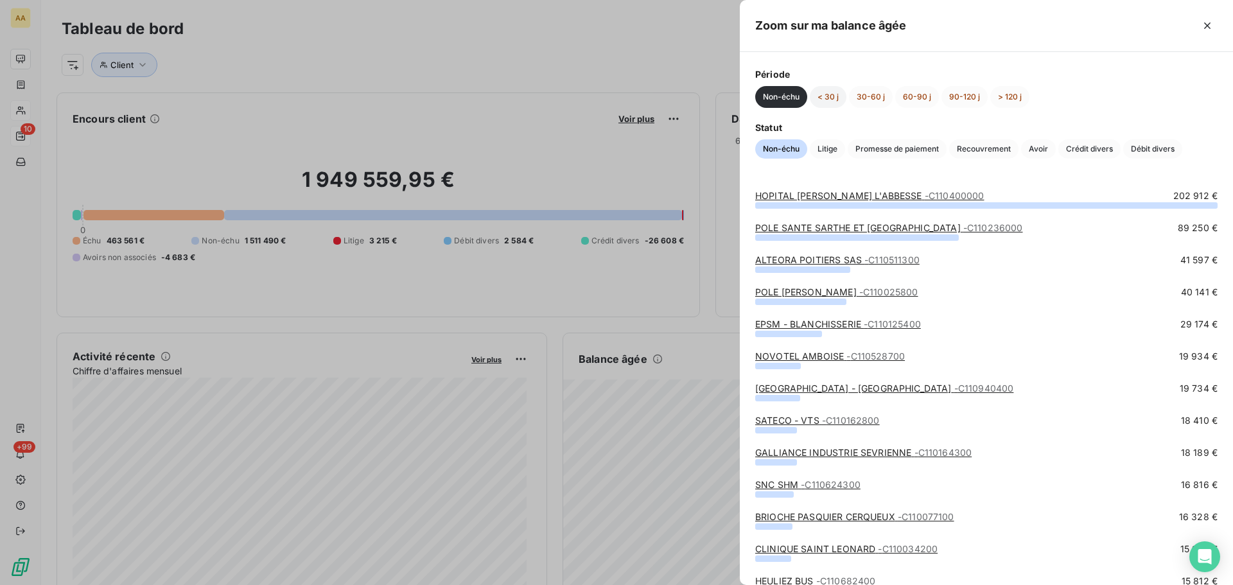
click at [829, 98] on button "< 30 j" at bounding box center [828, 97] width 37 height 22
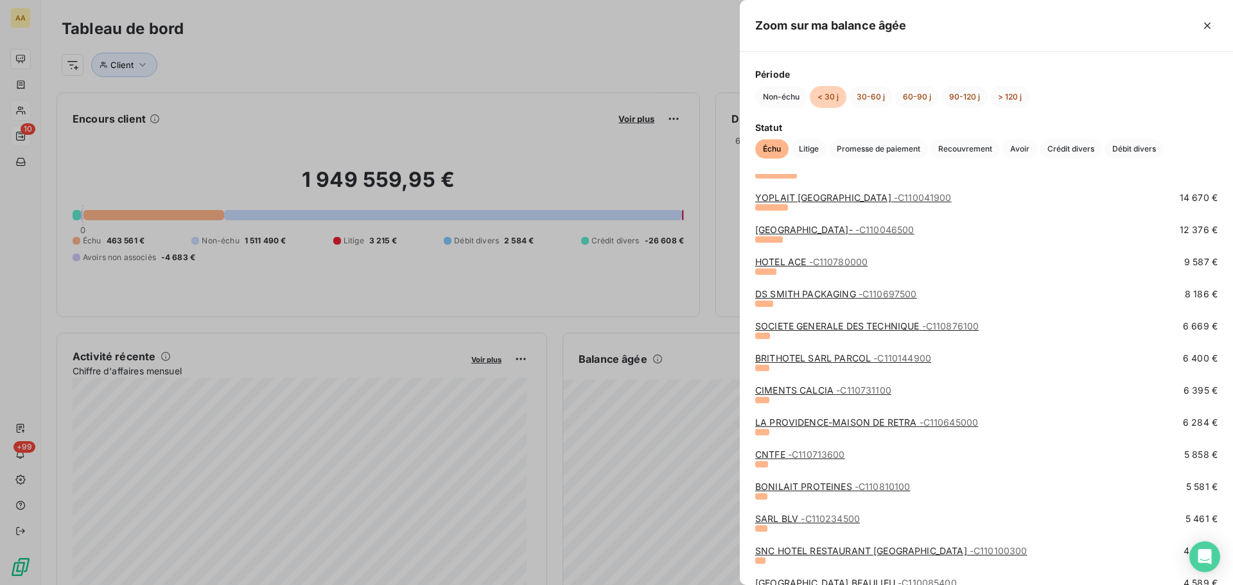
scroll to position [64, 0]
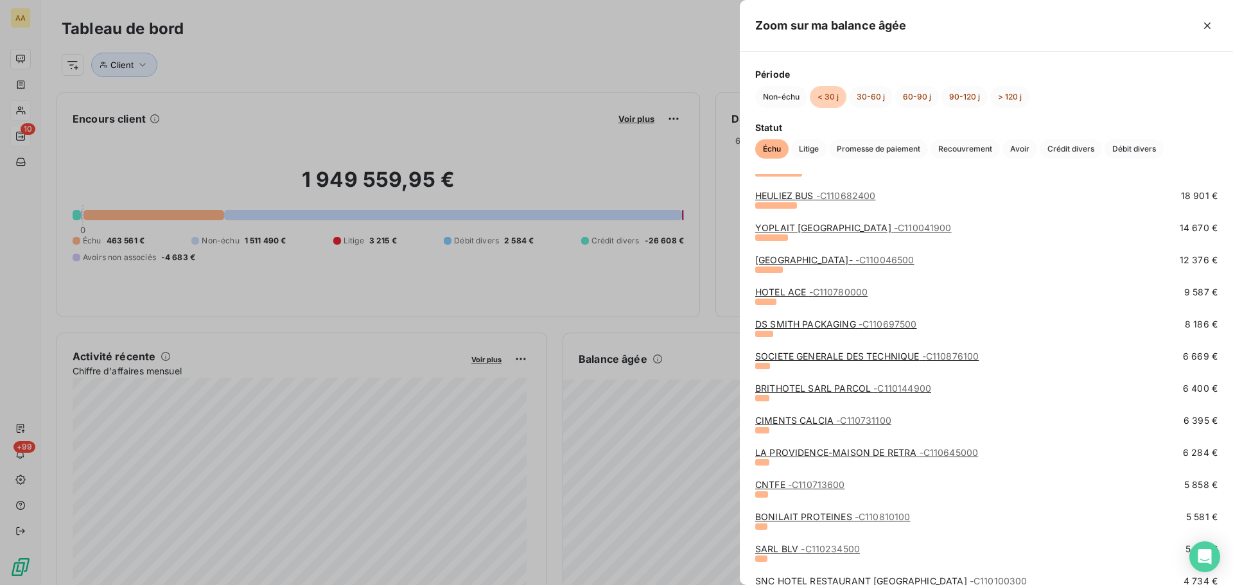
click at [844, 358] on link "SOCIETE GENERALE DES TECHNIQUE - C110876100" at bounding box center [867, 356] width 224 height 11
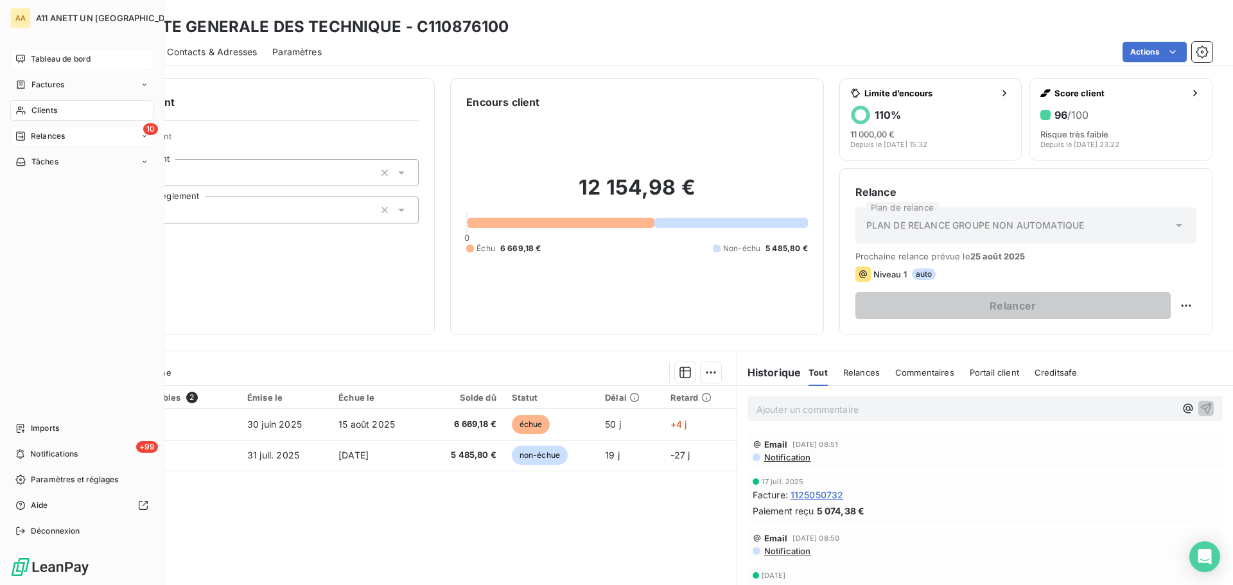
click at [42, 59] on span "Tableau de bord" at bounding box center [61, 59] width 60 height 12
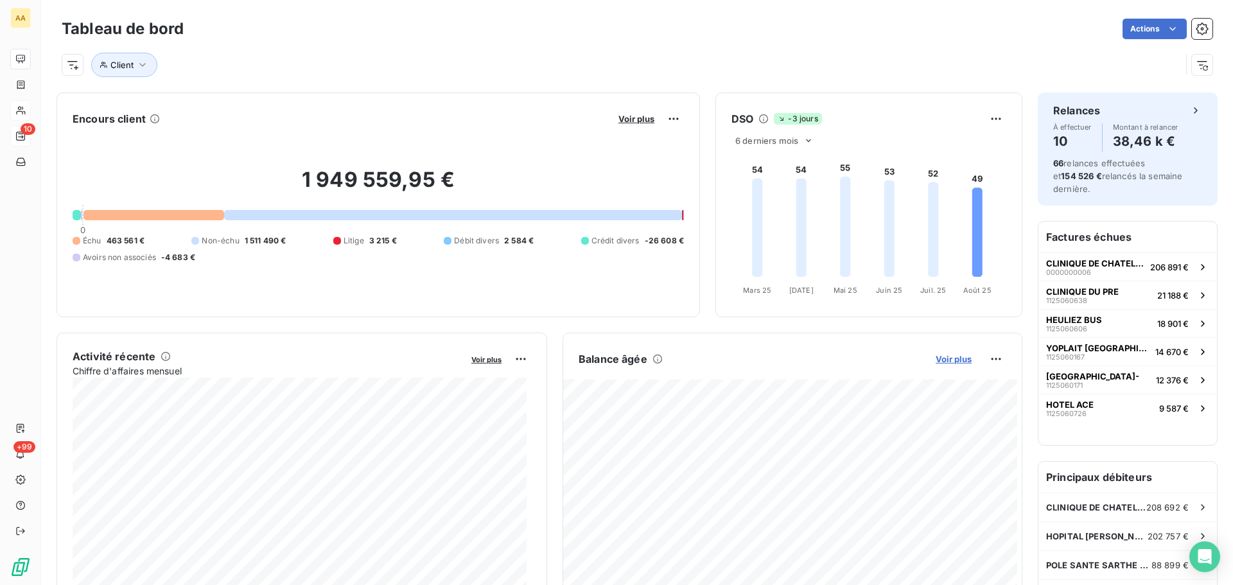
click at [956, 358] on span "Voir plus" at bounding box center [954, 359] width 36 height 10
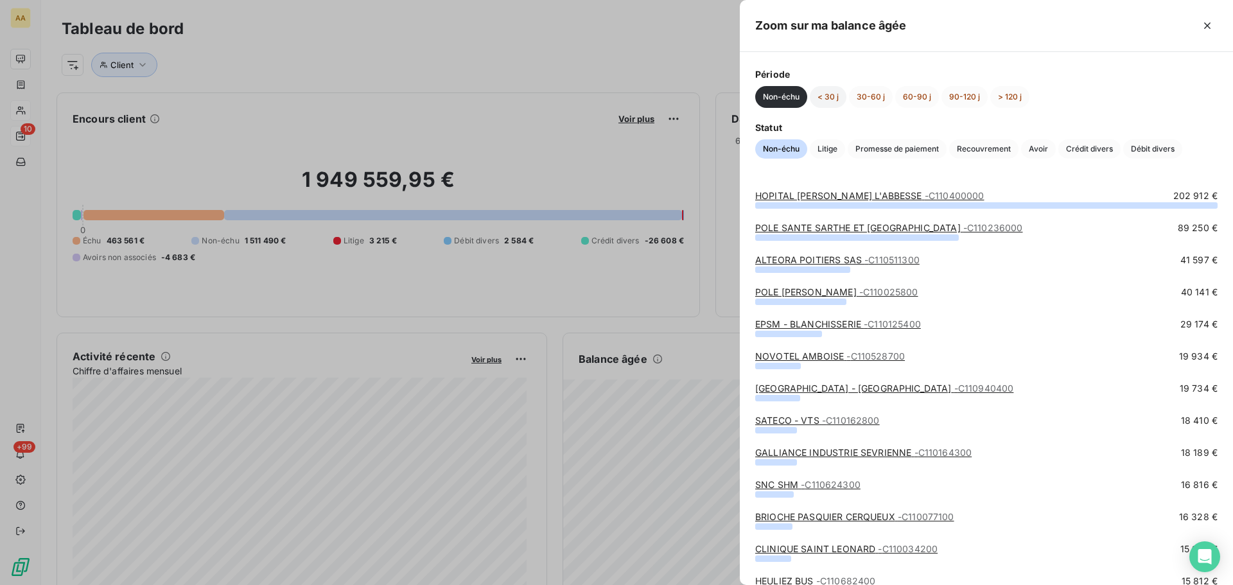
click at [830, 96] on button "< 30 j" at bounding box center [828, 97] width 37 height 22
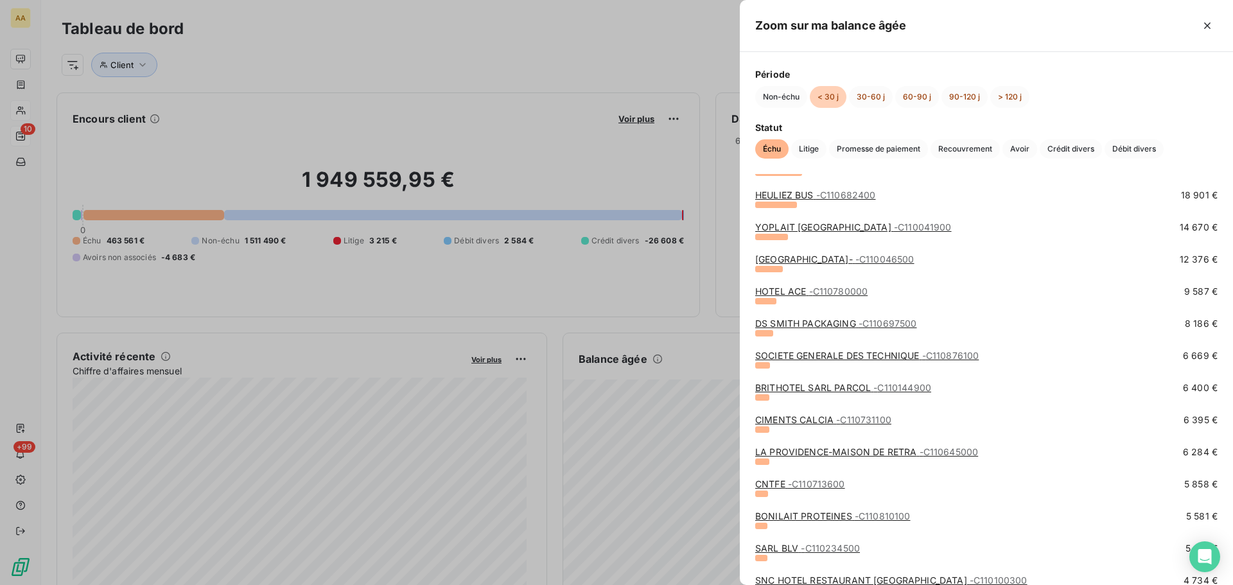
scroll to position [128, 0]
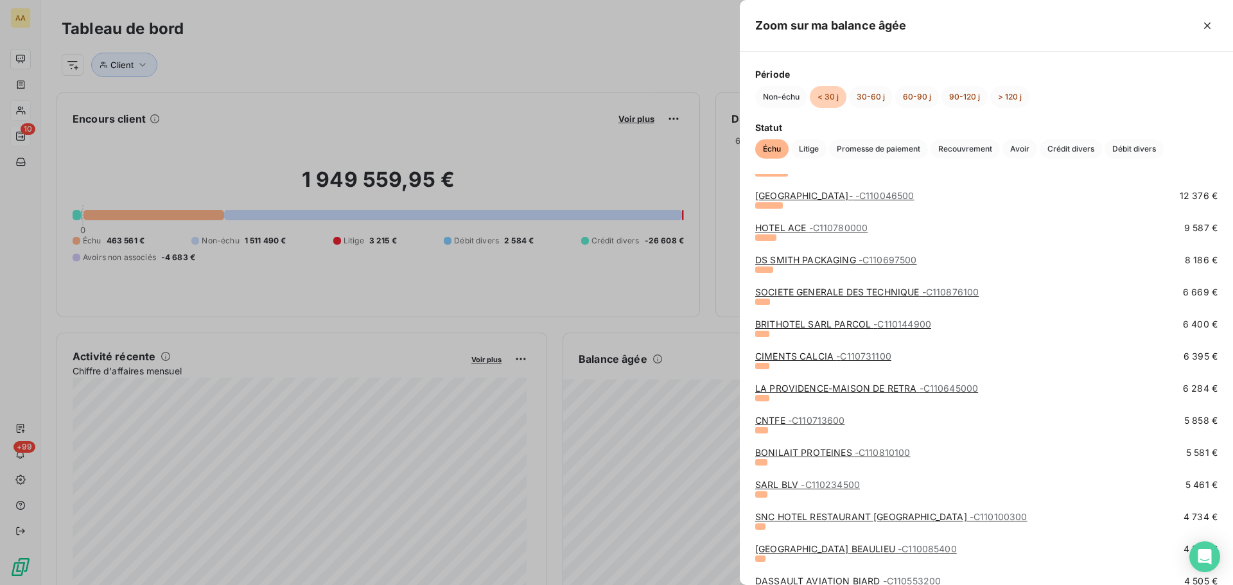
click at [920, 322] on span "- C110144900" at bounding box center [902, 324] width 58 height 11
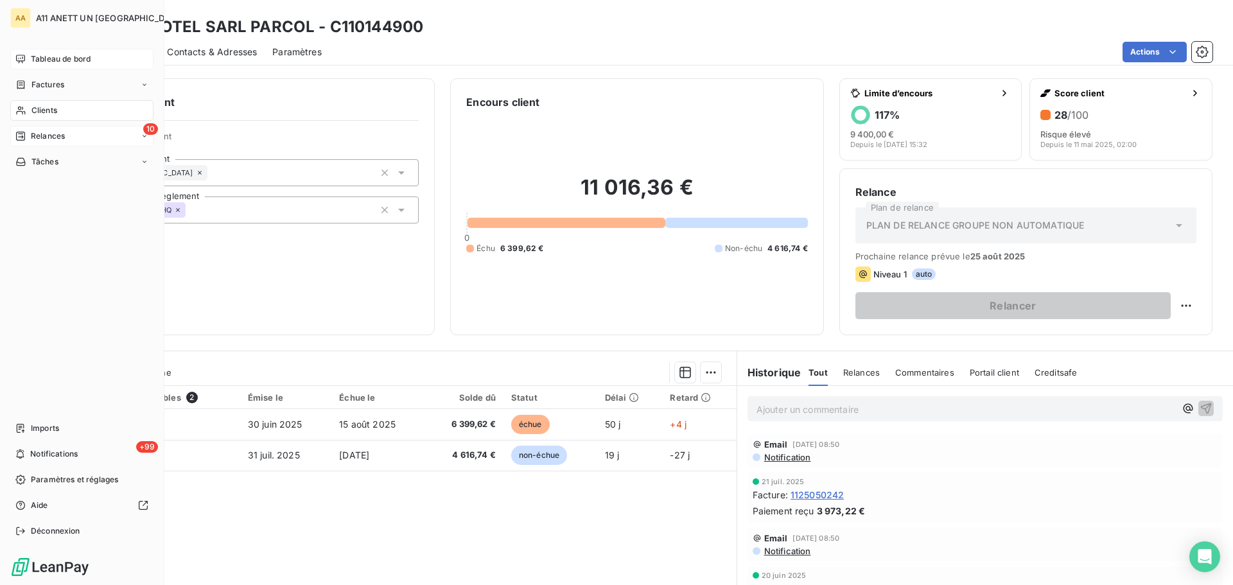
click at [44, 58] on span "Tableau de bord" at bounding box center [61, 59] width 60 height 12
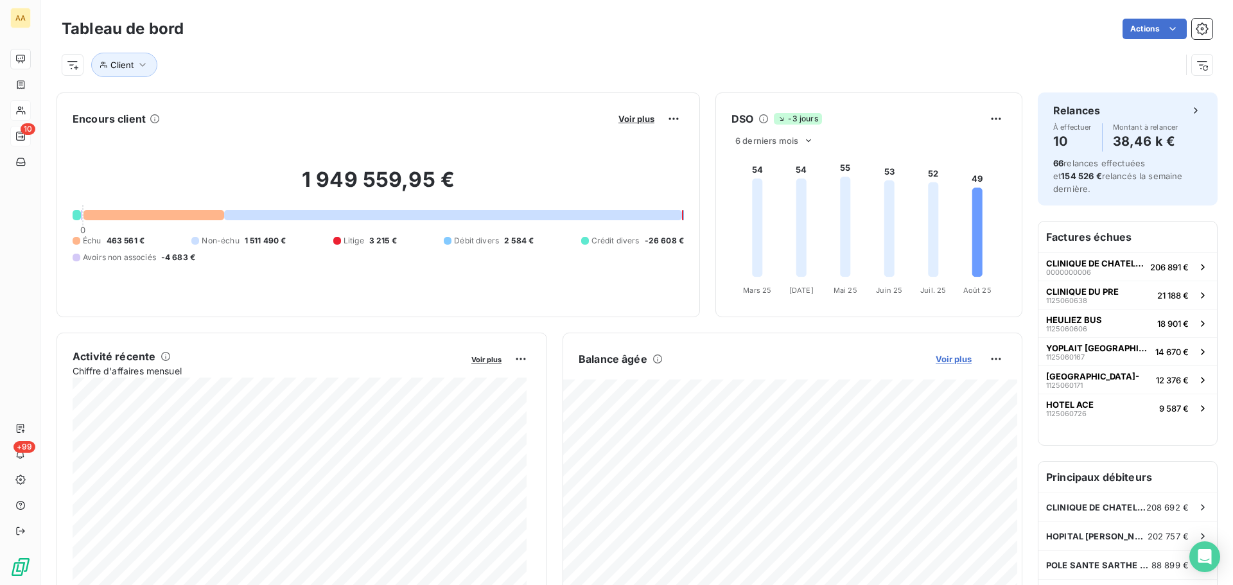
click at [943, 355] on span "Voir plus" at bounding box center [954, 359] width 36 height 10
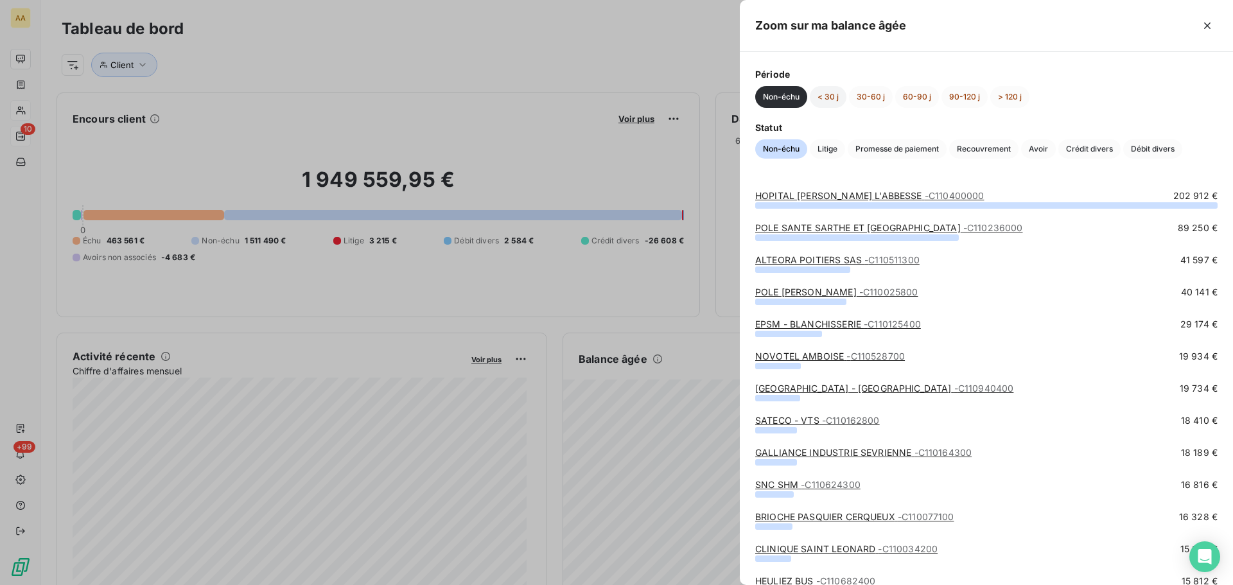
click at [837, 94] on button "< 30 j" at bounding box center [828, 97] width 37 height 22
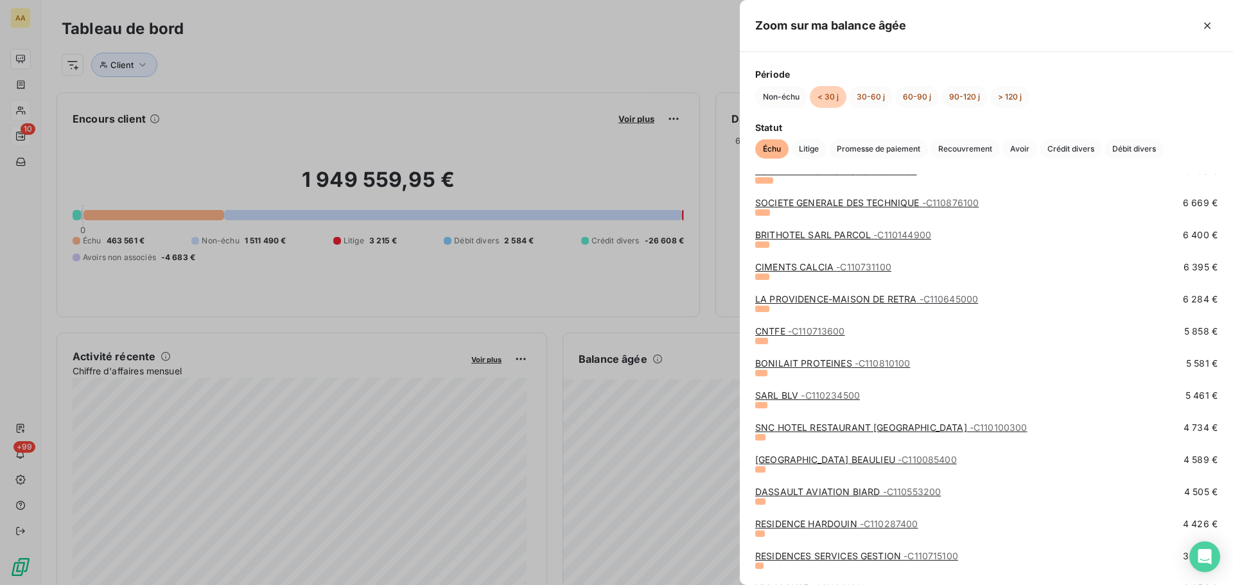
scroll to position [257, 0]
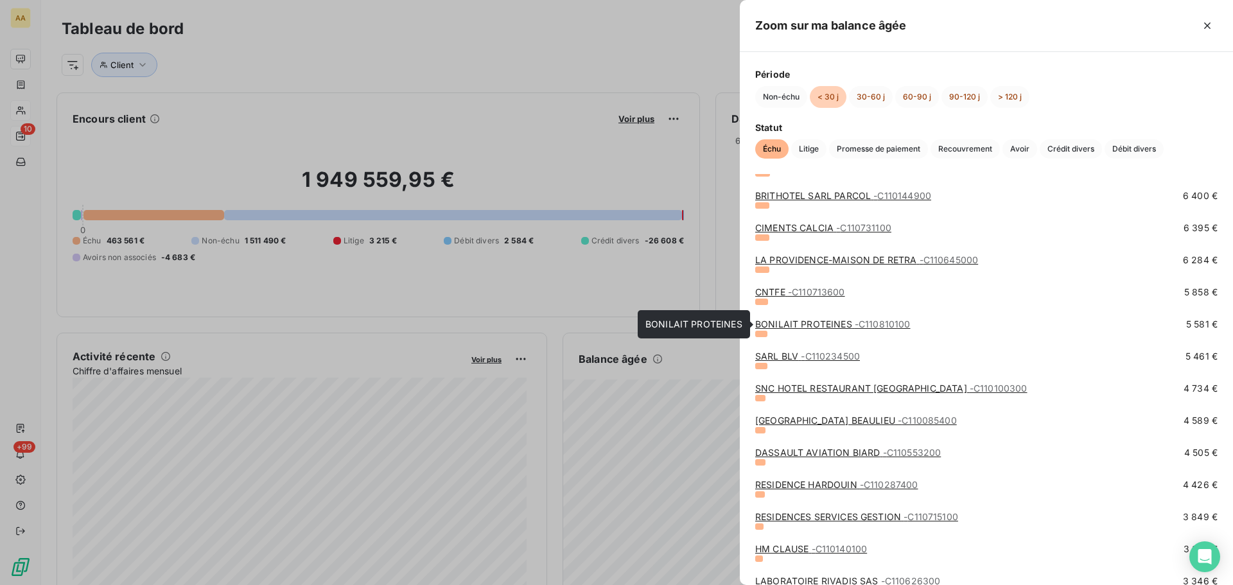
click at [885, 324] on span "- C110810100" at bounding box center [883, 324] width 56 height 11
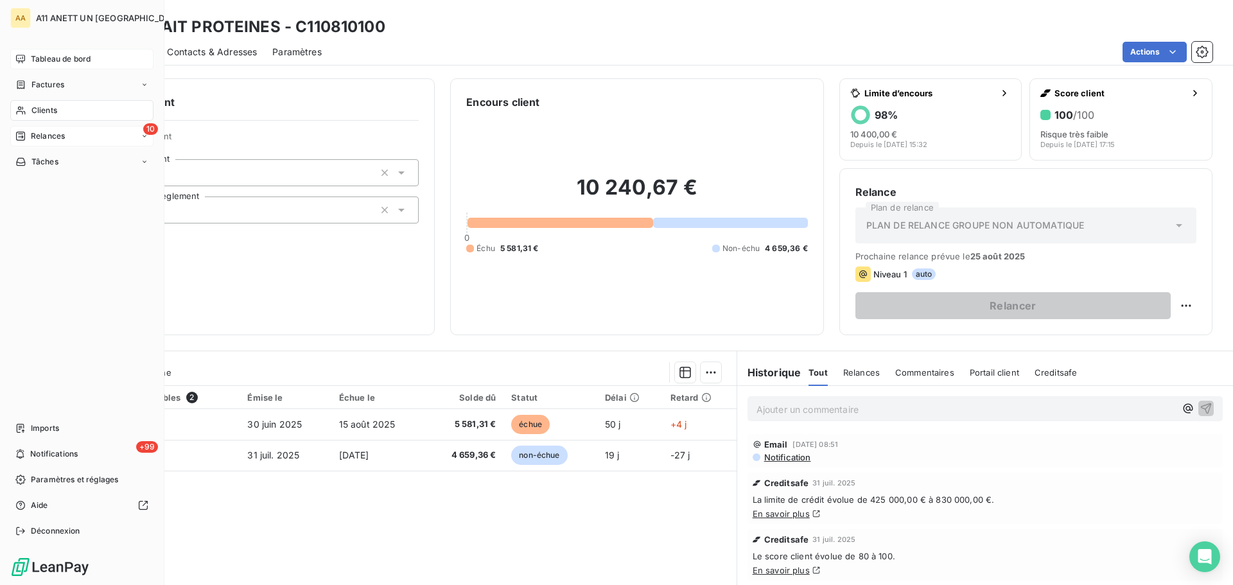
click at [49, 62] on span "Tableau de bord" at bounding box center [61, 59] width 60 height 12
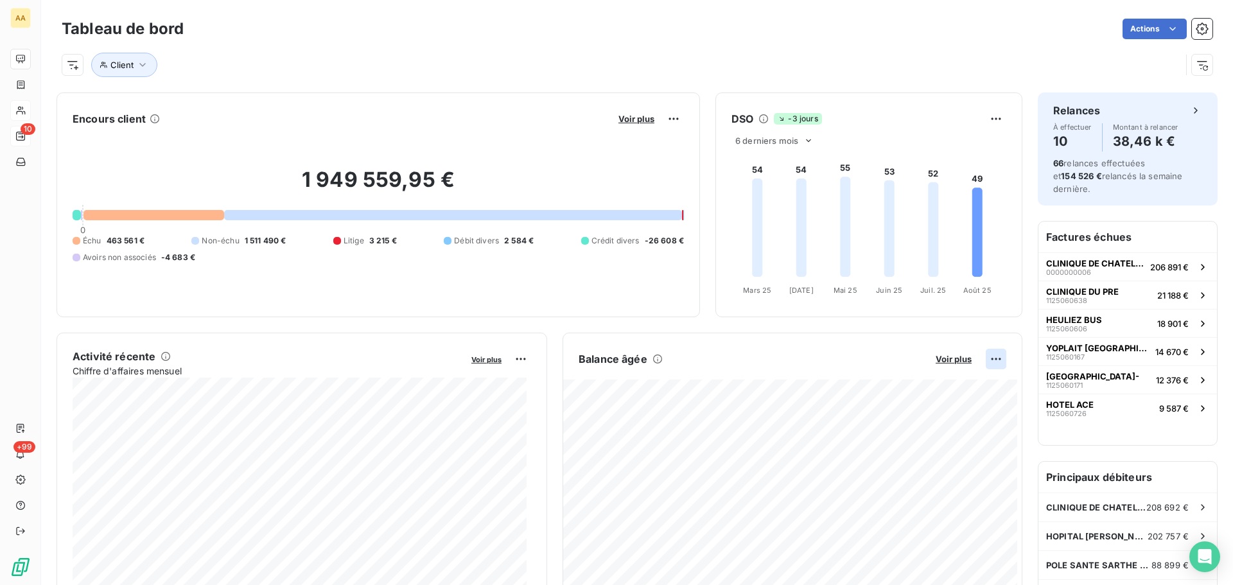
click at [992, 362] on html "AA 10 +99 Tableau de bord Actions Client Encours client Voir plus 1 949 559,95 …" at bounding box center [616, 292] width 1233 height 585
click at [945, 386] on div "Exporter" at bounding box center [956, 387] width 72 height 21
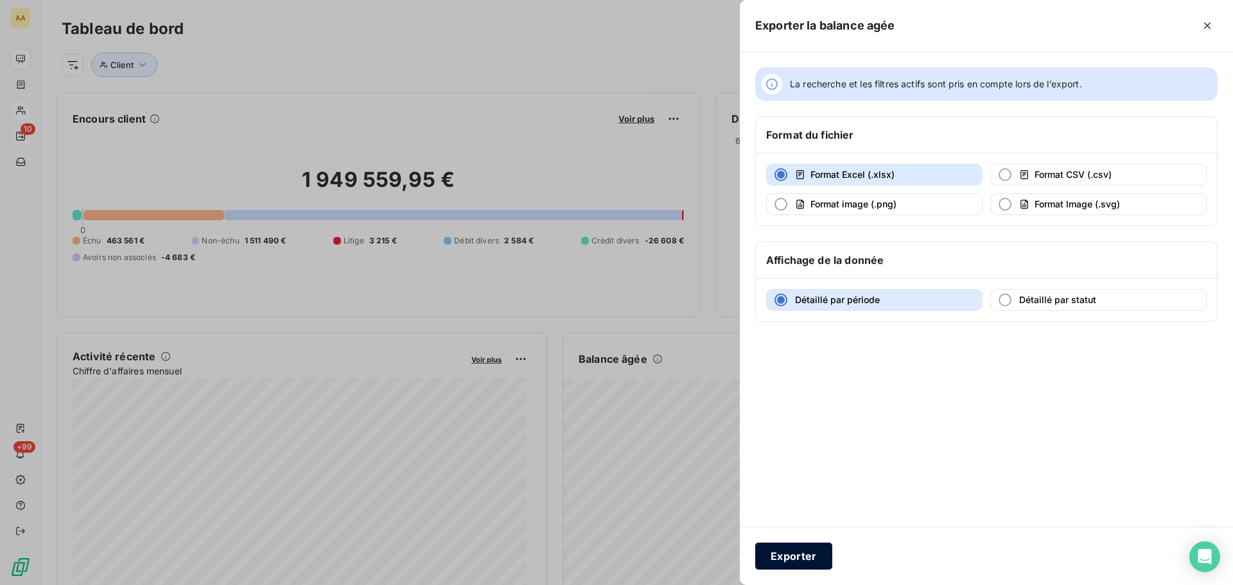
click at [787, 553] on button "Exporter" at bounding box center [793, 556] width 77 height 27
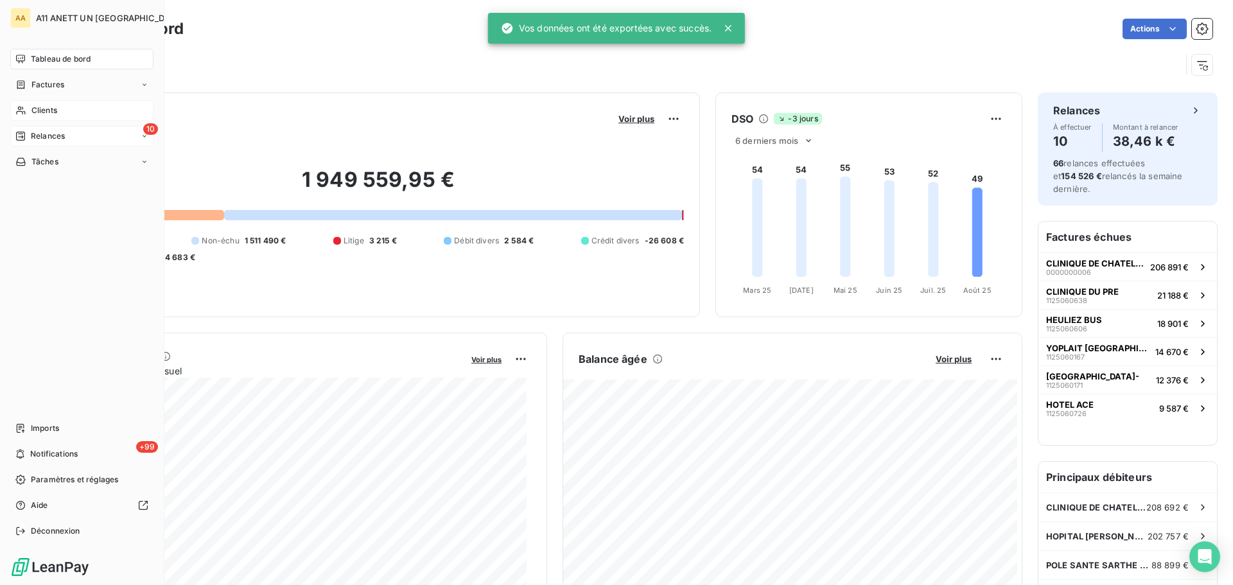
click at [39, 105] on span "Clients" at bounding box center [44, 111] width 26 height 12
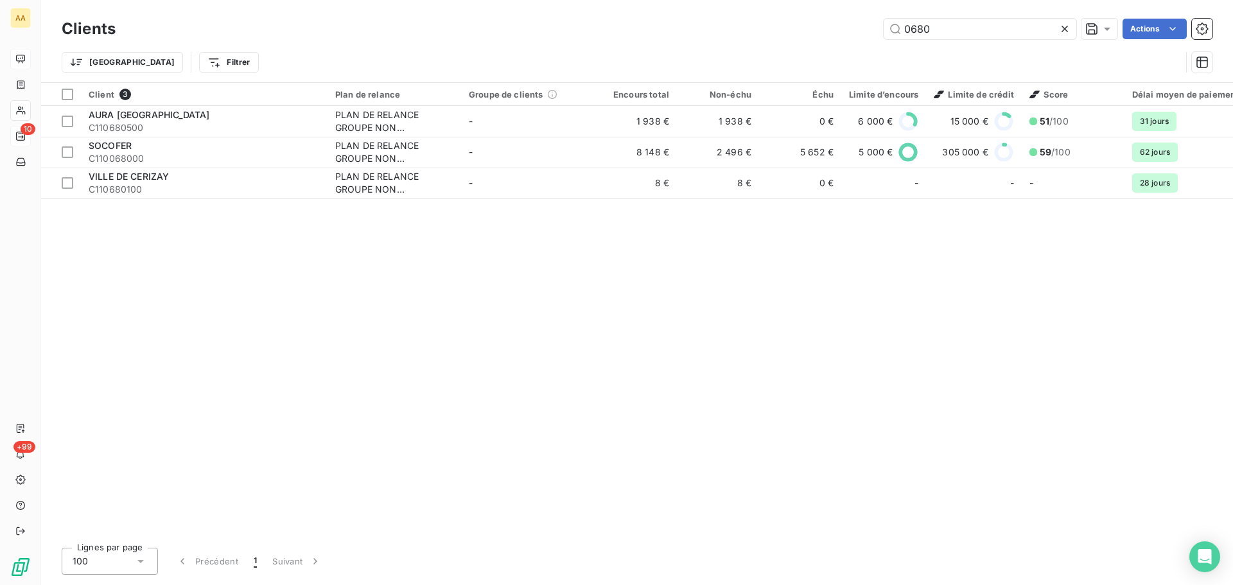
drag, startPoint x: 958, startPoint y: 29, endPoint x: 787, endPoint y: 40, distance: 170.5
click at [787, 40] on div "Clients 0680 Actions" at bounding box center [637, 28] width 1151 height 27
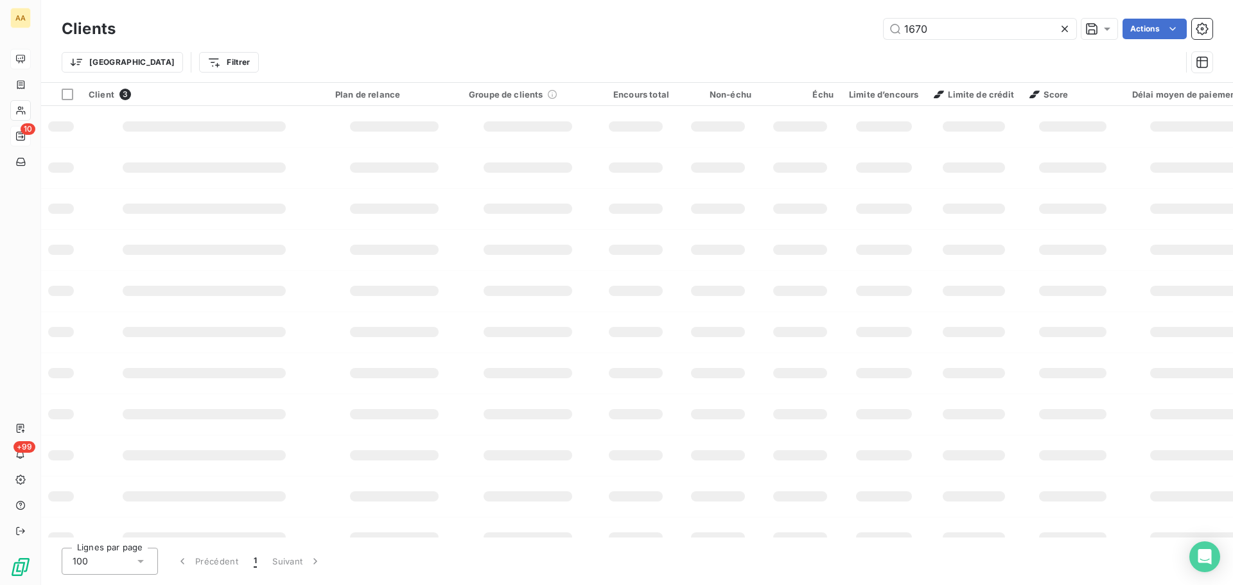
type input "1670"
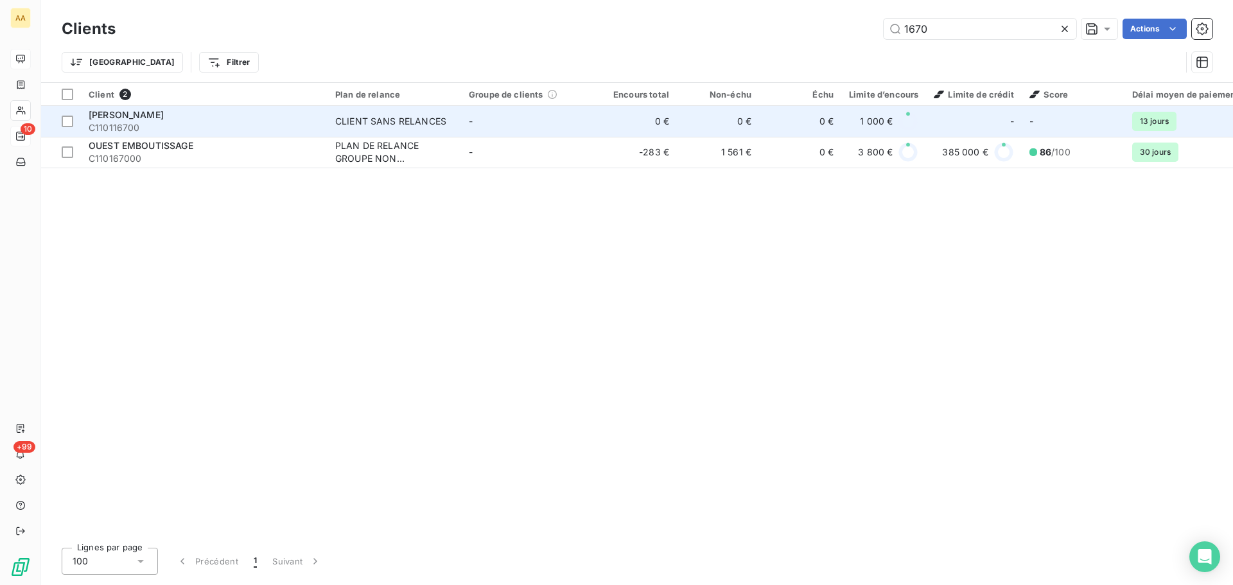
click at [149, 134] on td "MOREAU C. C110116700" at bounding box center [204, 121] width 247 height 31
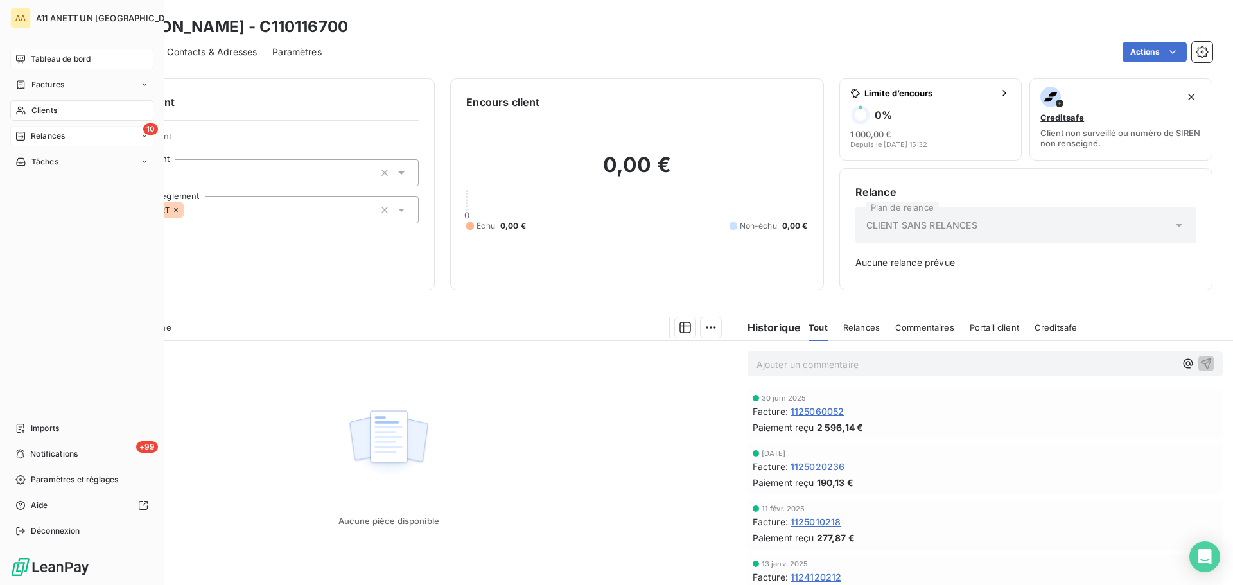
click at [35, 113] on span "Clients" at bounding box center [44, 111] width 26 height 12
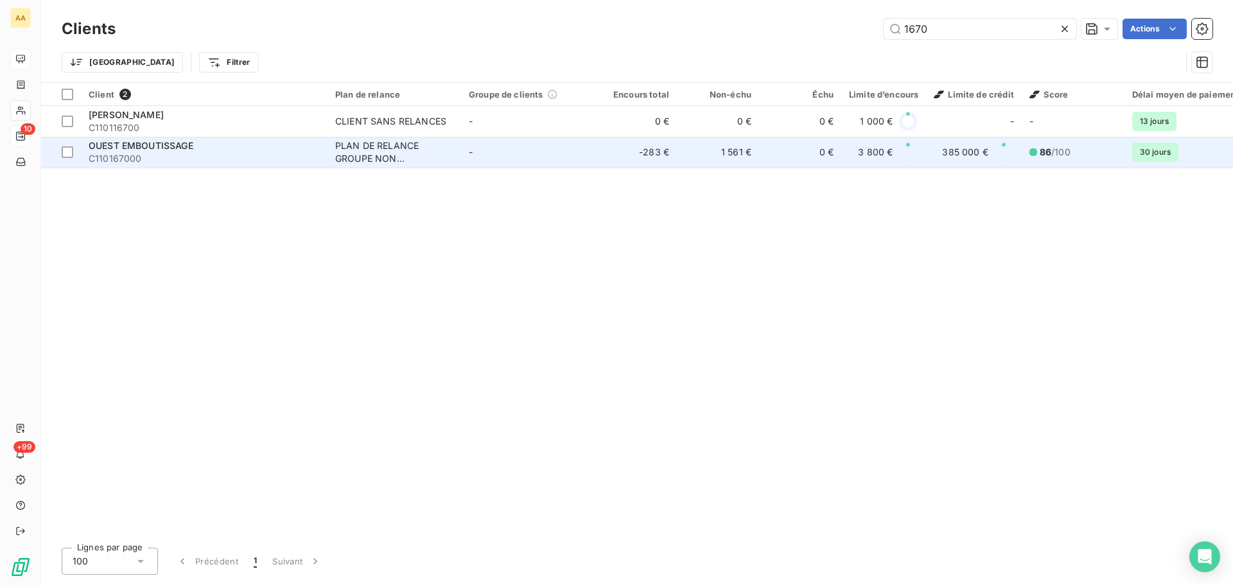
click at [170, 148] on span "OUEST EMBOUTISSAGE" at bounding box center [141, 145] width 105 height 11
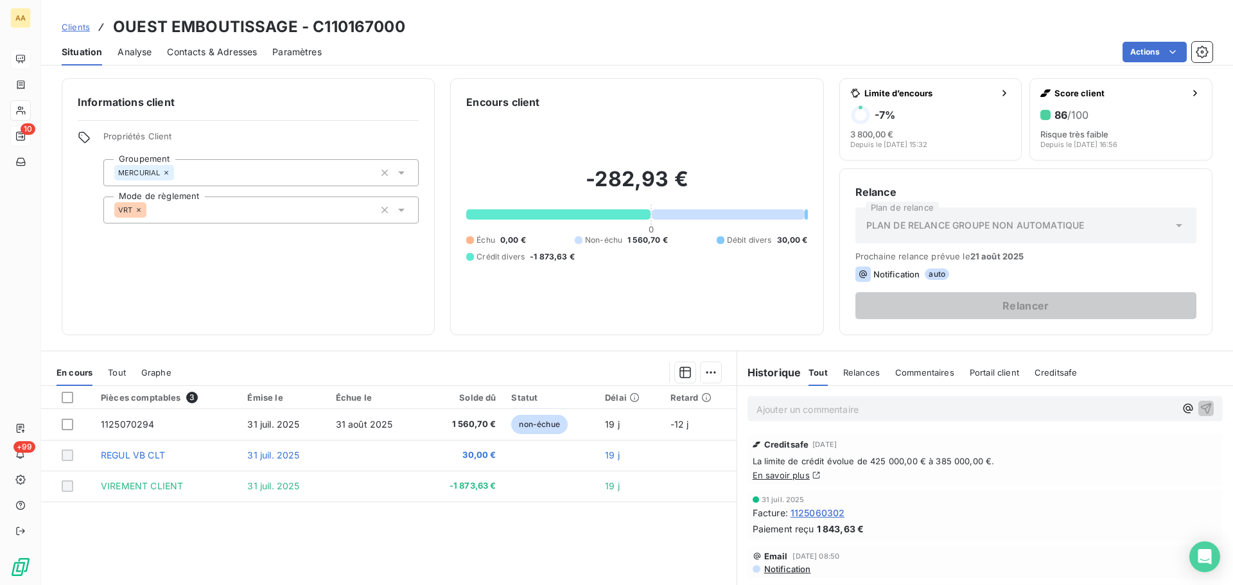
click at [182, 54] on span "Contacts & Adresses" at bounding box center [212, 52] width 90 height 13
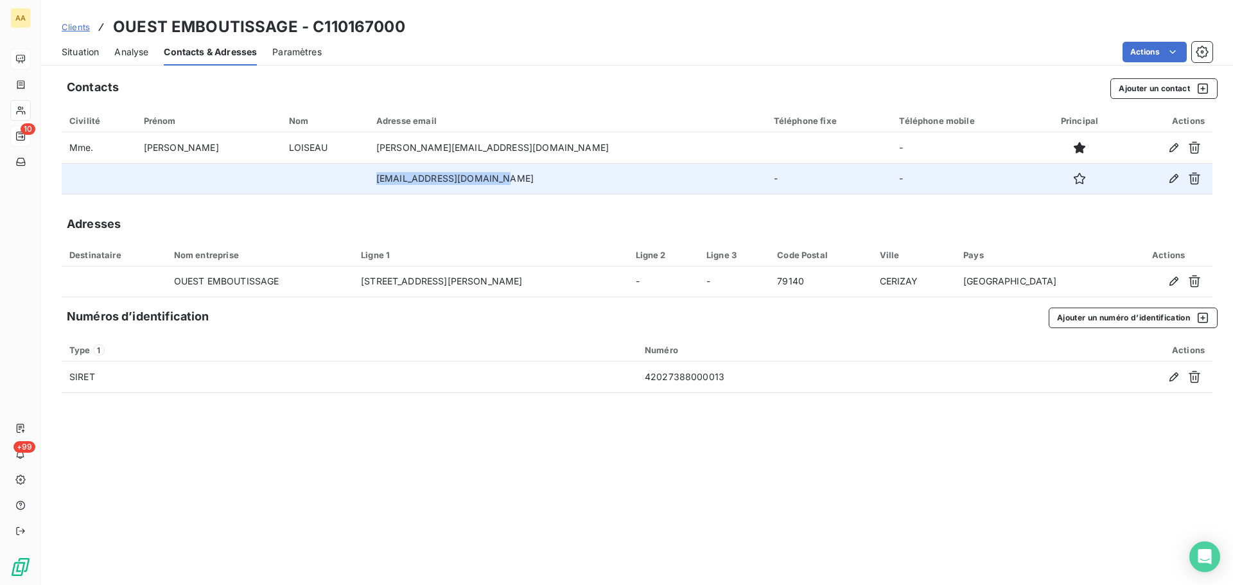
drag, startPoint x: 352, startPoint y: 179, endPoint x: 480, endPoint y: 188, distance: 128.2
click at [480, 188] on td "compta@groupe-rouger.com" at bounding box center [568, 178] width 398 height 31
copy td "compta@groupe-rouger.com"
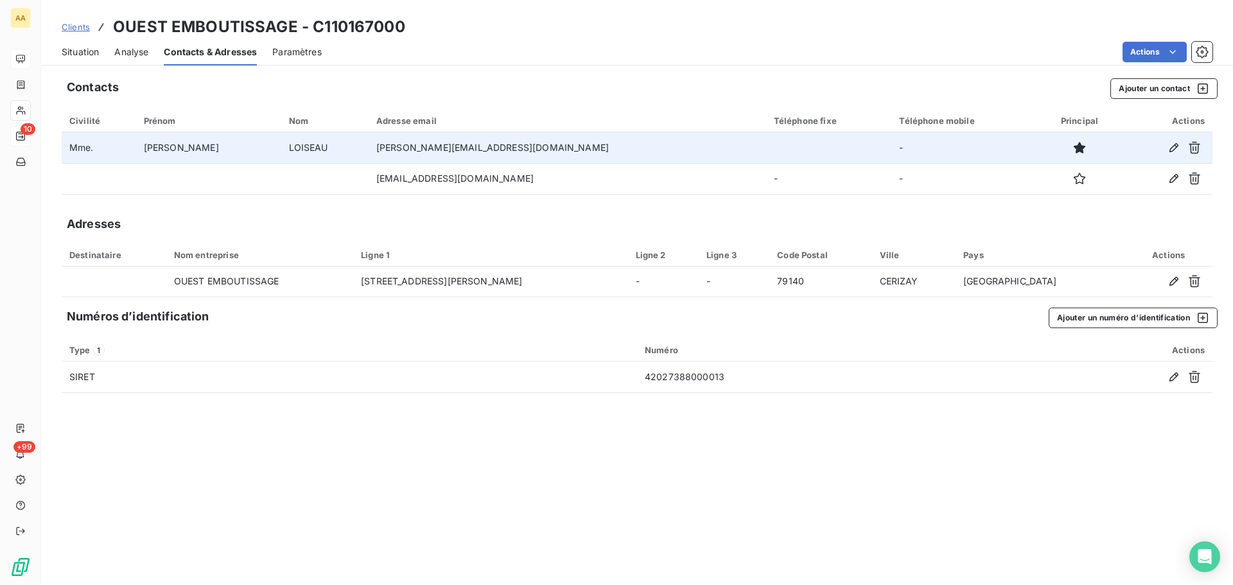
click at [471, 144] on td "helene.loiseau@groupe-rouger.com" at bounding box center [568, 147] width 398 height 31
drag, startPoint x: 353, startPoint y: 148, endPoint x: 511, endPoint y: 150, distance: 158.0
click at [511, 150] on td "helene.loiseau@groupe-rouger.com" at bounding box center [568, 147] width 398 height 31
copy td "helene.loiseau@groupe-rouger.com"
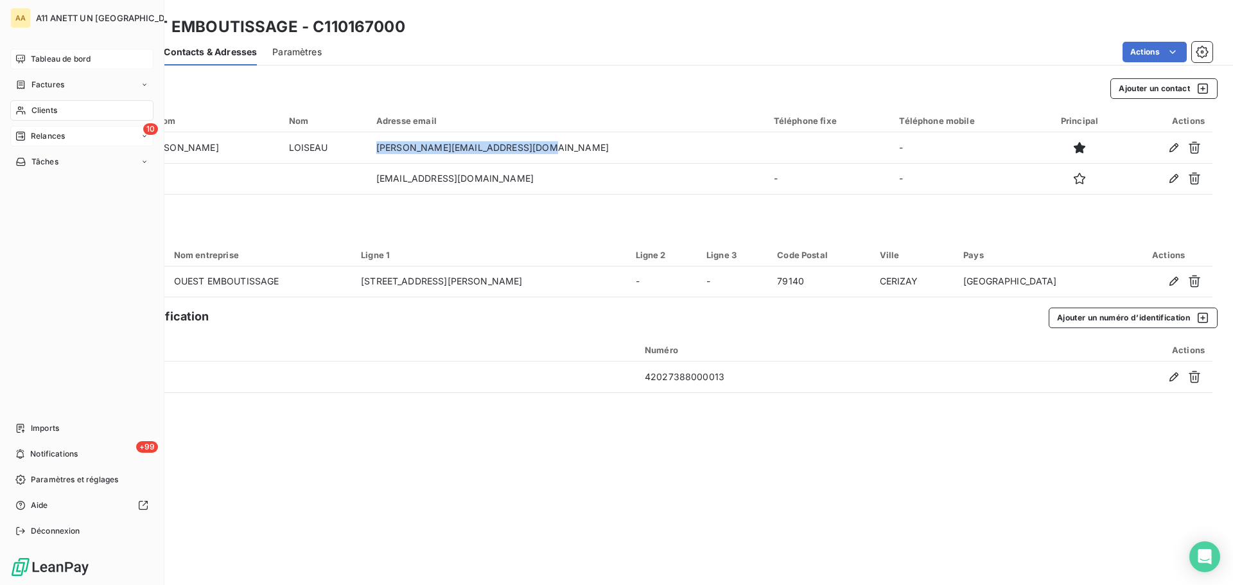
click at [36, 109] on span "Clients" at bounding box center [44, 111] width 26 height 12
